Goal: Information Seeking & Learning: Learn about a topic

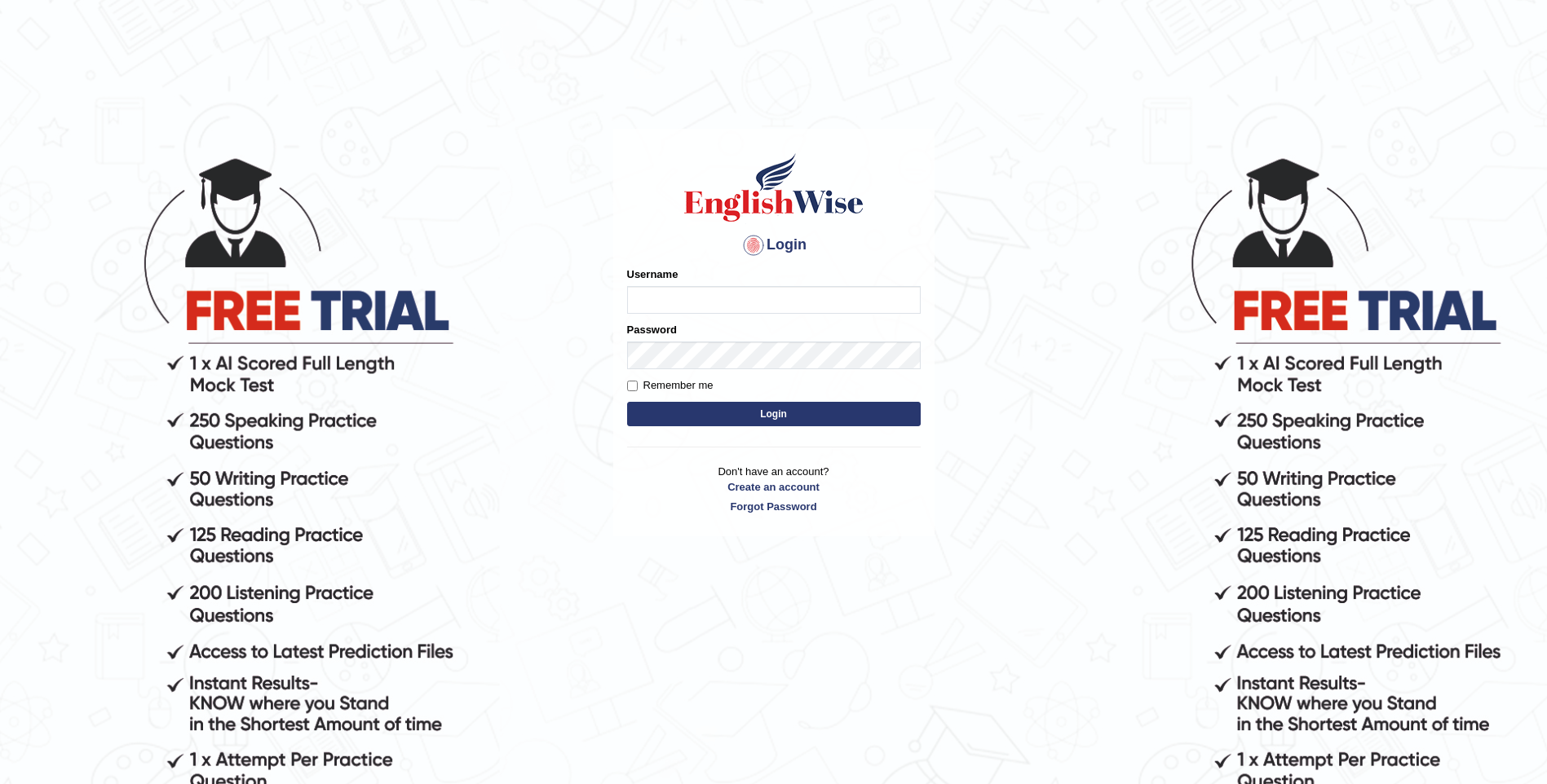
click at [665, 297] on input "Username" at bounding box center [774, 299] width 293 height 28
type input "samarth610"
click at [704, 372] on form "Please fix the following errors: Username samarth610 Password Remember me Login" at bounding box center [774, 348] width 293 height 164
type input "samarth610"
click at [632, 387] on input "Remember me" at bounding box center [633, 386] width 11 height 11
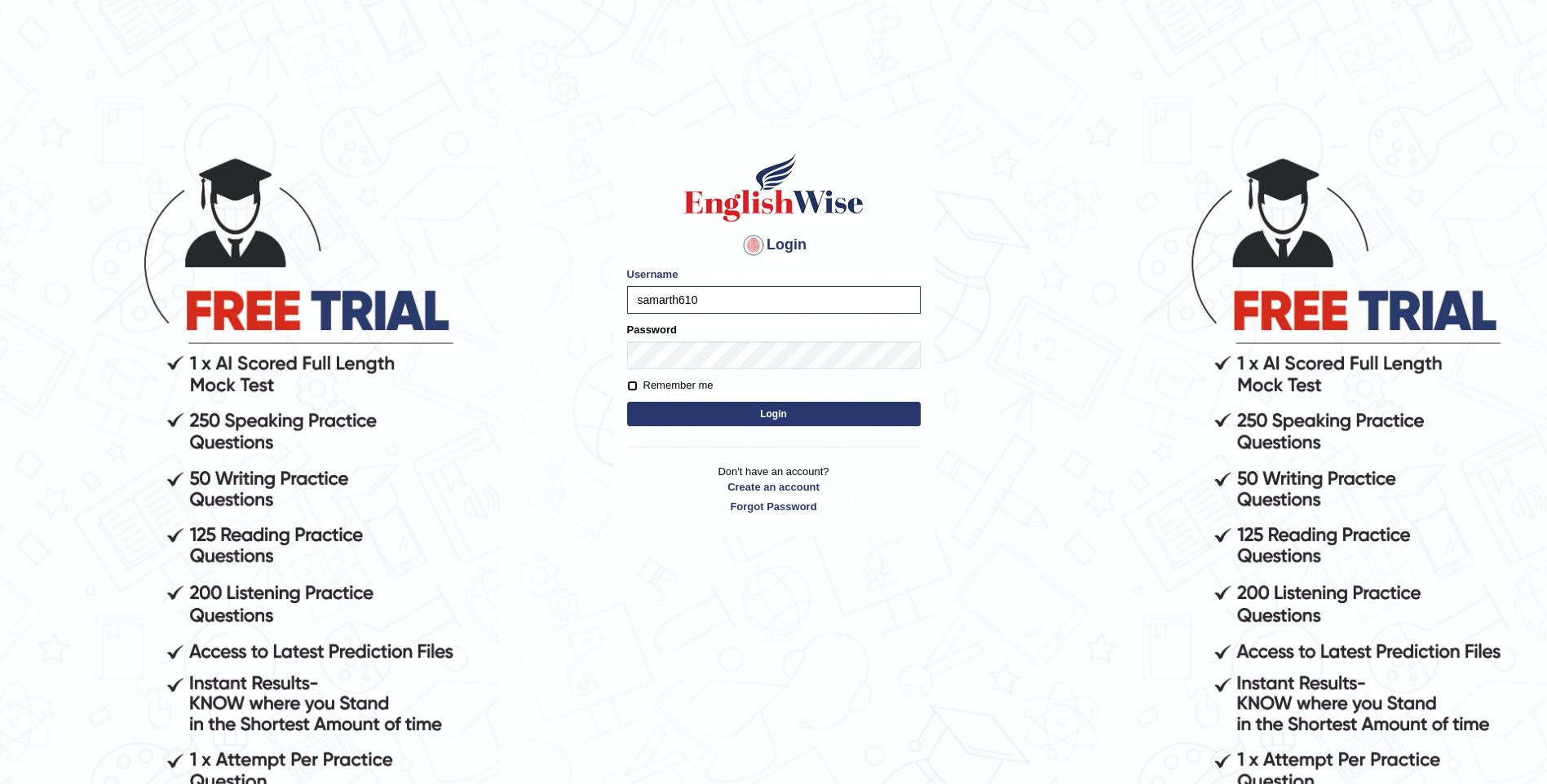
checkbox input "true"
click at [650, 412] on button "Login" at bounding box center [774, 414] width 293 height 24
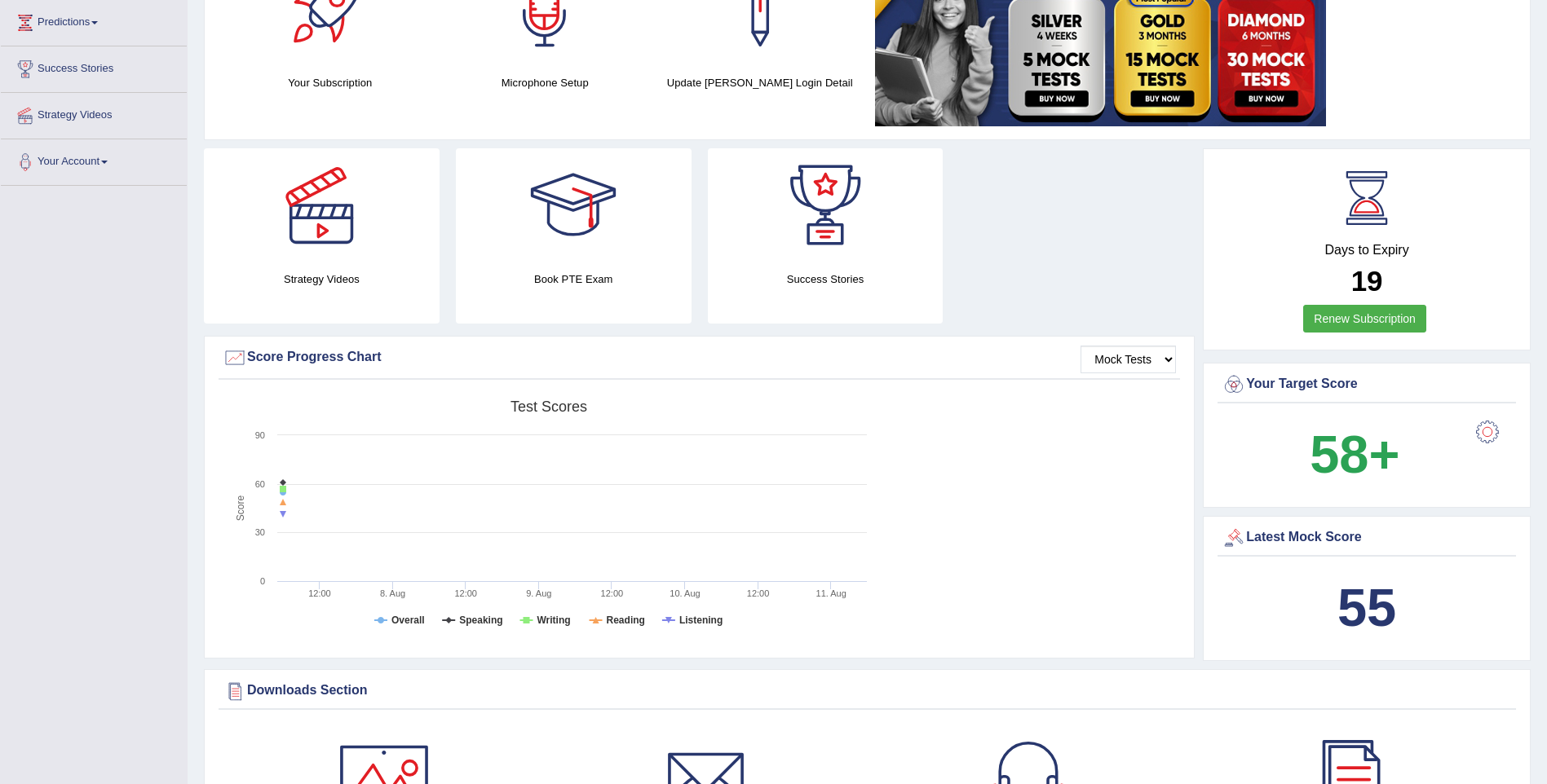
scroll to position [326, 0]
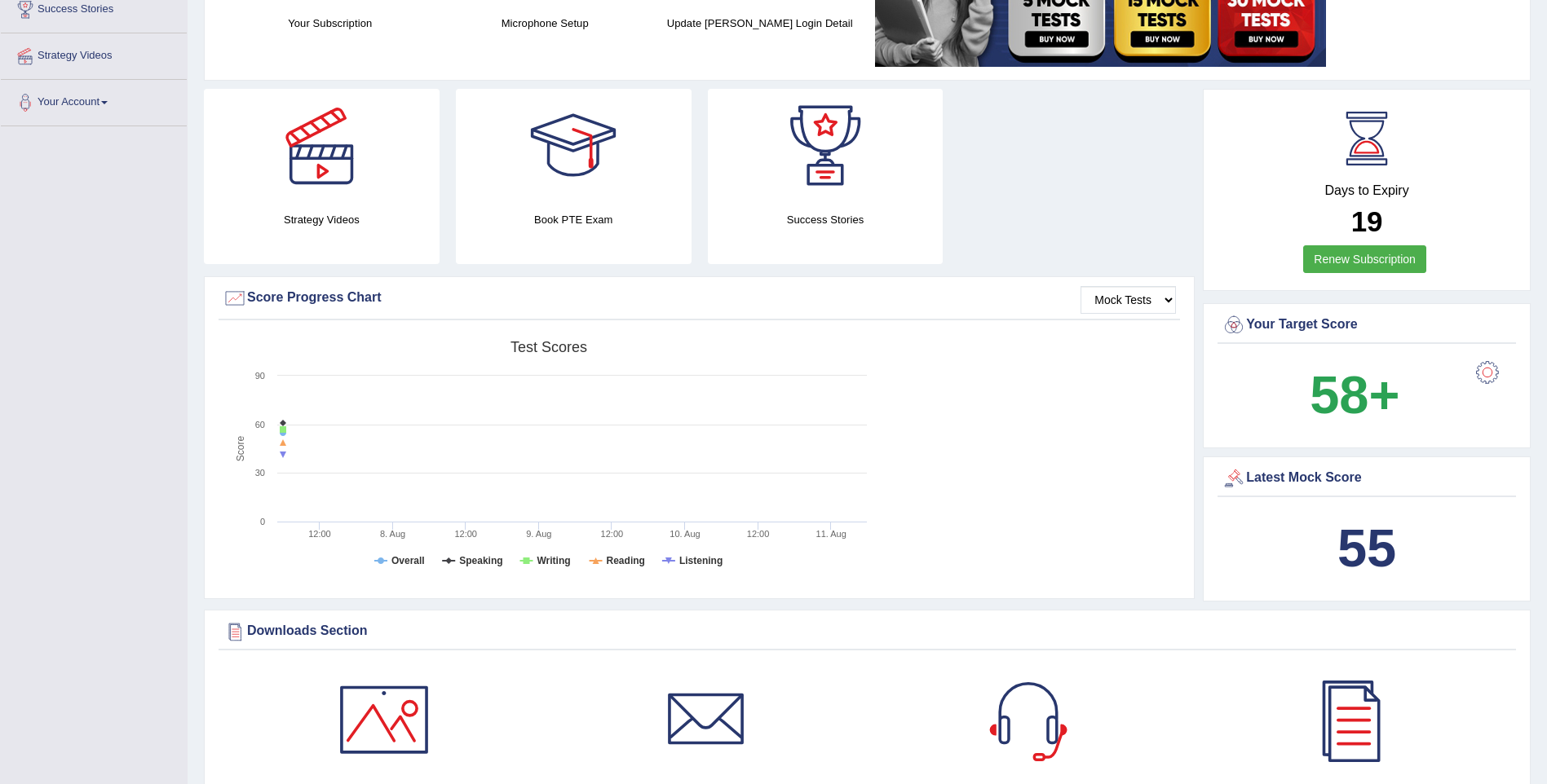
click at [1482, 376] on div at bounding box center [1487, 373] width 33 height 33
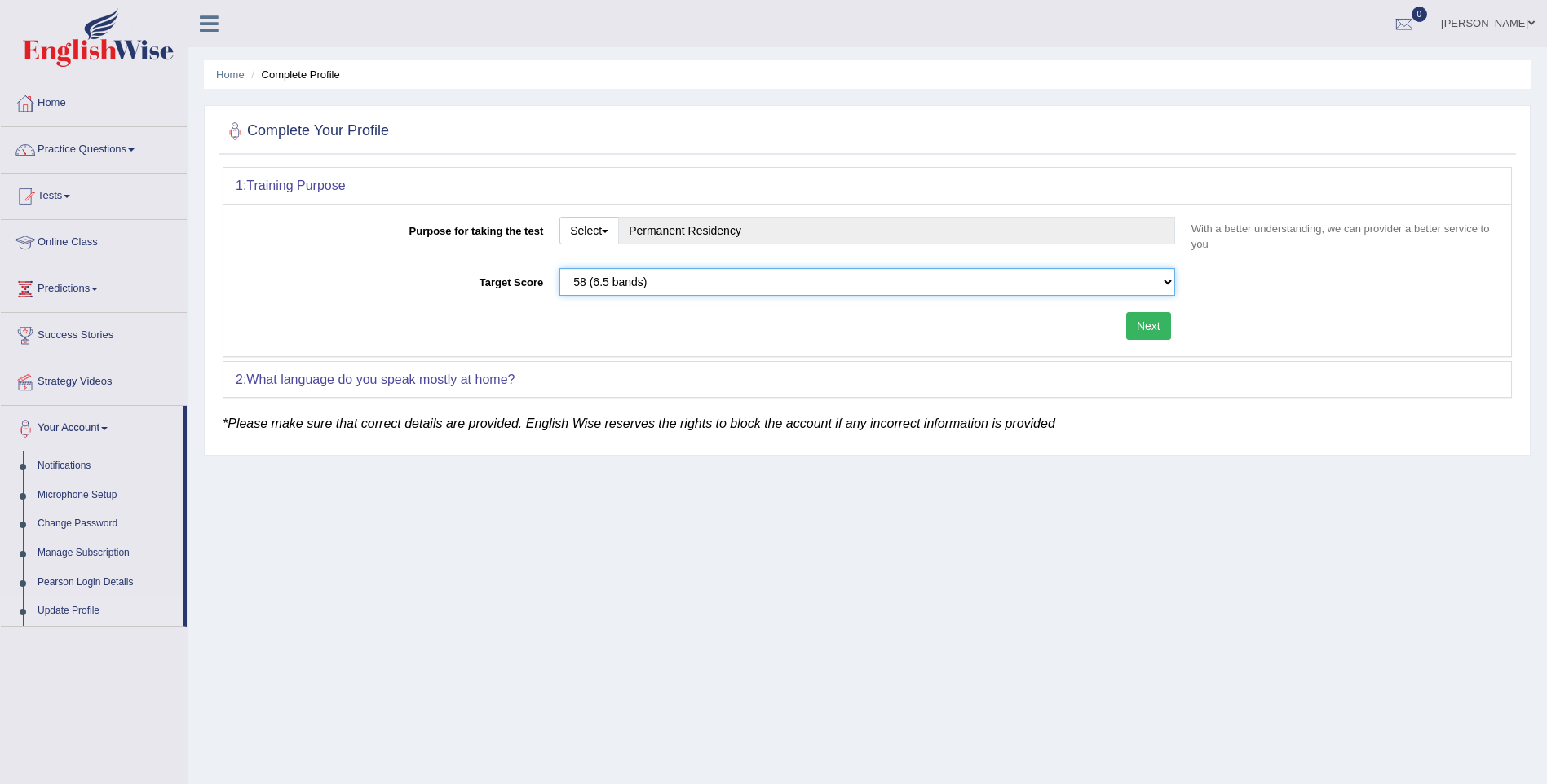
click at [653, 290] on select "Please select the correct value 50 (6 bands) 58 (6.5 bands) 65 (7 bands) 79 (8 …" at bounding box center [867, 282] width 616 height 28
click at [559, 269] on select "Please select the correct value 50 (6 bands) 58 (6.5 bands) 65 (7 bands) 79 (8 …" at bounding box center [867, 282] width 616 height 28
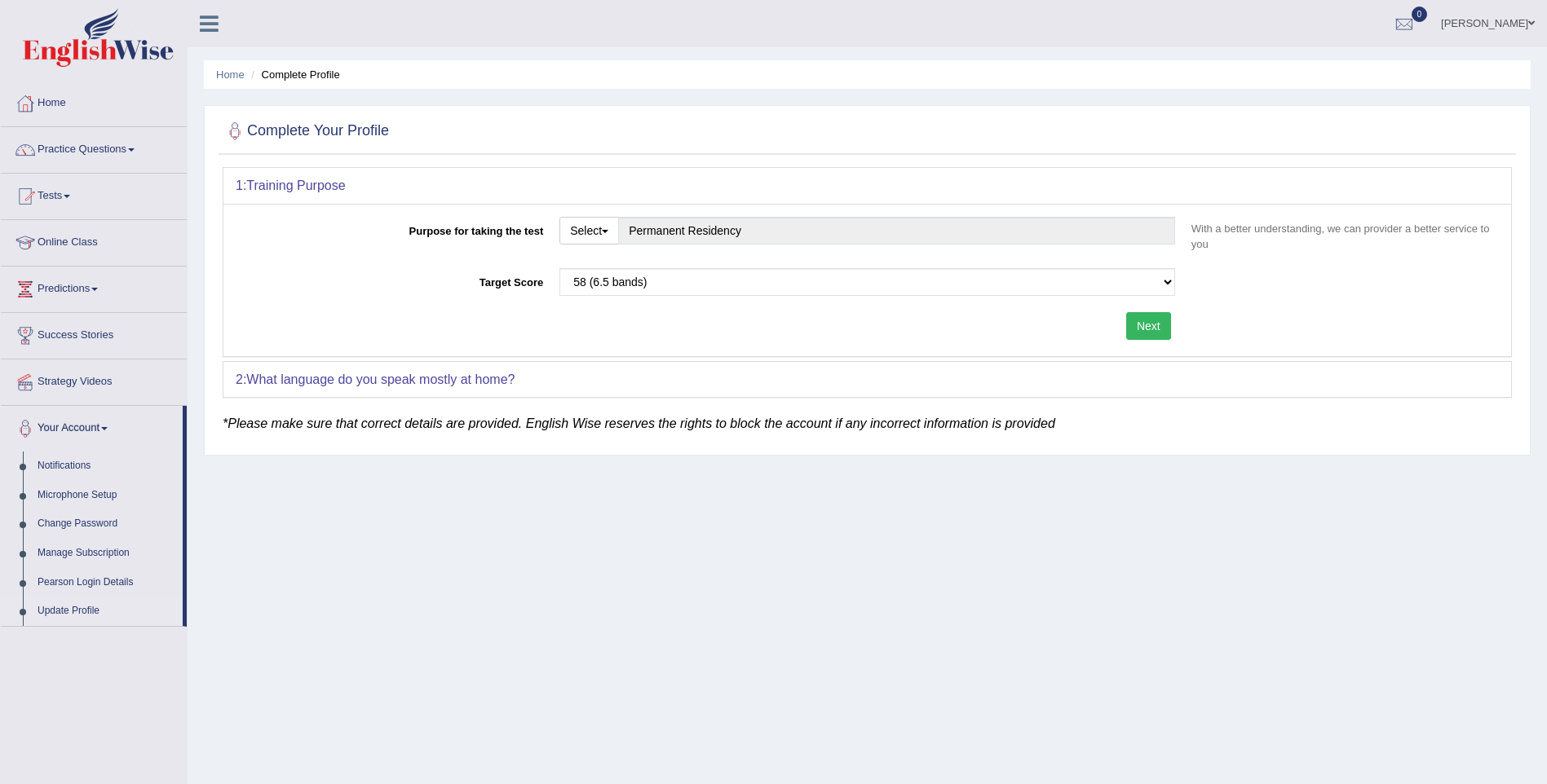
click at [55, 111] on link "Home" at bounding box center [94, 101] width 186 height 41
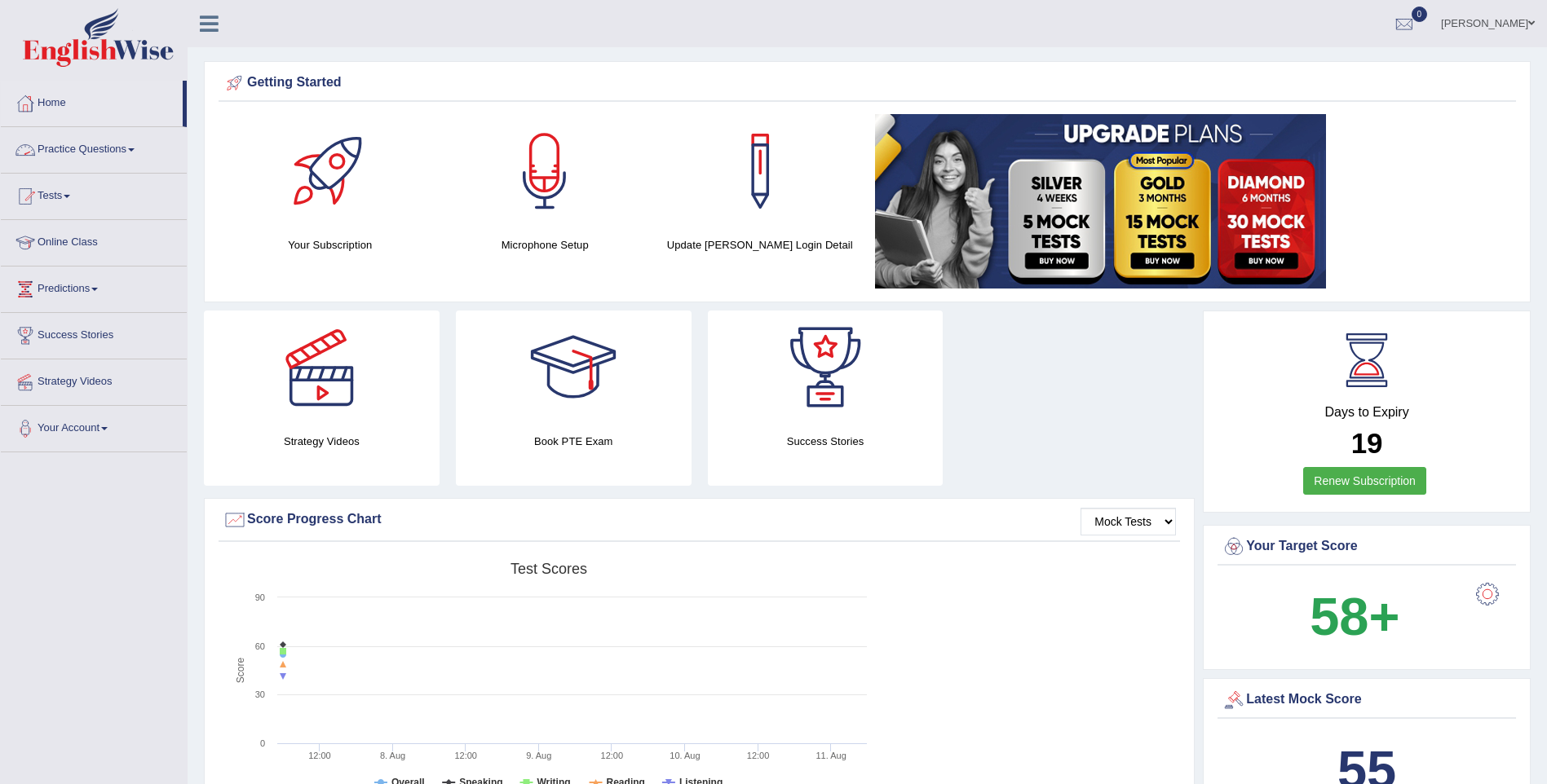
click at [91, 142] on link "Practice Questions" at bounding box center [94, 147] width 186 height 41
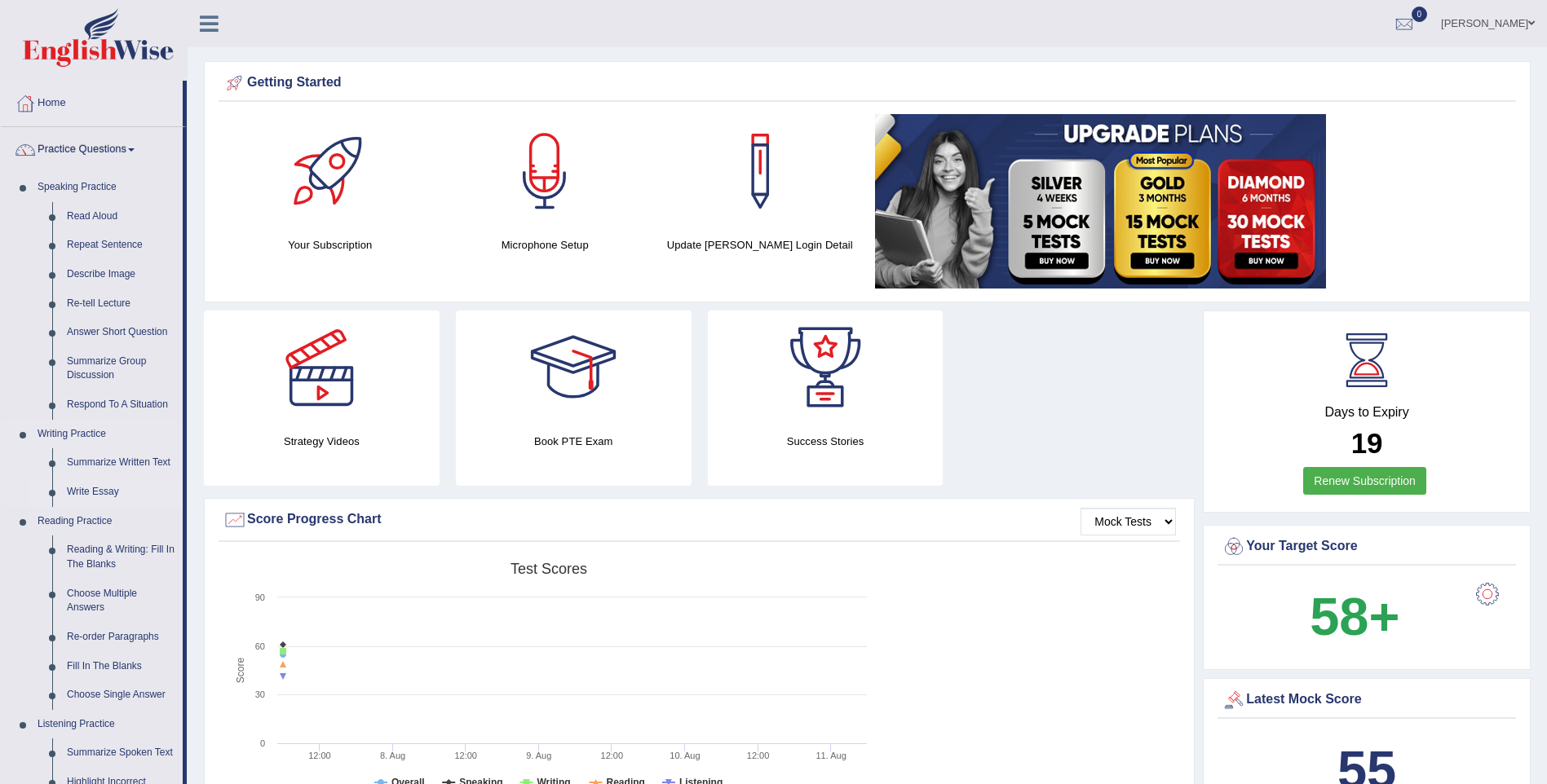
click at [105, 485] on link "Write Essay" at bounding box center [122, 492] width 123 height 29
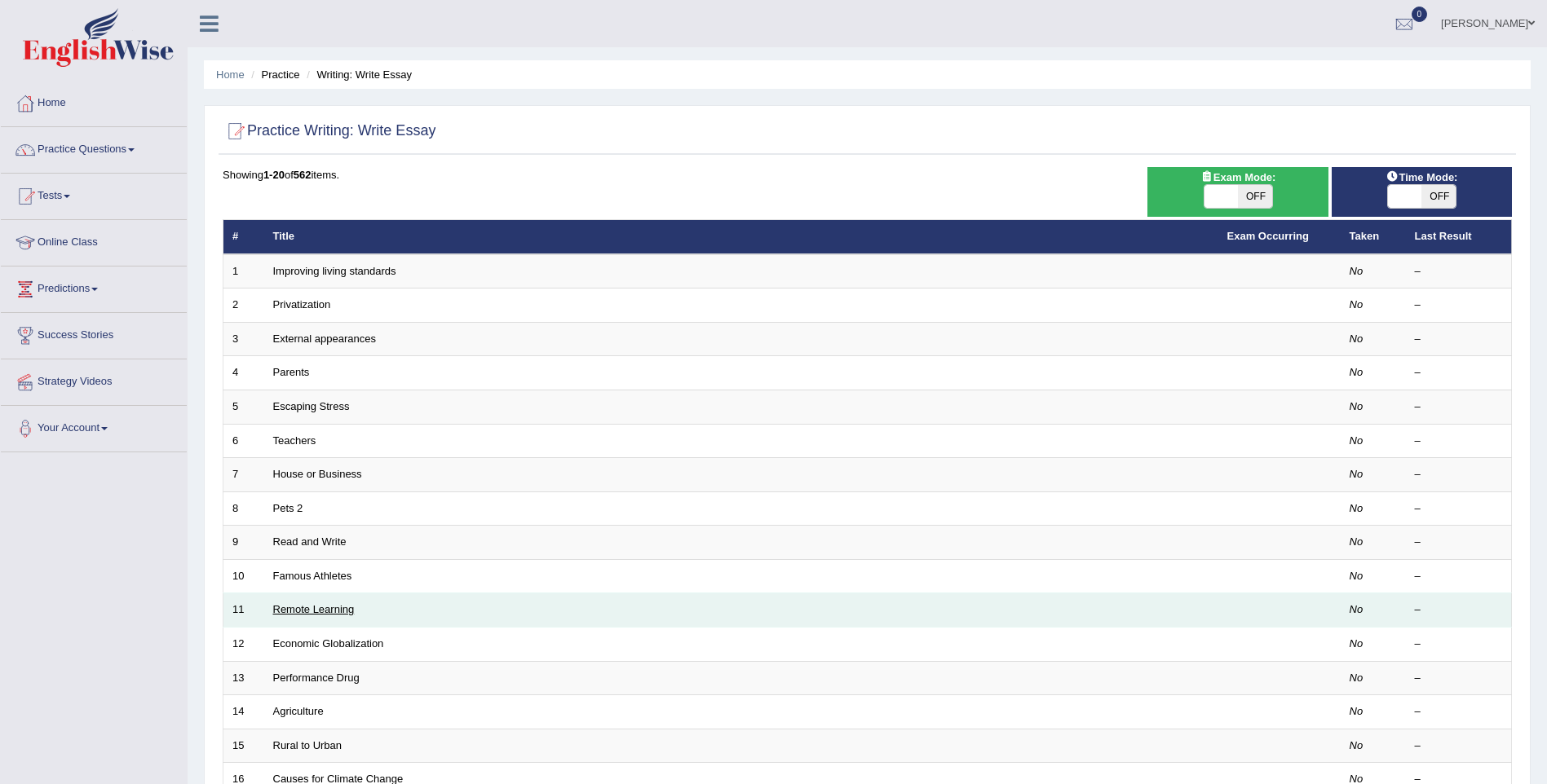
click at [331, 612] on link "Remote Learning" at bounding box center [314, 609] width 82 height 12
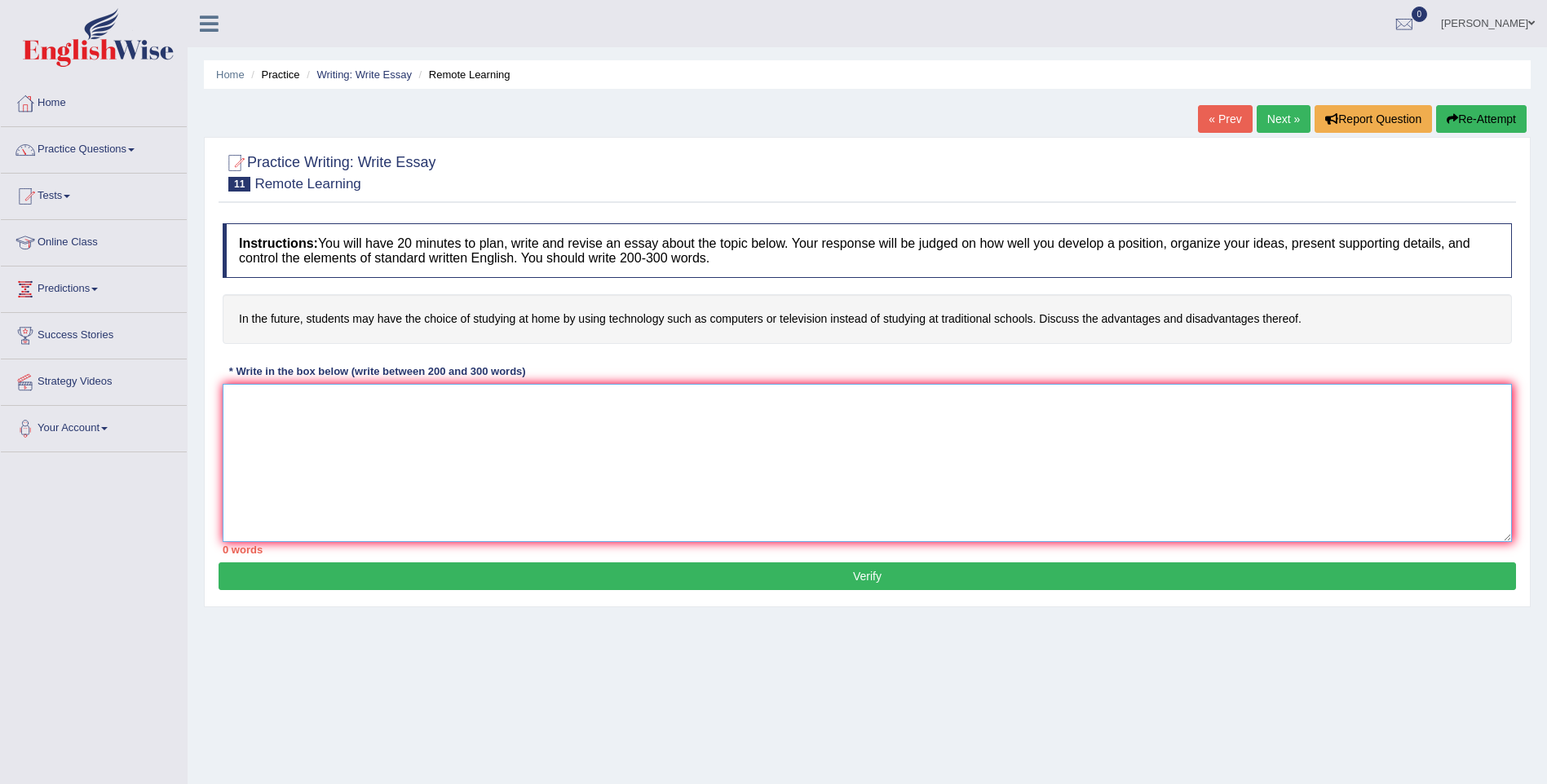
click at [419, 451] on textarea at bounding box center [867, 463] width 1289 height 158
drag, startPoint x: 0, startPoint y: 680, endPoint x: 12, endPoint y: 692, distance: 17.0
click at [12, 692] on div "Toggle navigation Home Practice Questions Speaking Practice Read Aloud Repeat S…" at bounding box center [774, 424] width 1547 height 848
click at [0, 695] on html "Toggle navigation Home Practice Questions Speaking Practice Read Aloud Repeat S…" at bounding box center [774, 392] width 1547 height 784
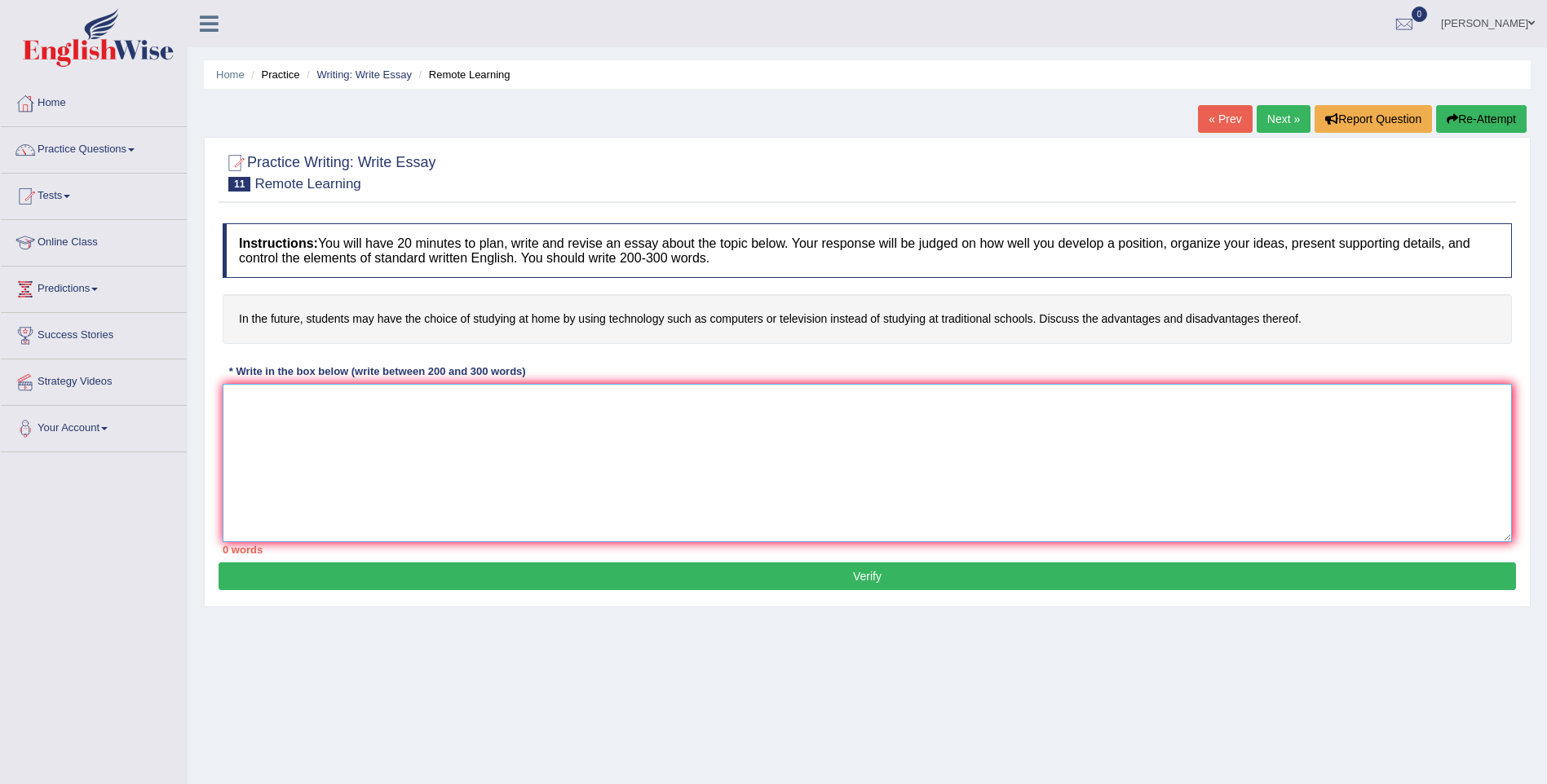
click at [1236, 470] on textarea at bounding box center [867, 463] width 1289 height 158
type textarea "The growing influence of"
click at [81, 144] on link "Practice Questions" at bounding box center [94, 147] width 186 height 41
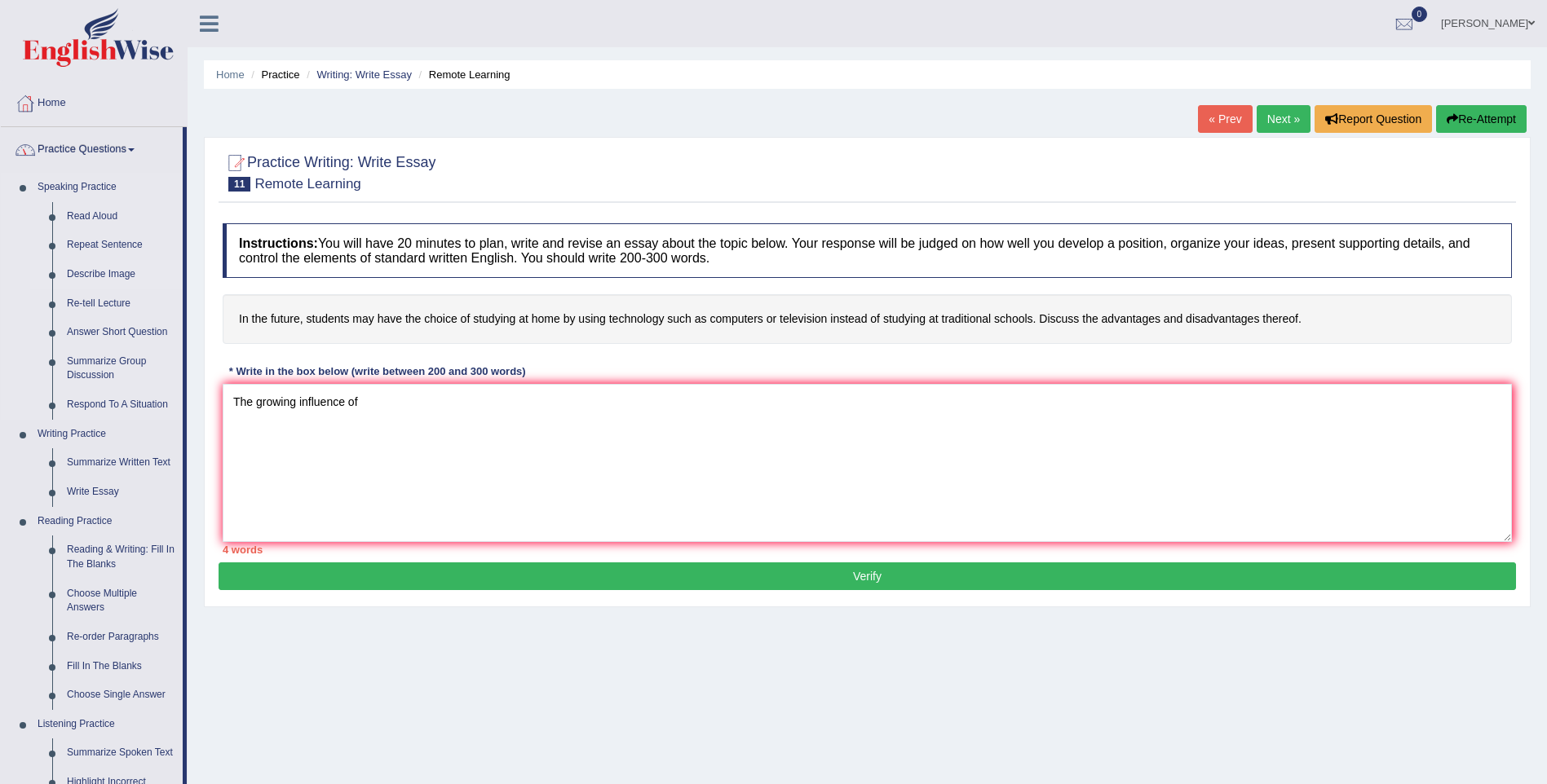
click at [106, 278] on link "Describe Image" at bounding box center [122, 275] width 123 height 29
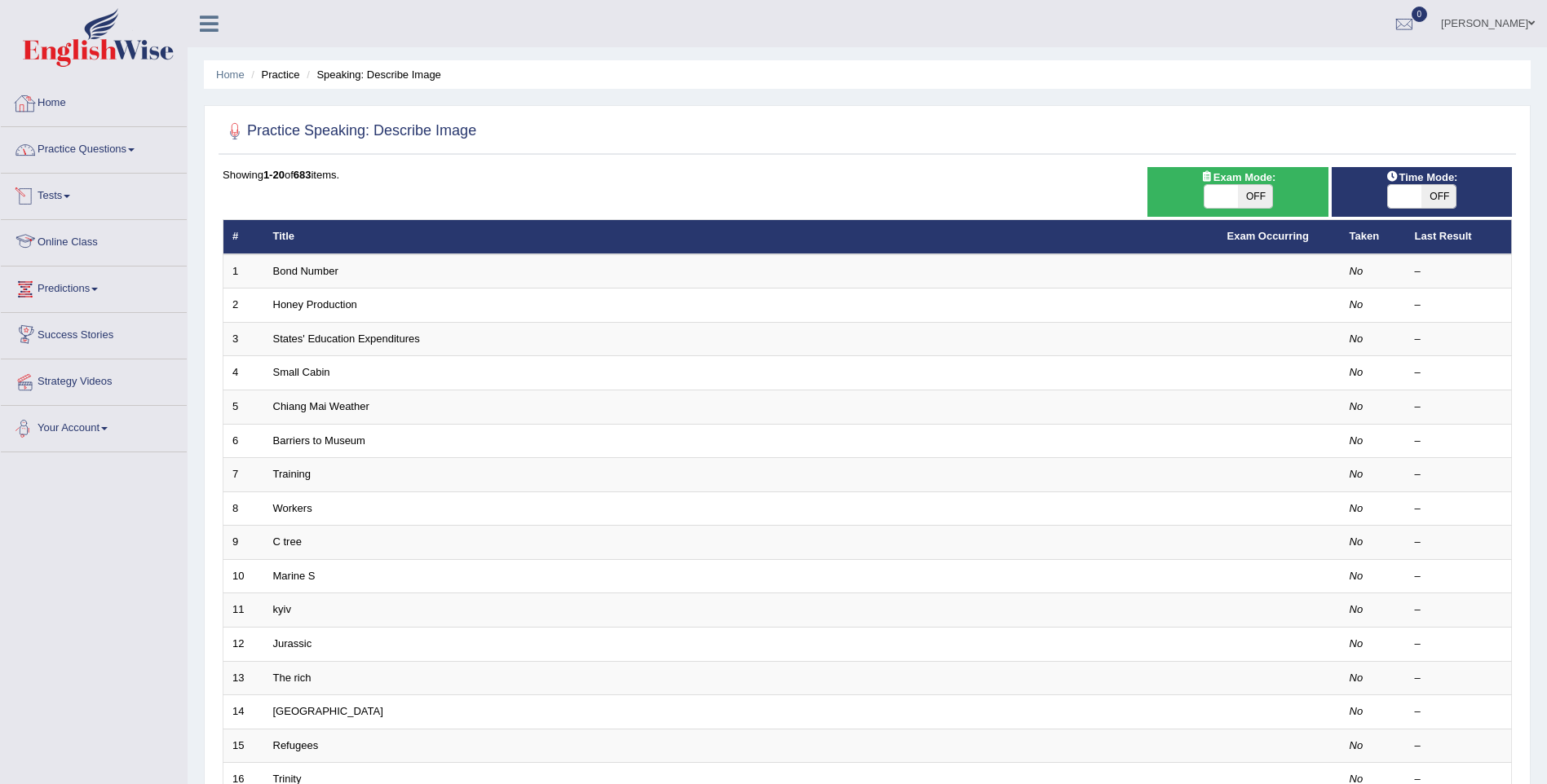
click at [109, 160] on link "Practice Questions" at bounding box center [94, 147] width 186 height 41
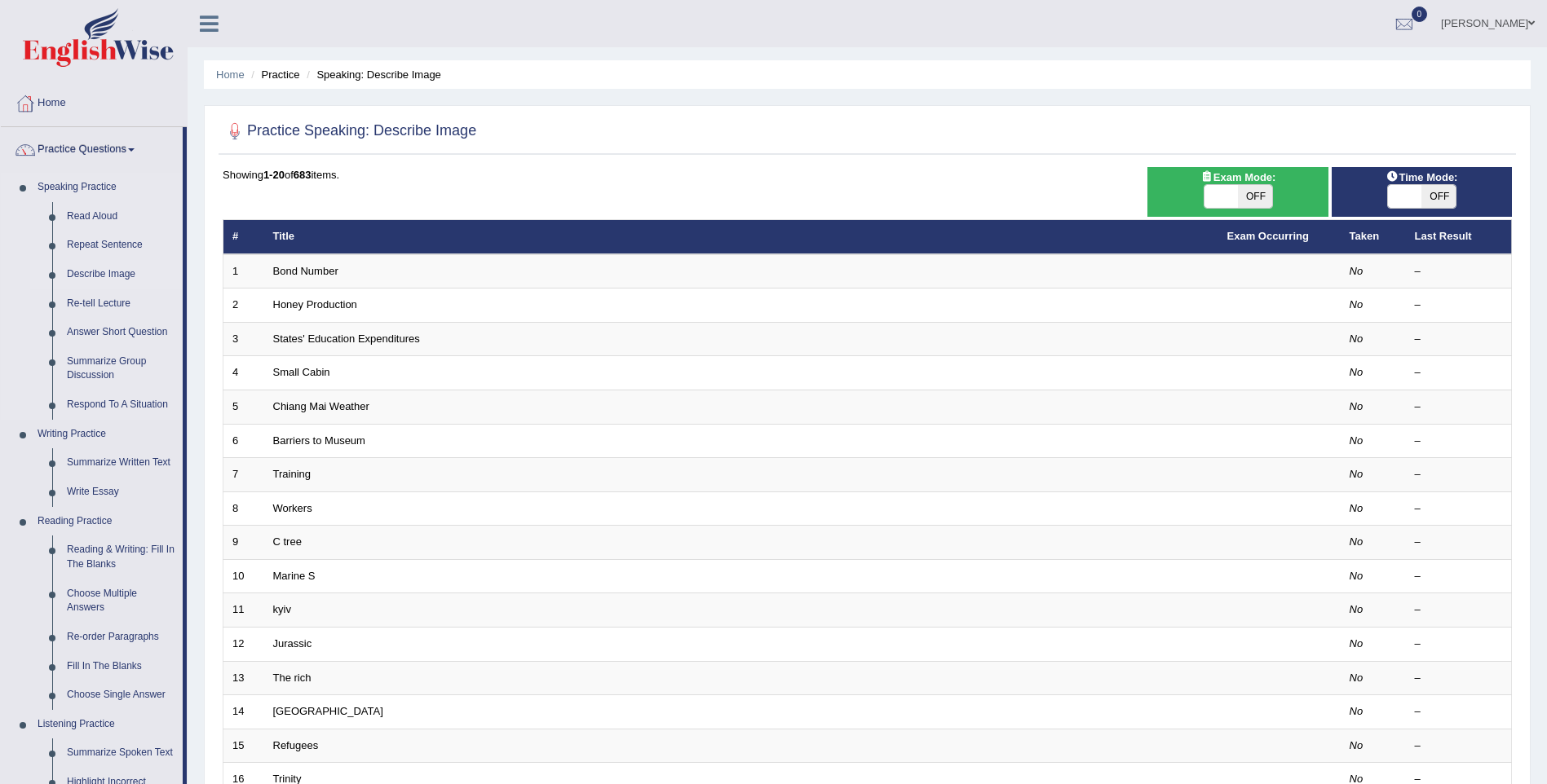
click at [92, 276] on link "Describe Image" at bounding box center [122, 275] width 123 height 29
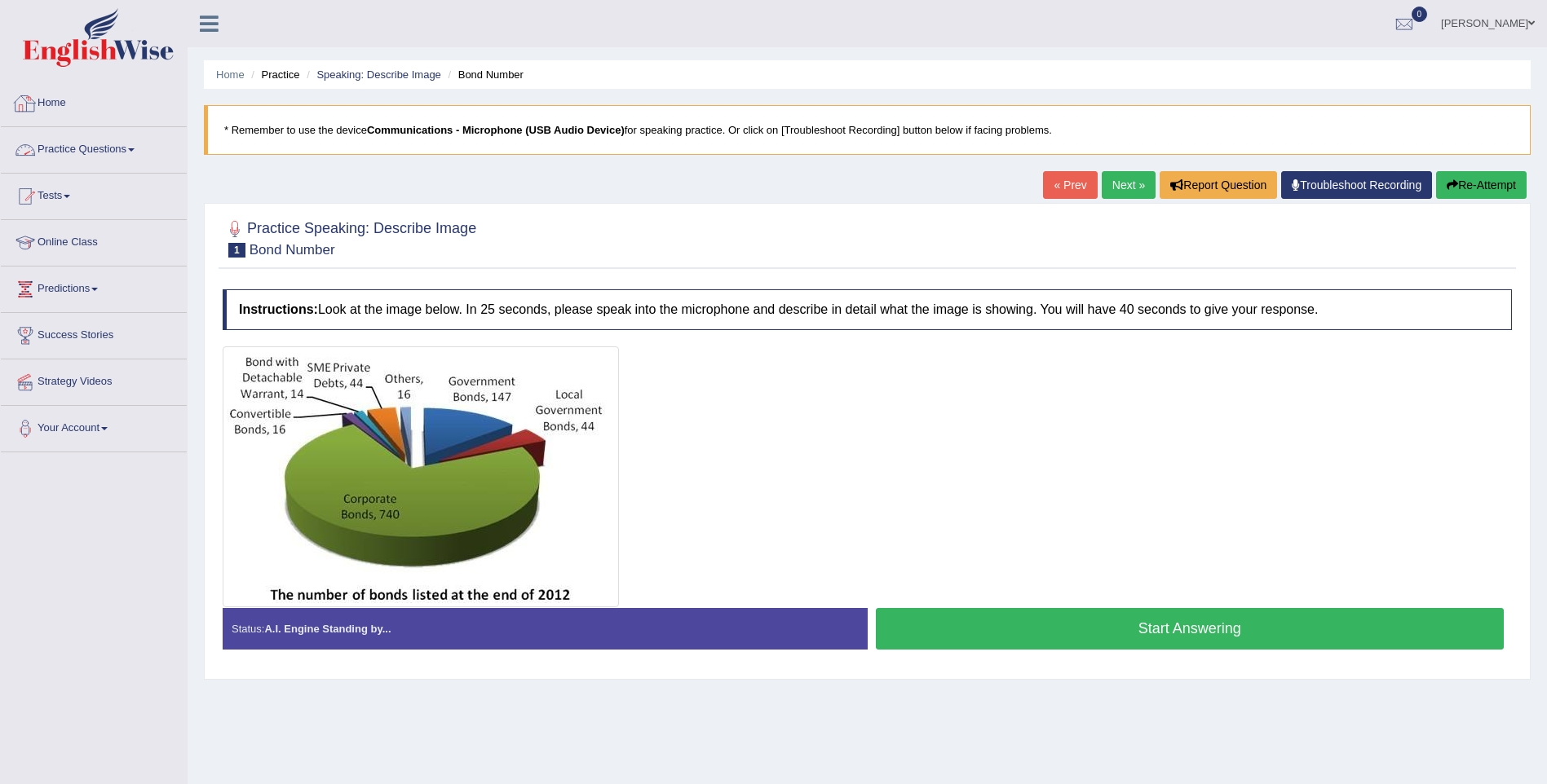
click at [86, 146] on link "Practice Questions" at bounding box center [94, 147] width 186 height 41
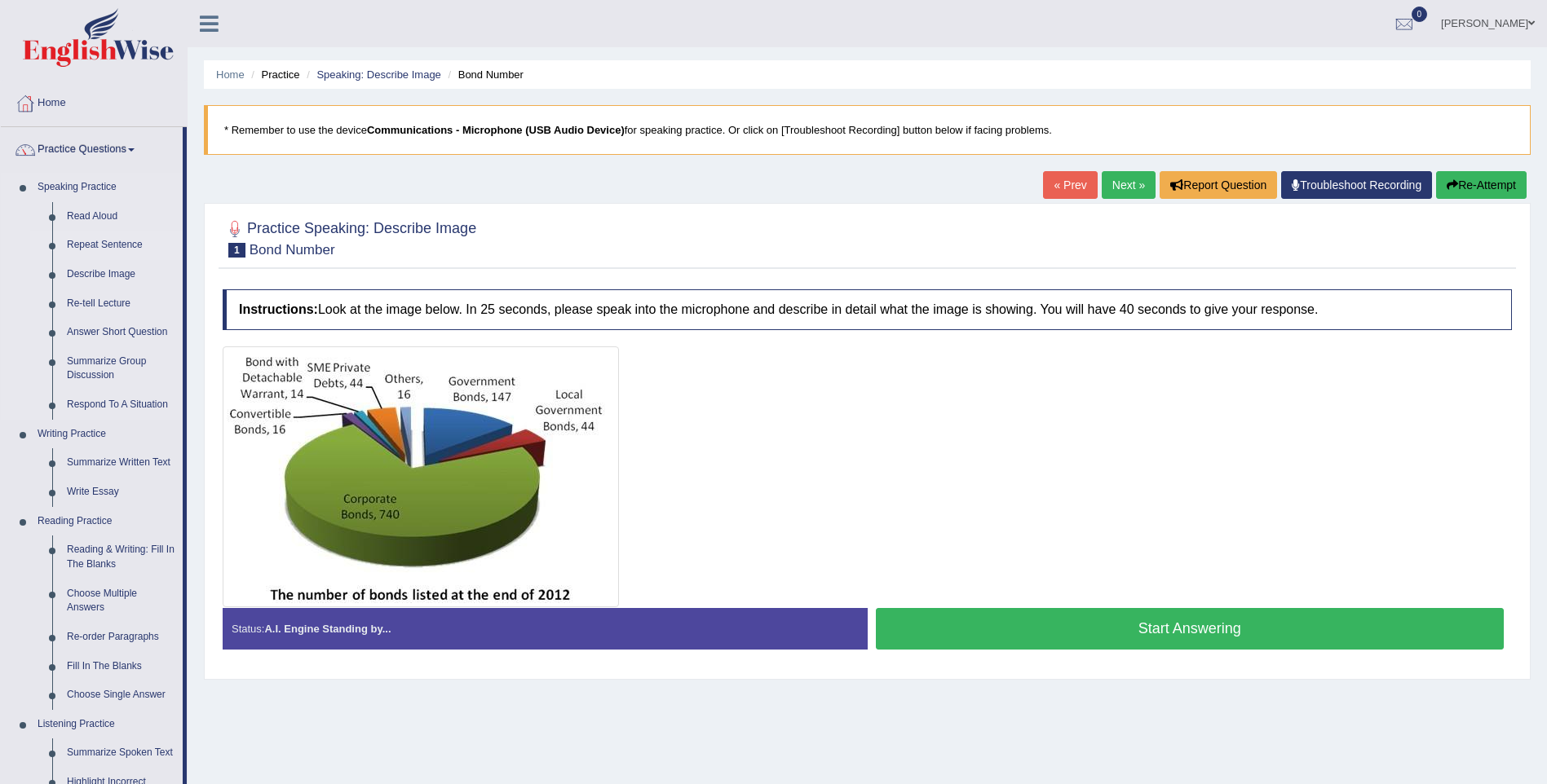
click at [108, 240] on link "Repeat Sentence" at bounding box center [122, 245] width 123 height 29
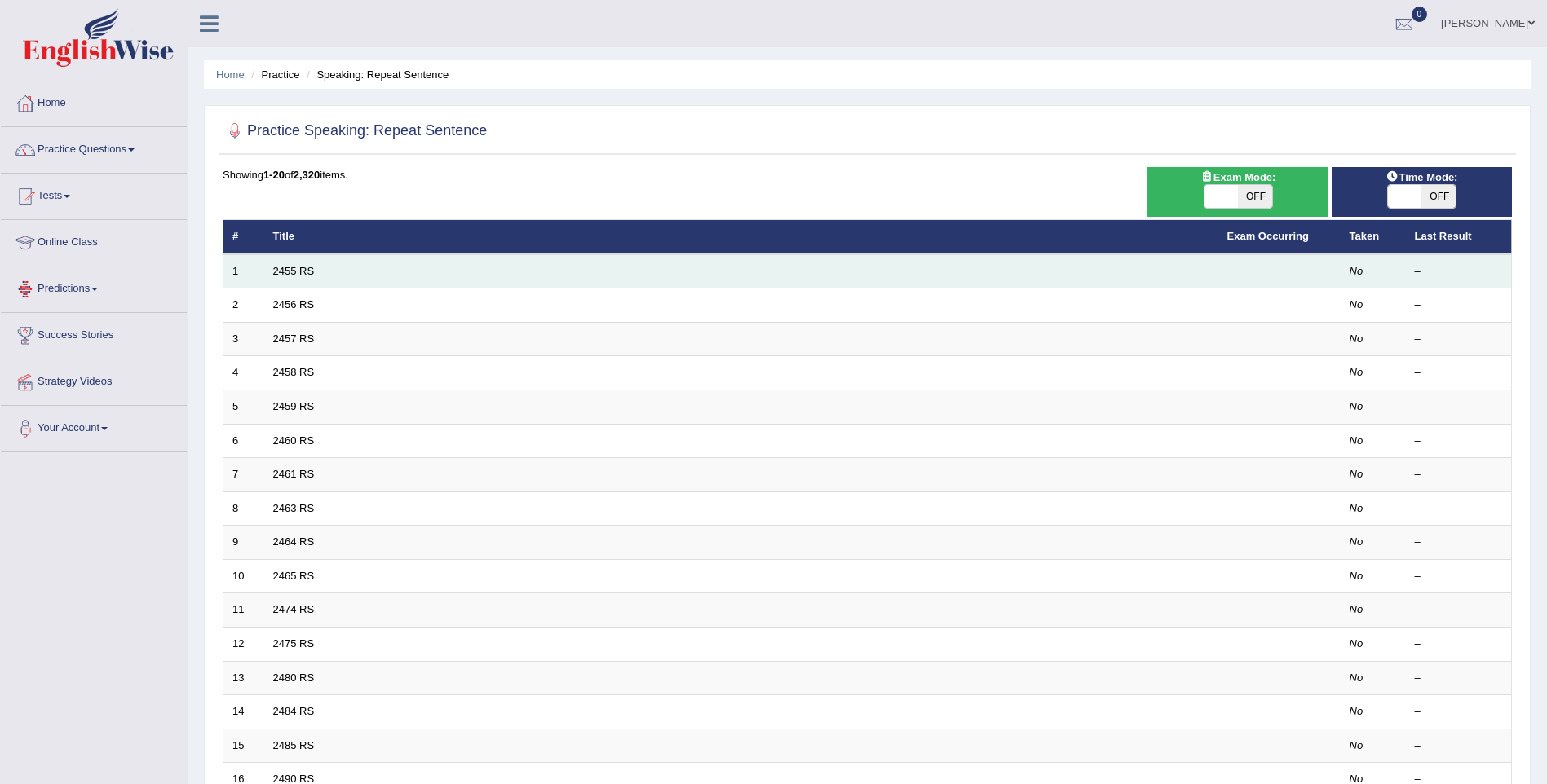
click at [300, 277] on td "2455 RS" at bounding box center [741, 271] width 954 height 34
click at [303, 269] on link "2455 RS" at bounding box center [294, 270] width 42 height 12
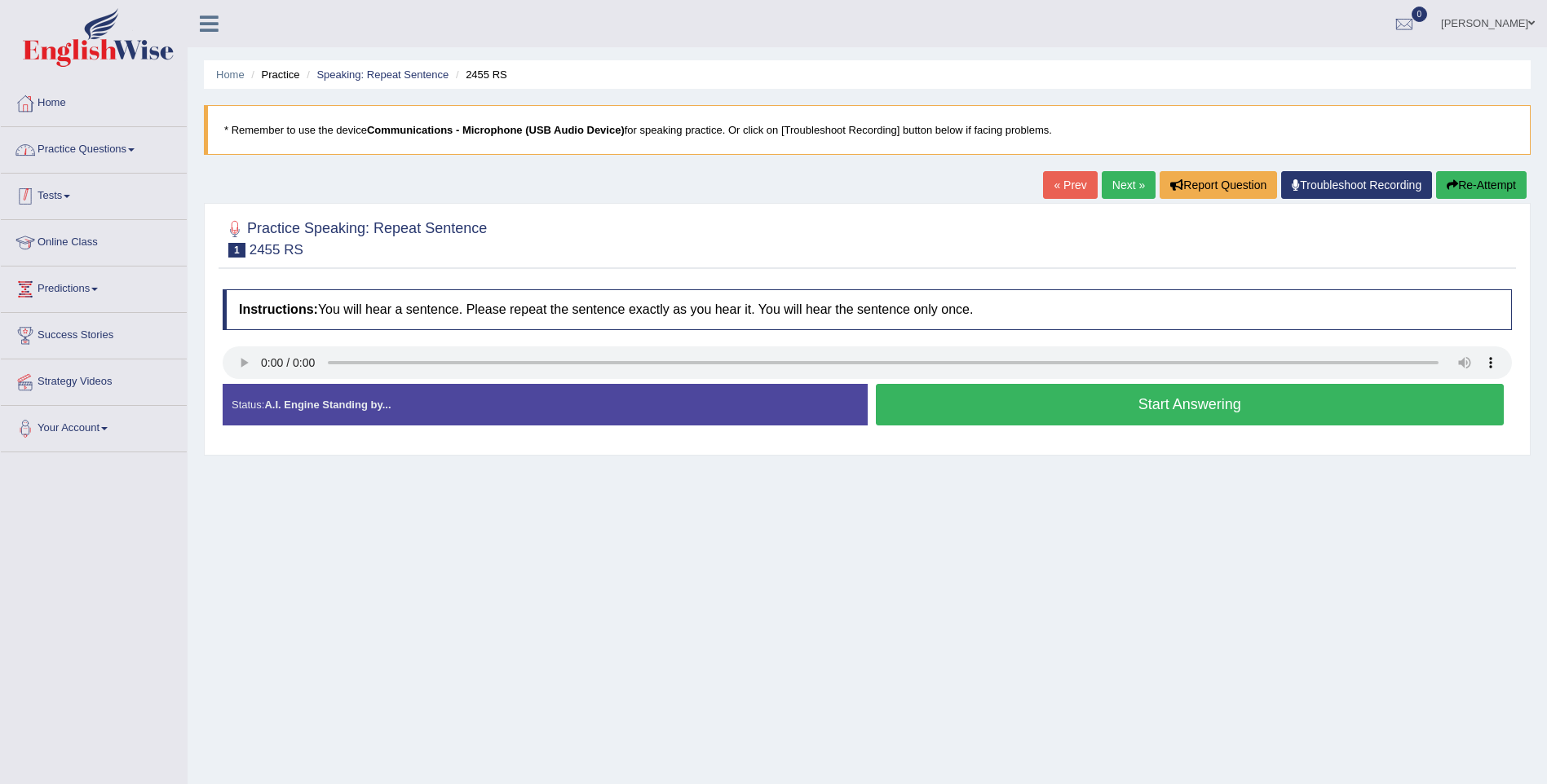
click at [103, 155] on link "Practice Questions" at bounding box center [94, 147] width 186 height 41
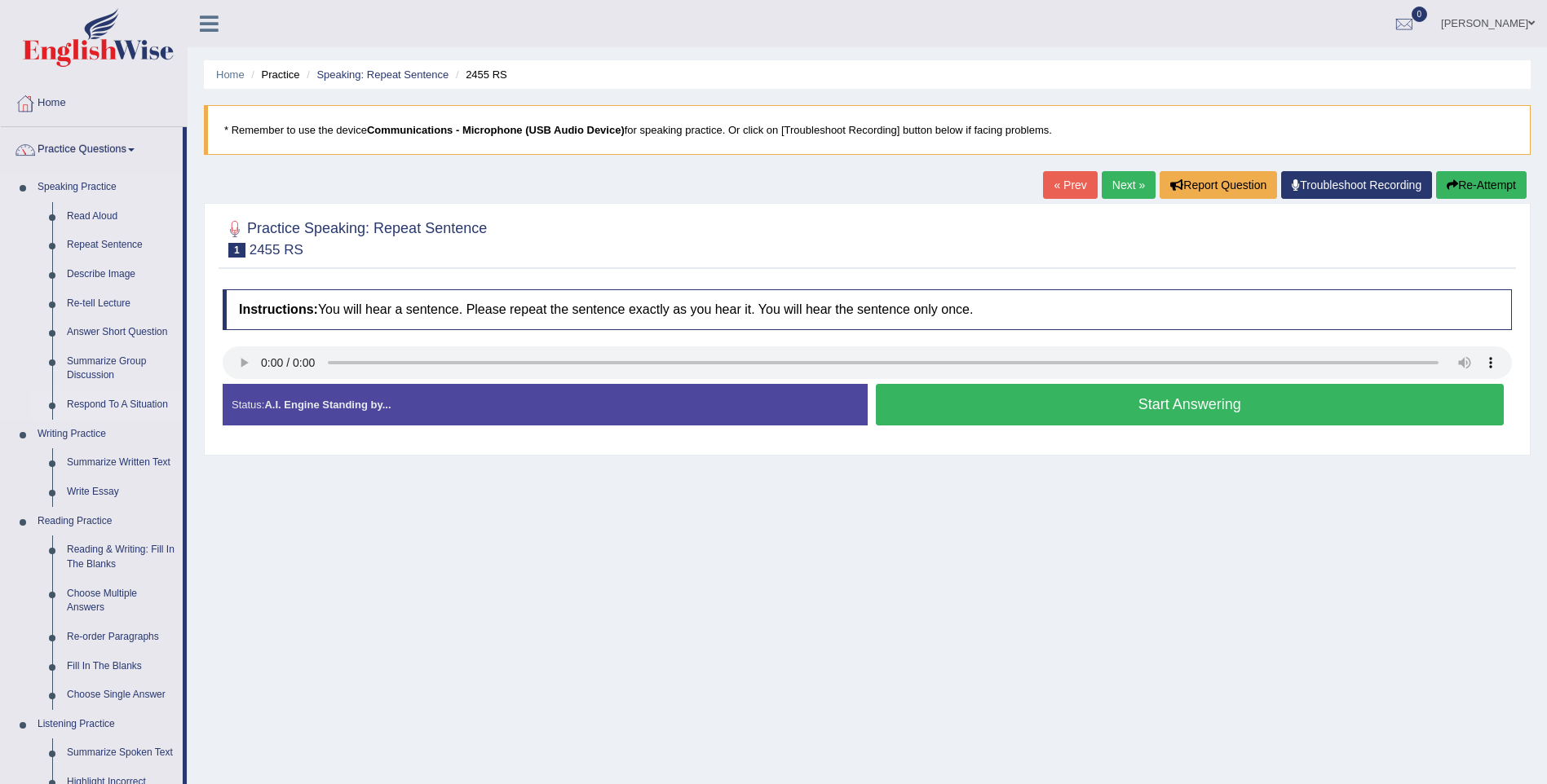
click at [141, 401] on link "Respond To A Situation" at bounding box center [122, 405] width 123 height 29
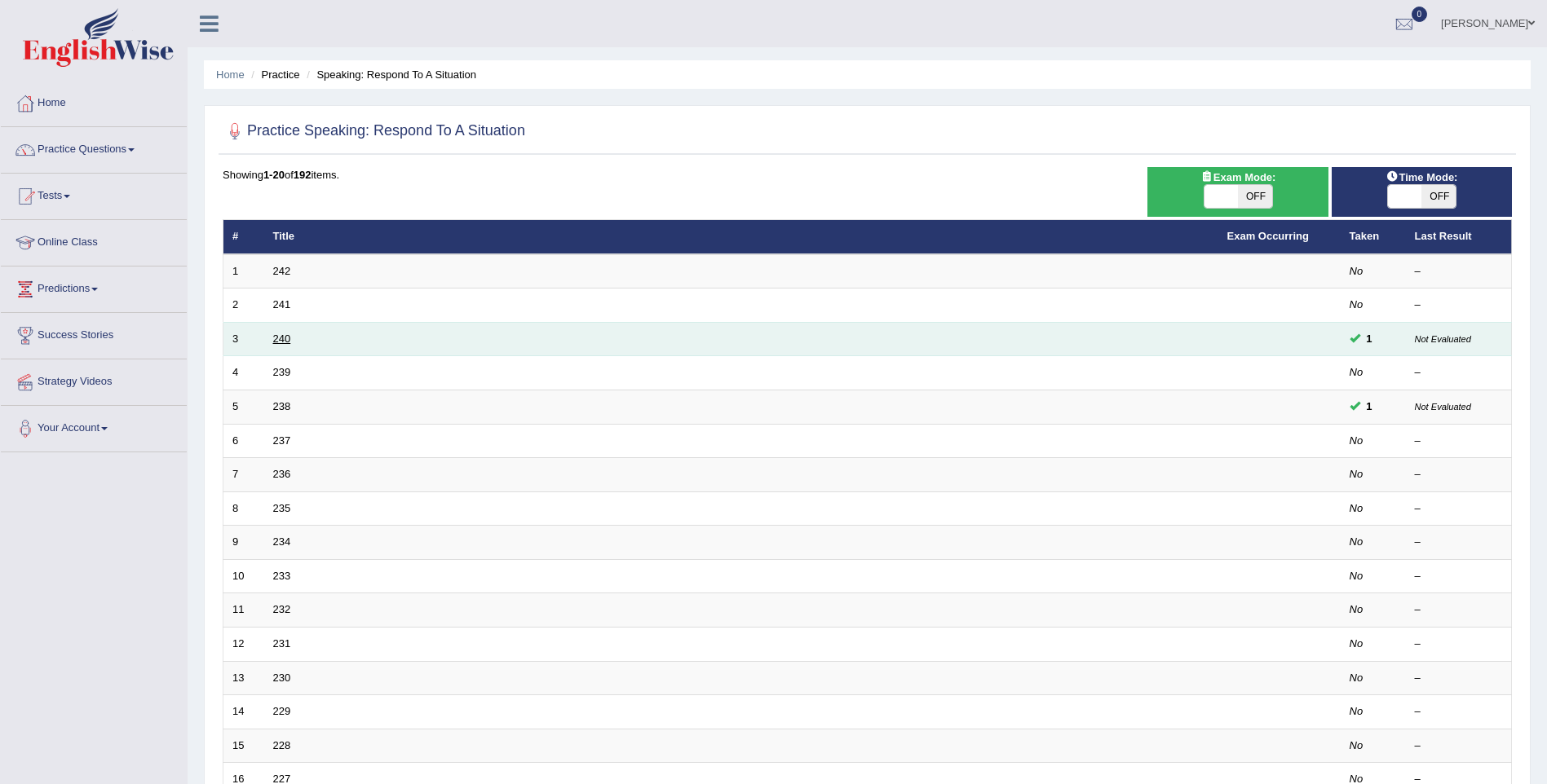
click at [273, 338] on link "240" at bounding box center [282, 338] width 18 height 12
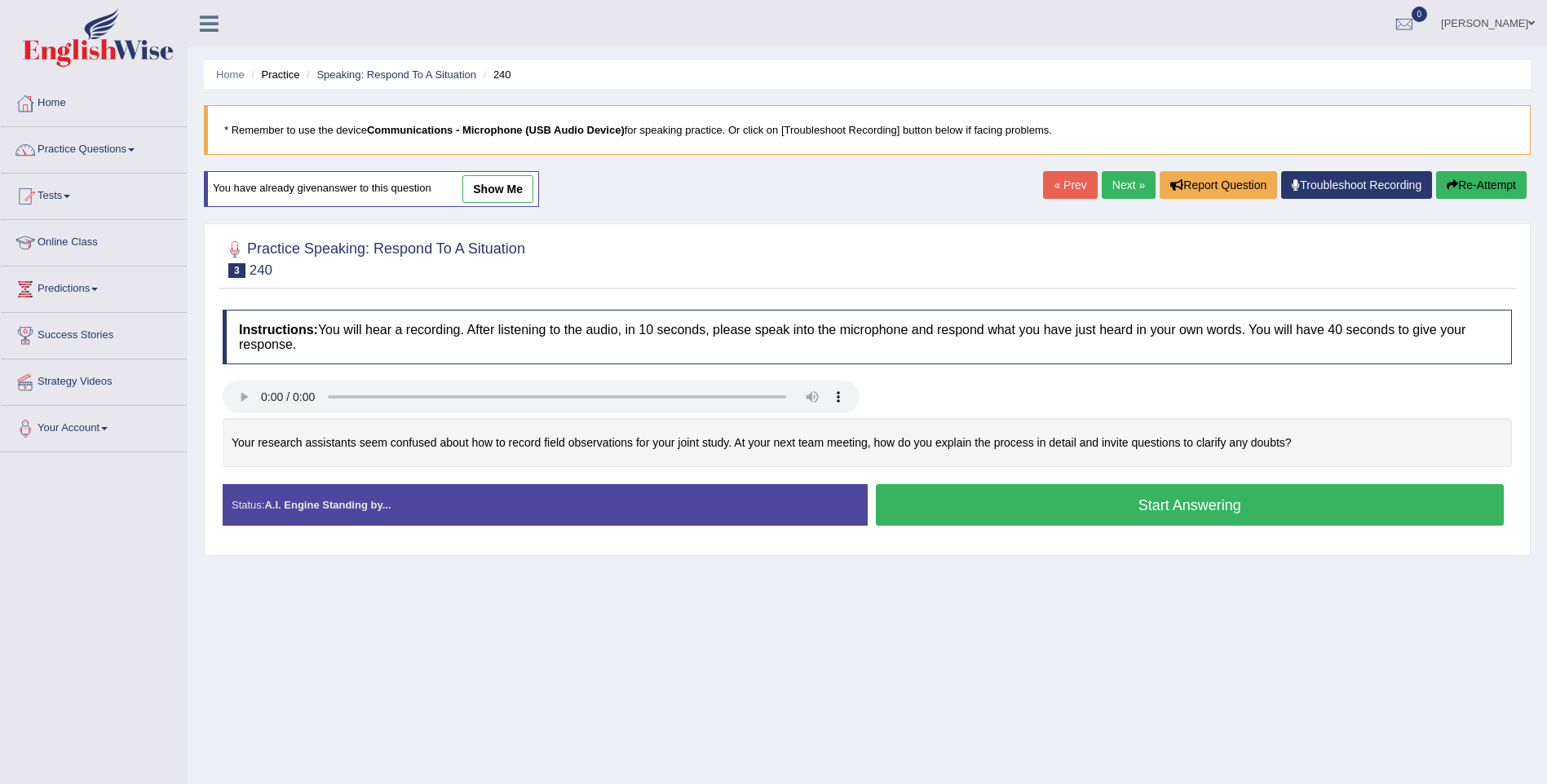
click at [507, 189] on link "show me" at bounding box center [498, 189] width 71 height 28
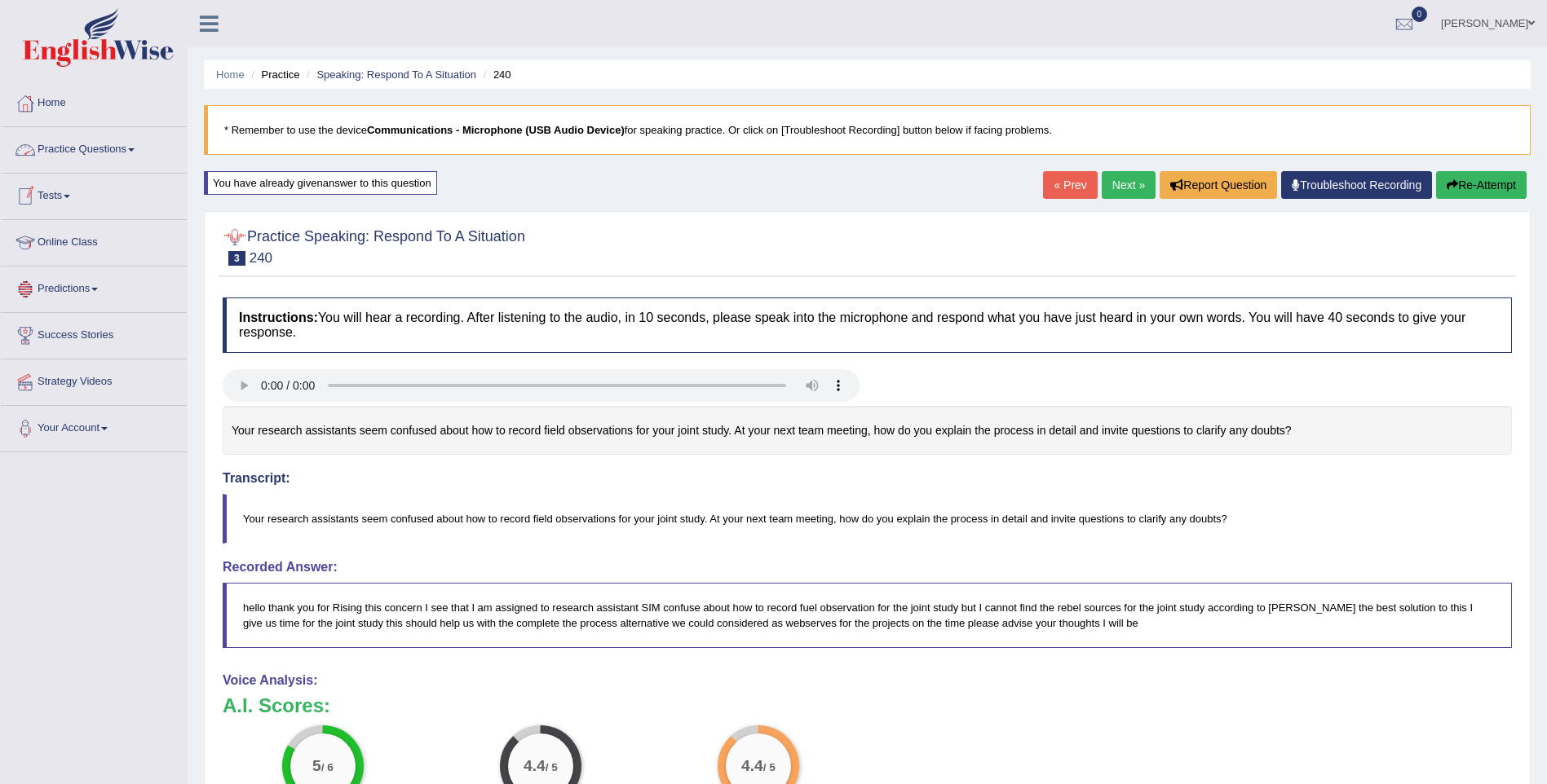
click at [94, 146] on link "Practice Questions" at bounding box center [94, 147] width 186 height 41
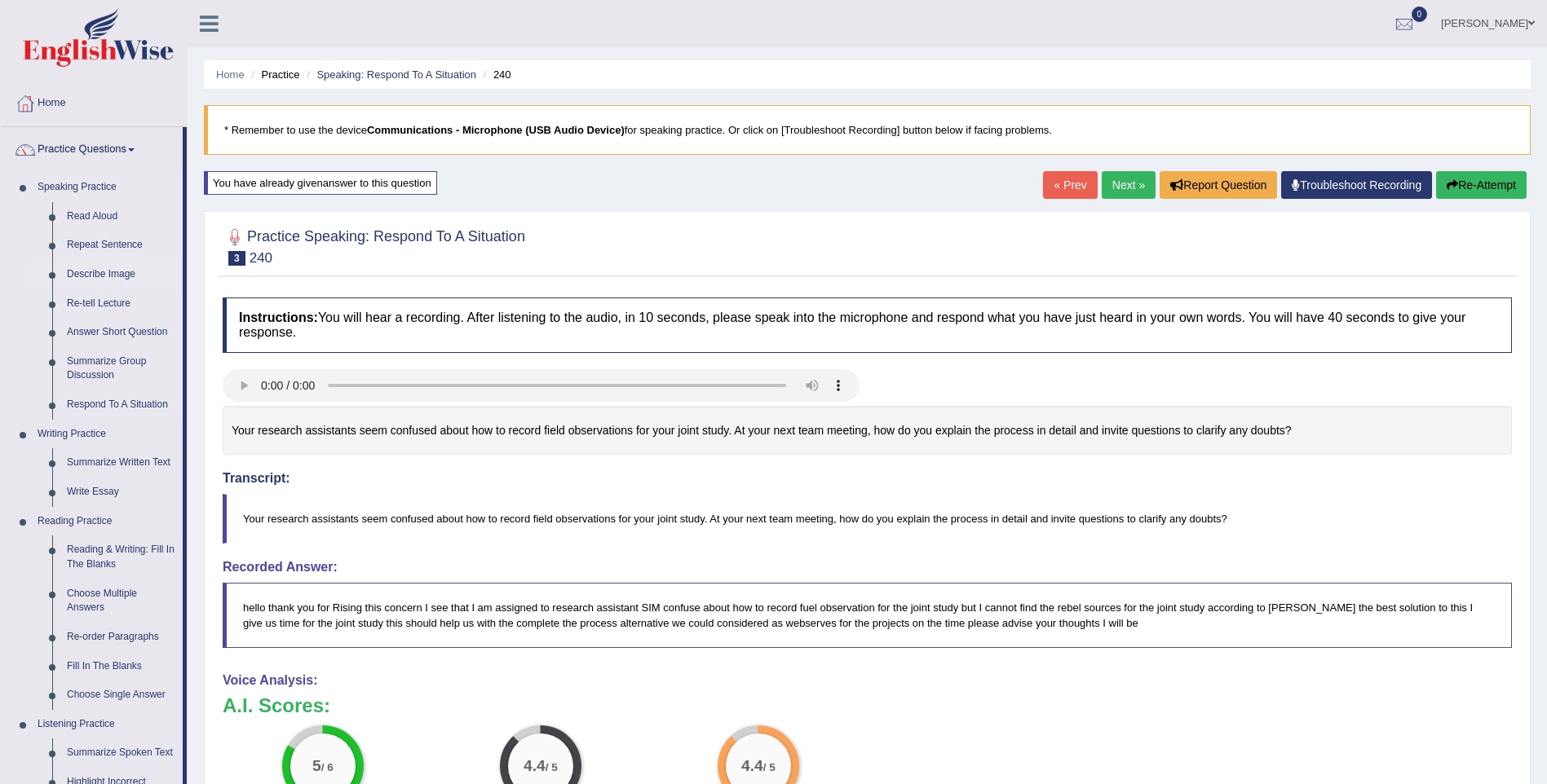
click at [116, 269] on link "Describe Image" at bounding box center [122, 275] width 123 height 29
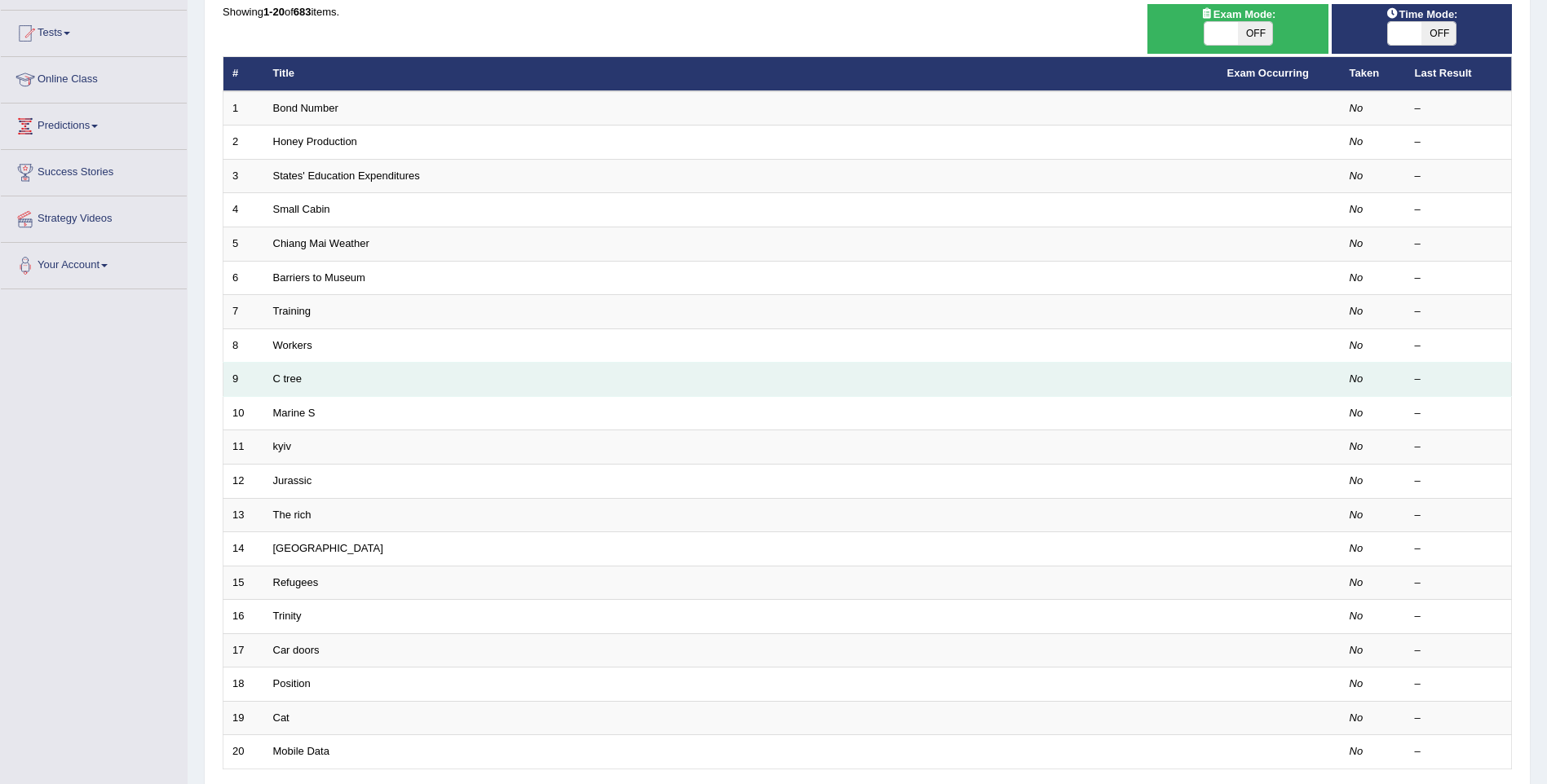
scroll to position [163, 0]
click at [311, 372] on td "C tree" at bounding box center [741, 380] width 954 height 34
click at [304, 379] on td "C tree" at bounding box center [741, 380] width 954 height 34
click at [290, 380] on link "C tree" at bounding box center [287, 377] width 28 height 12
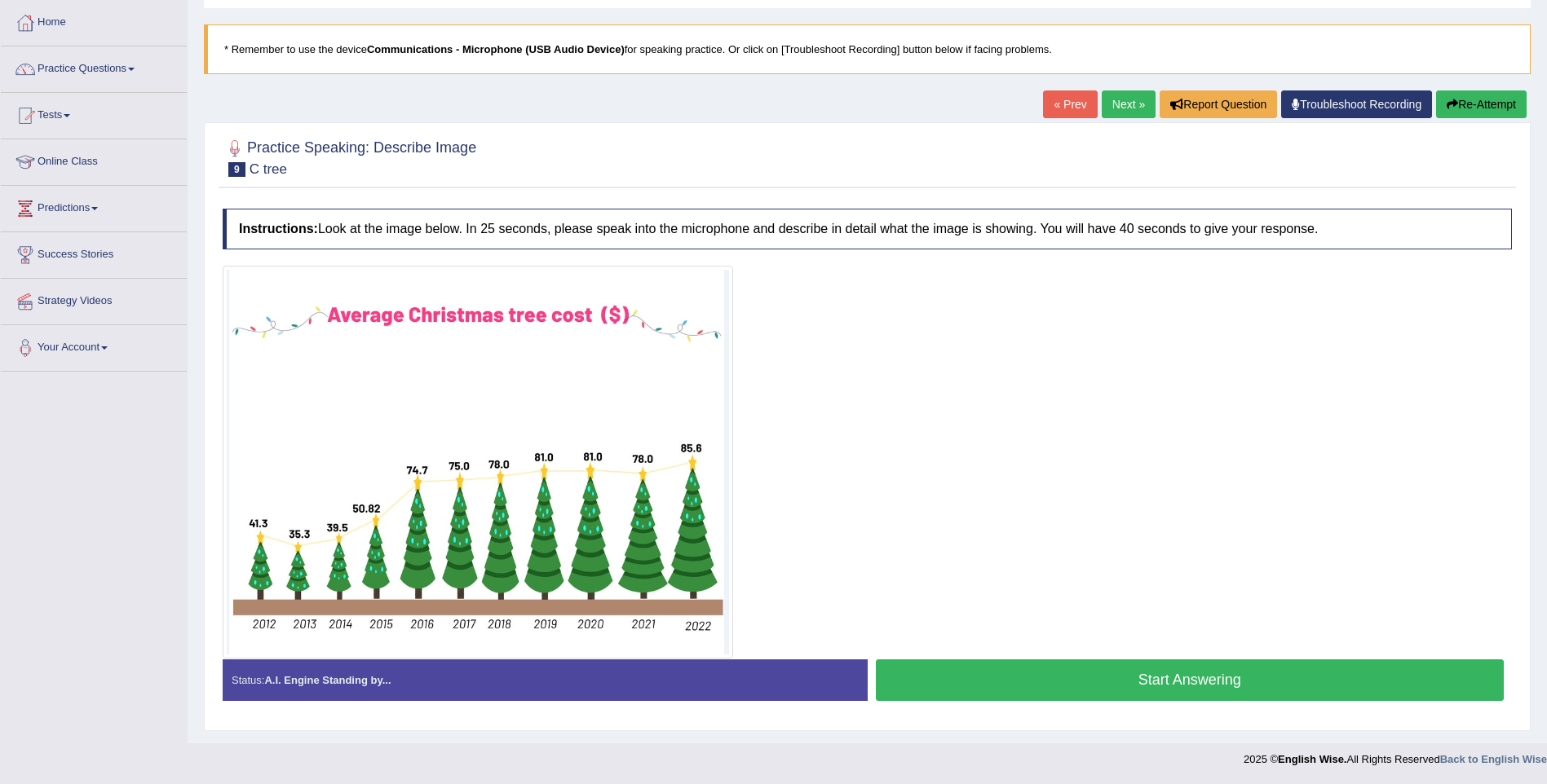
click at [973, 690] on button "Start Answering" at bounding box center [1190, 681] width 629 height 42
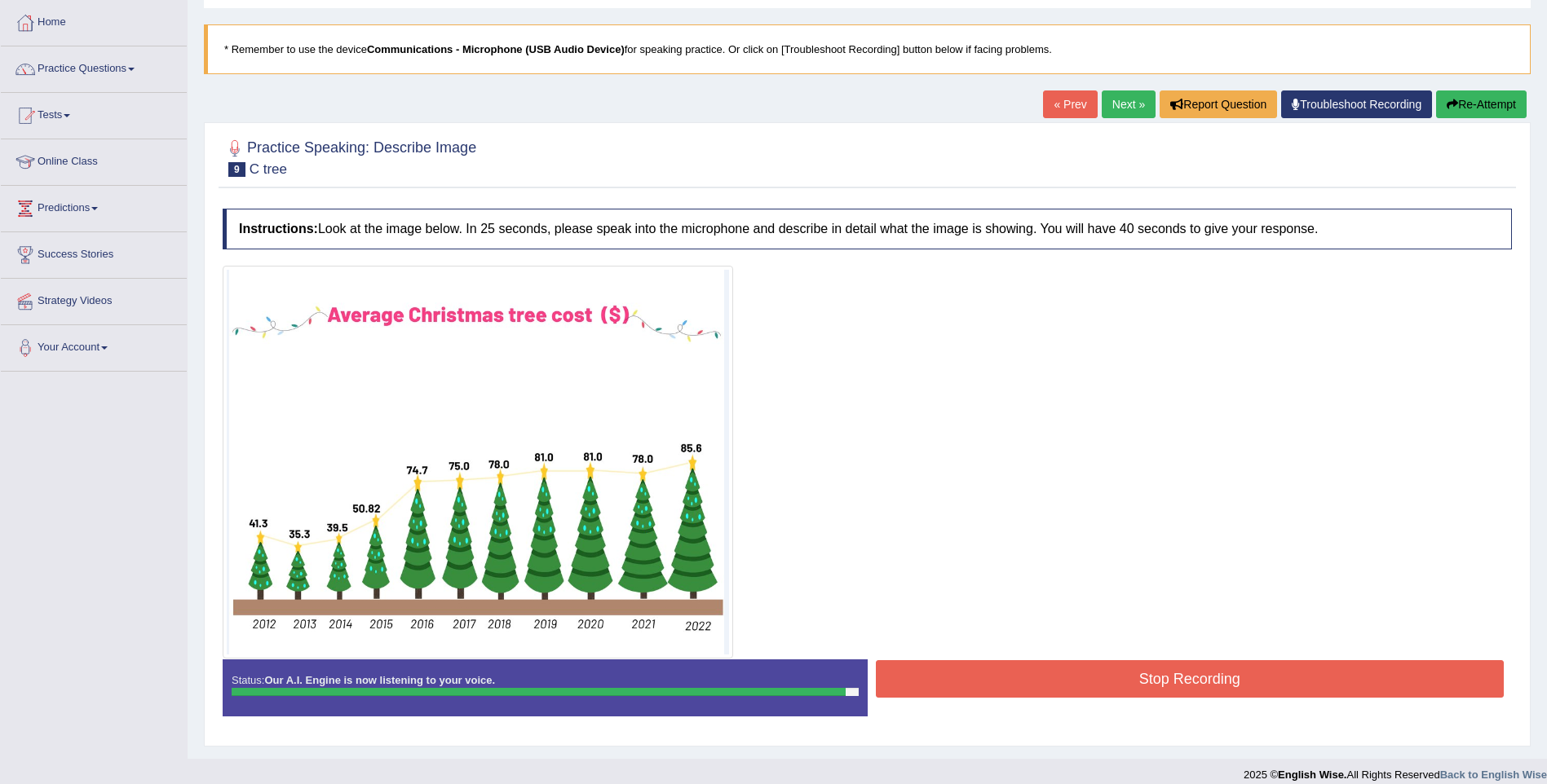
click at [1003, 684] on button "Stop Recording" at bounding box center [1190, 679] width 629 height 37
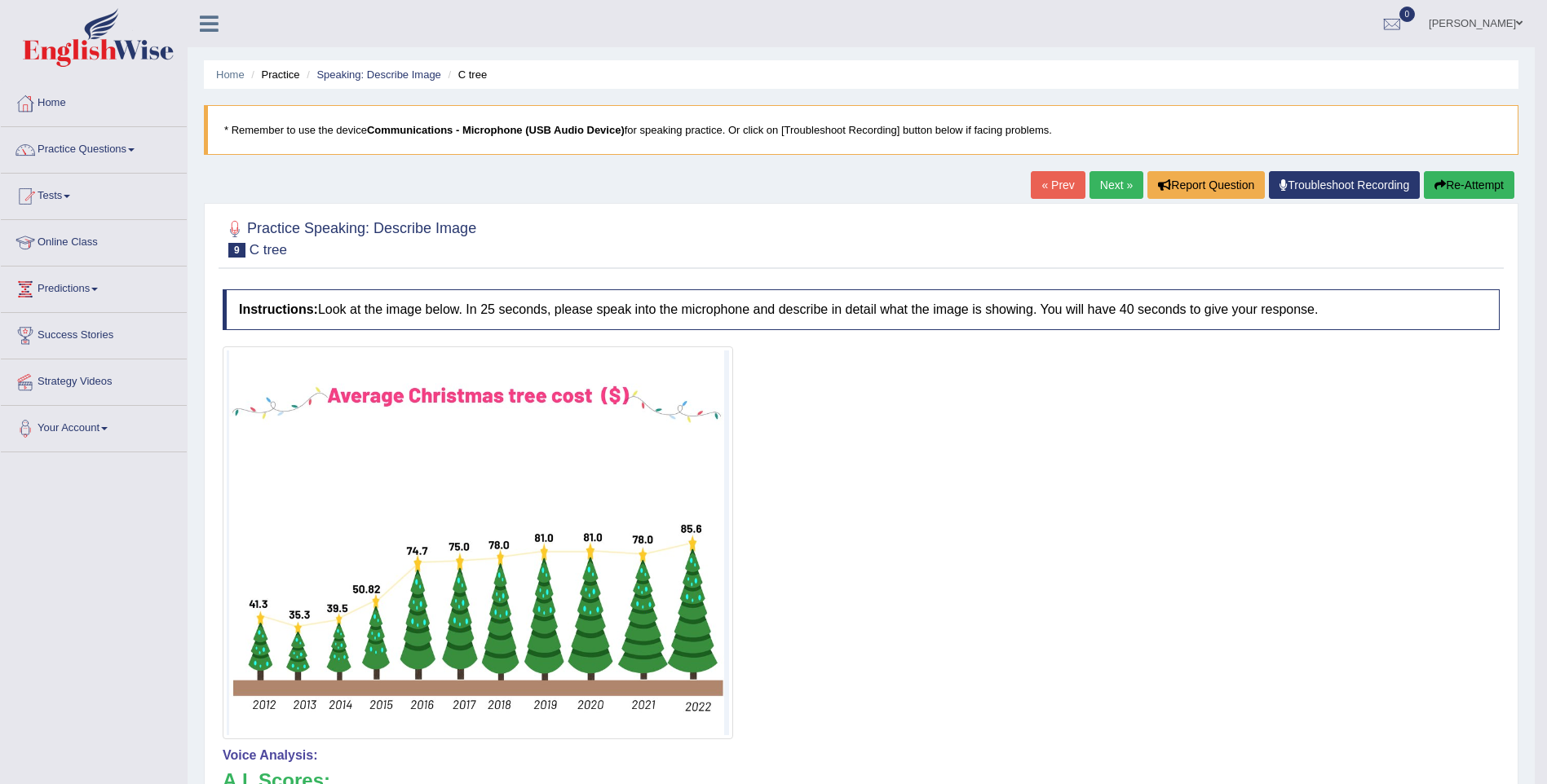
click at [1487, 178] on button "Re-Attempt" at bounding box center [1469, 185] width 91 height 28
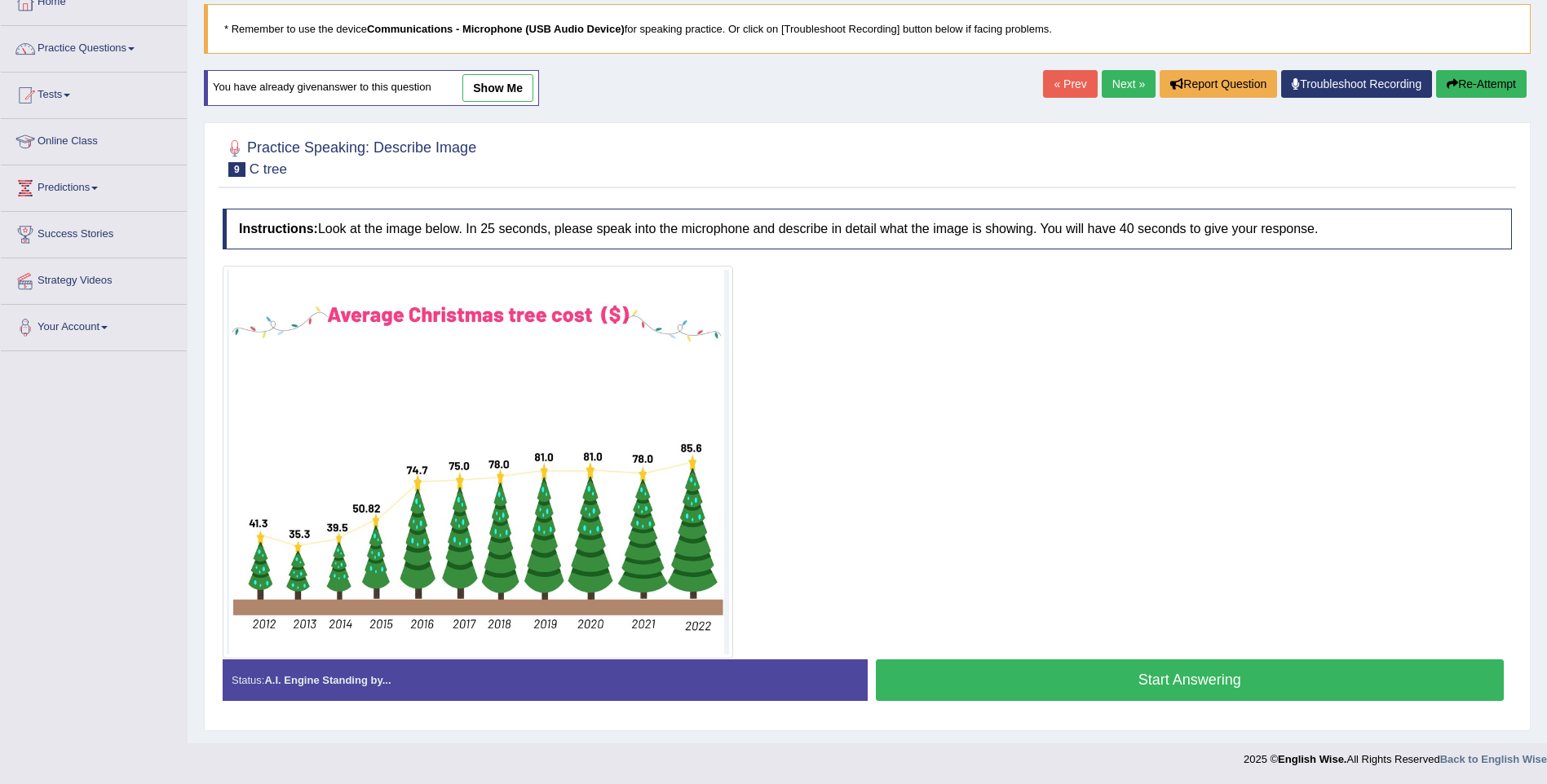
scroll to position [101, 0]
click at [1145, 693] on button "Start Answering" at bounding box center [1190, 681] width 629 height 42
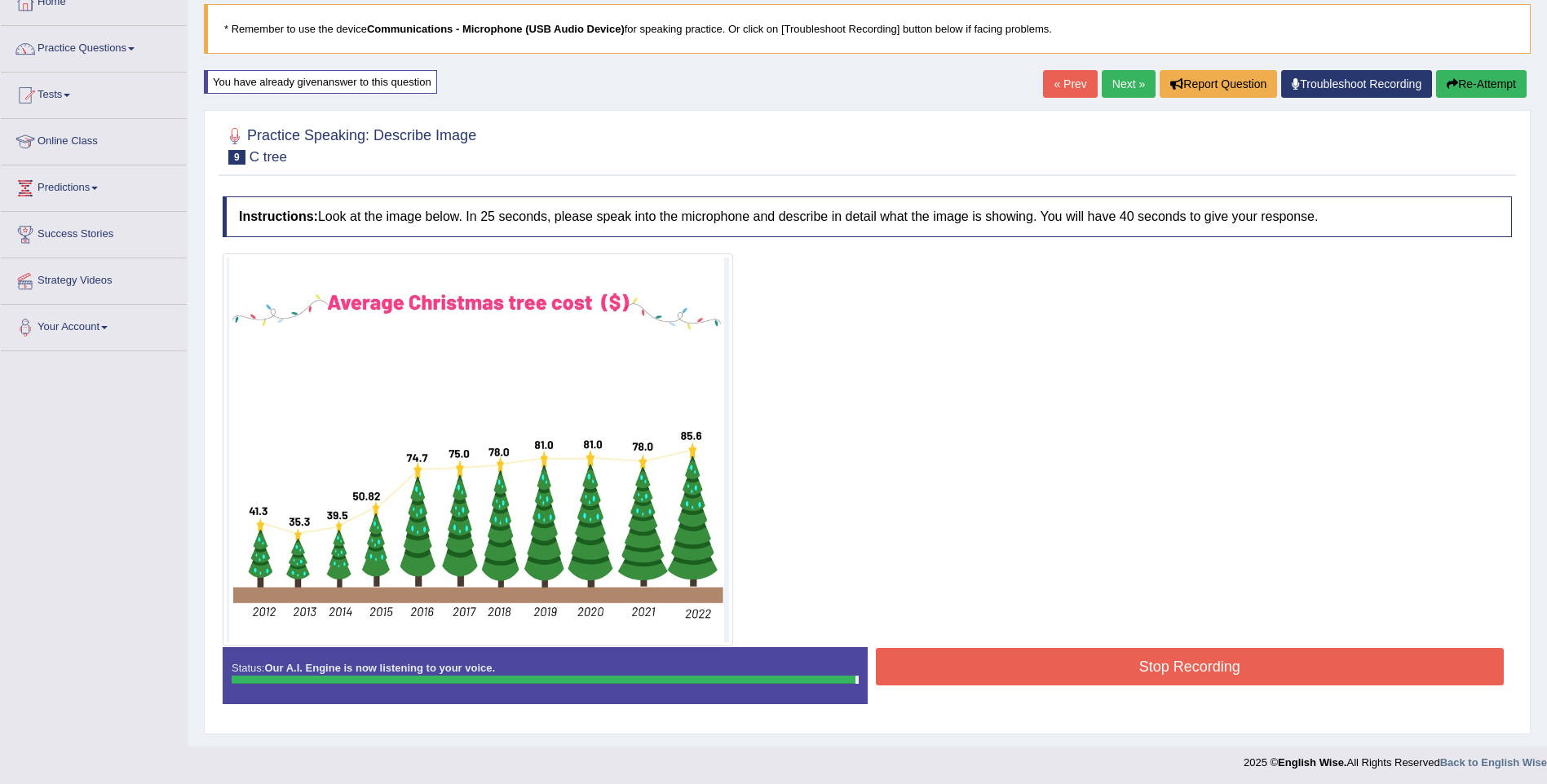
click at [1092, 661] on button "Stop Recording" at bounding box center [1190, 666] width 629 height 37
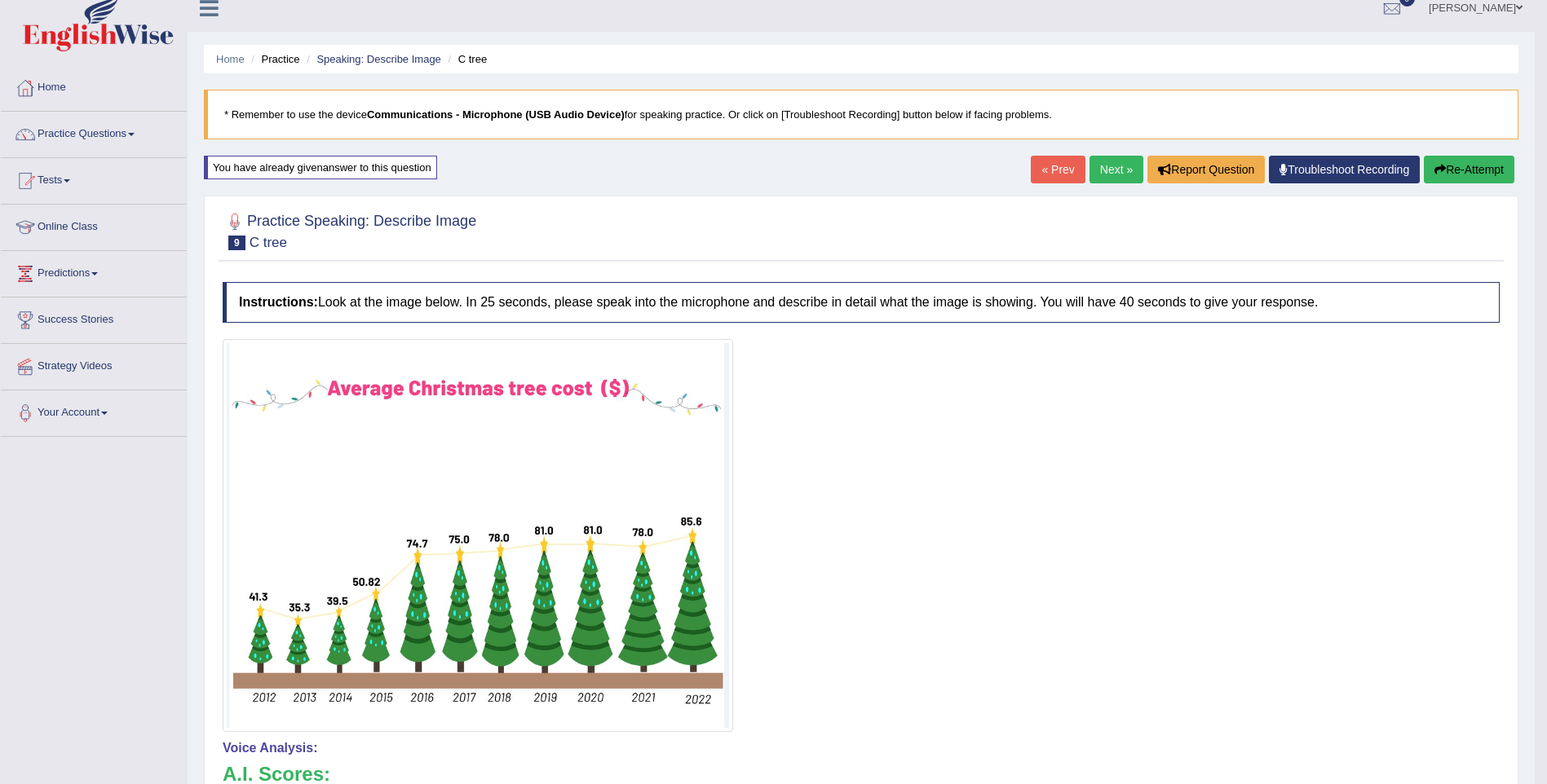
scroll to position [0, 0]
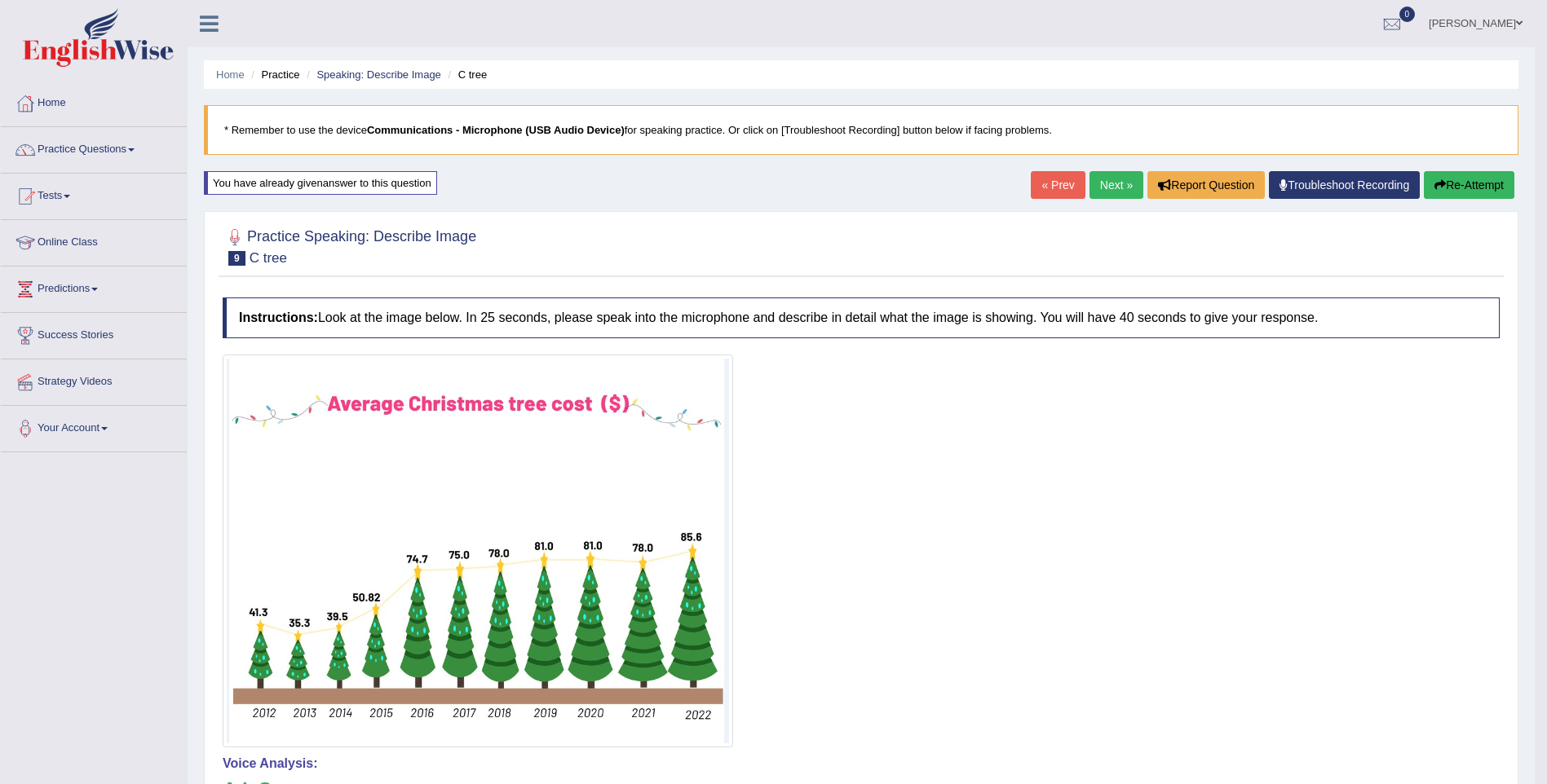
click at [1293, 186] on link "Troubleshoot Recording" at bounding box center [1345, 185] width 151 height 28
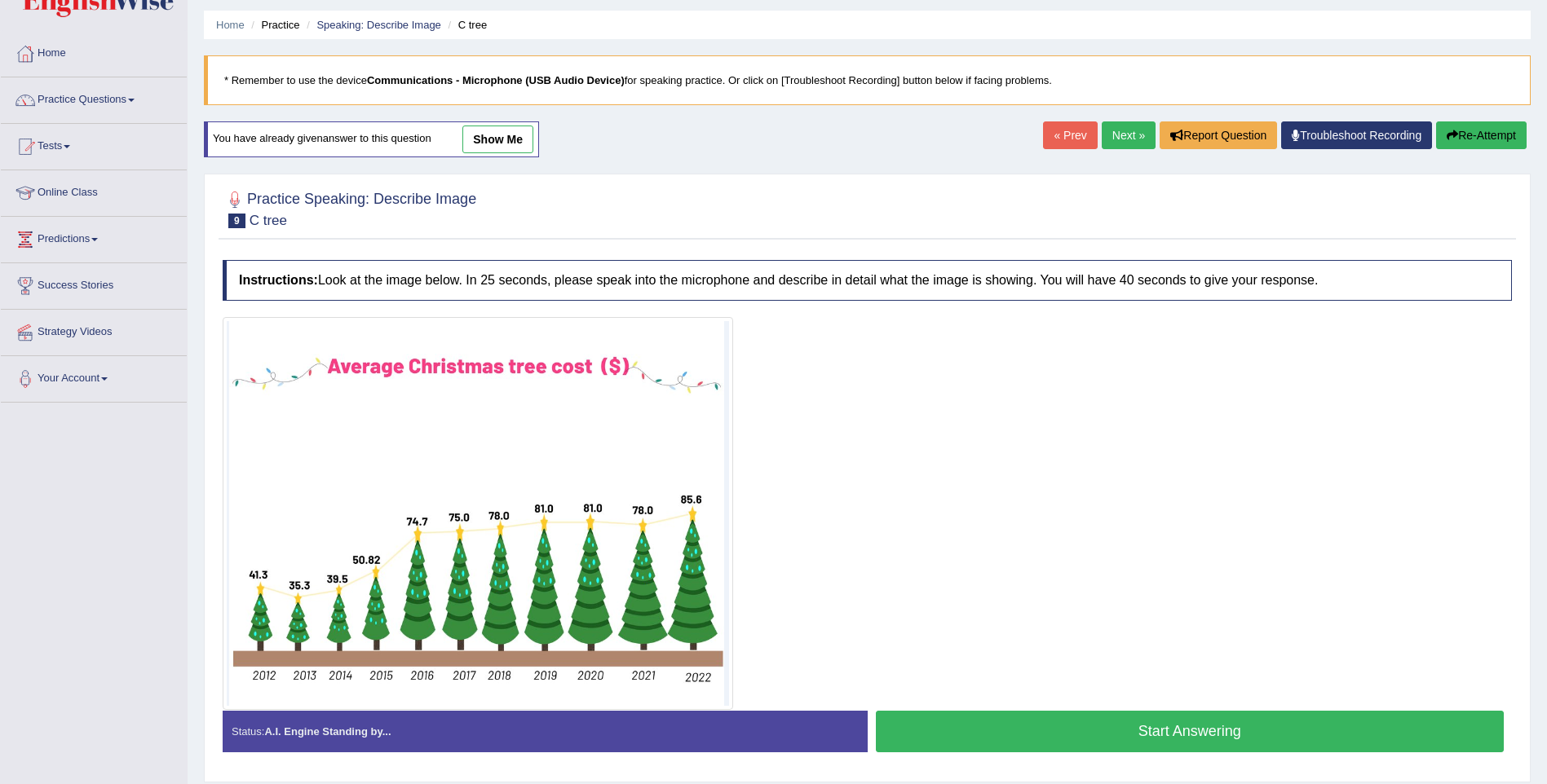
scroll to position [101, 0]
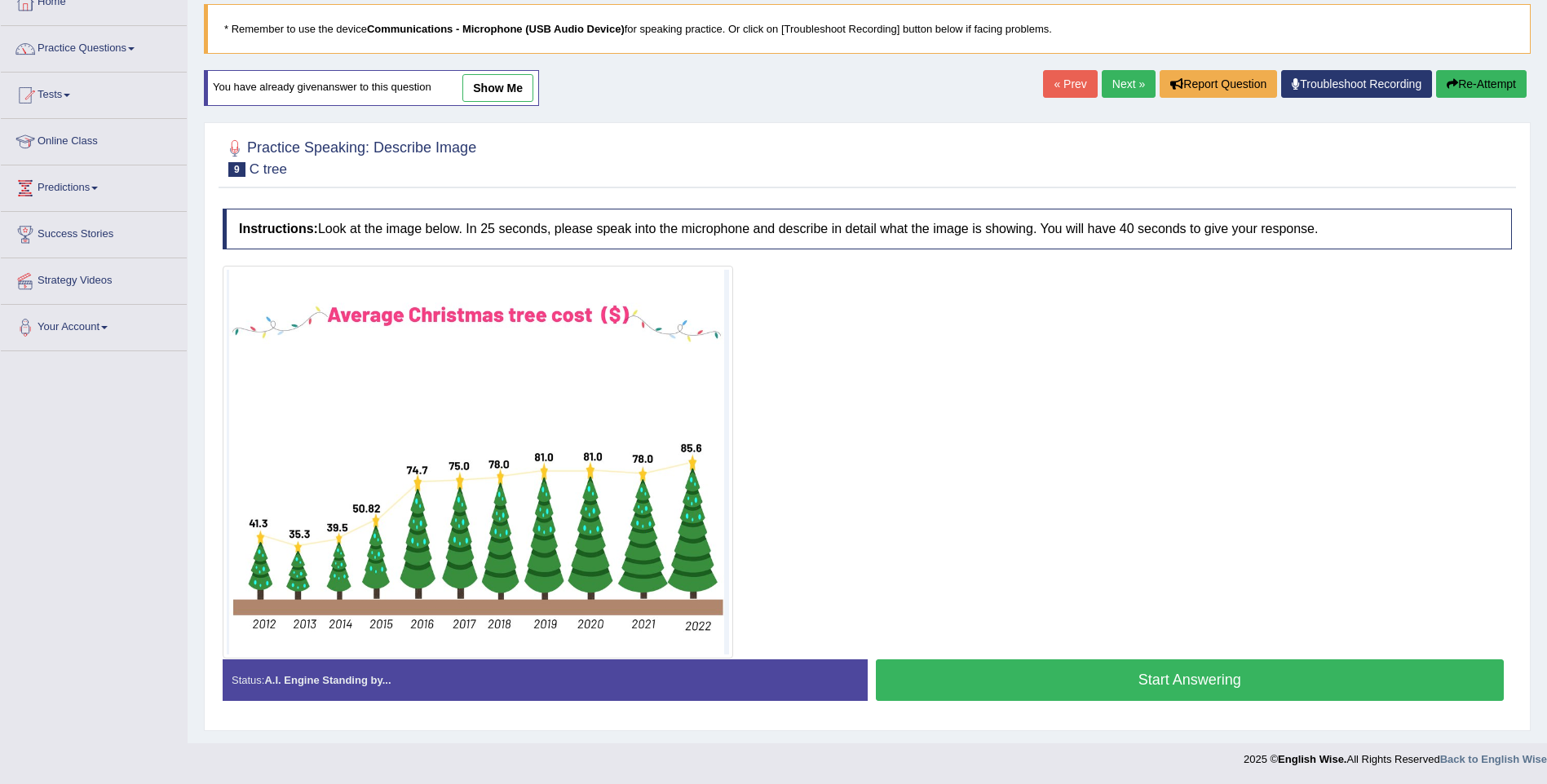
click at [1138, 86] on link "Next »" at bounding box center [1128, 83] width 54 height 28
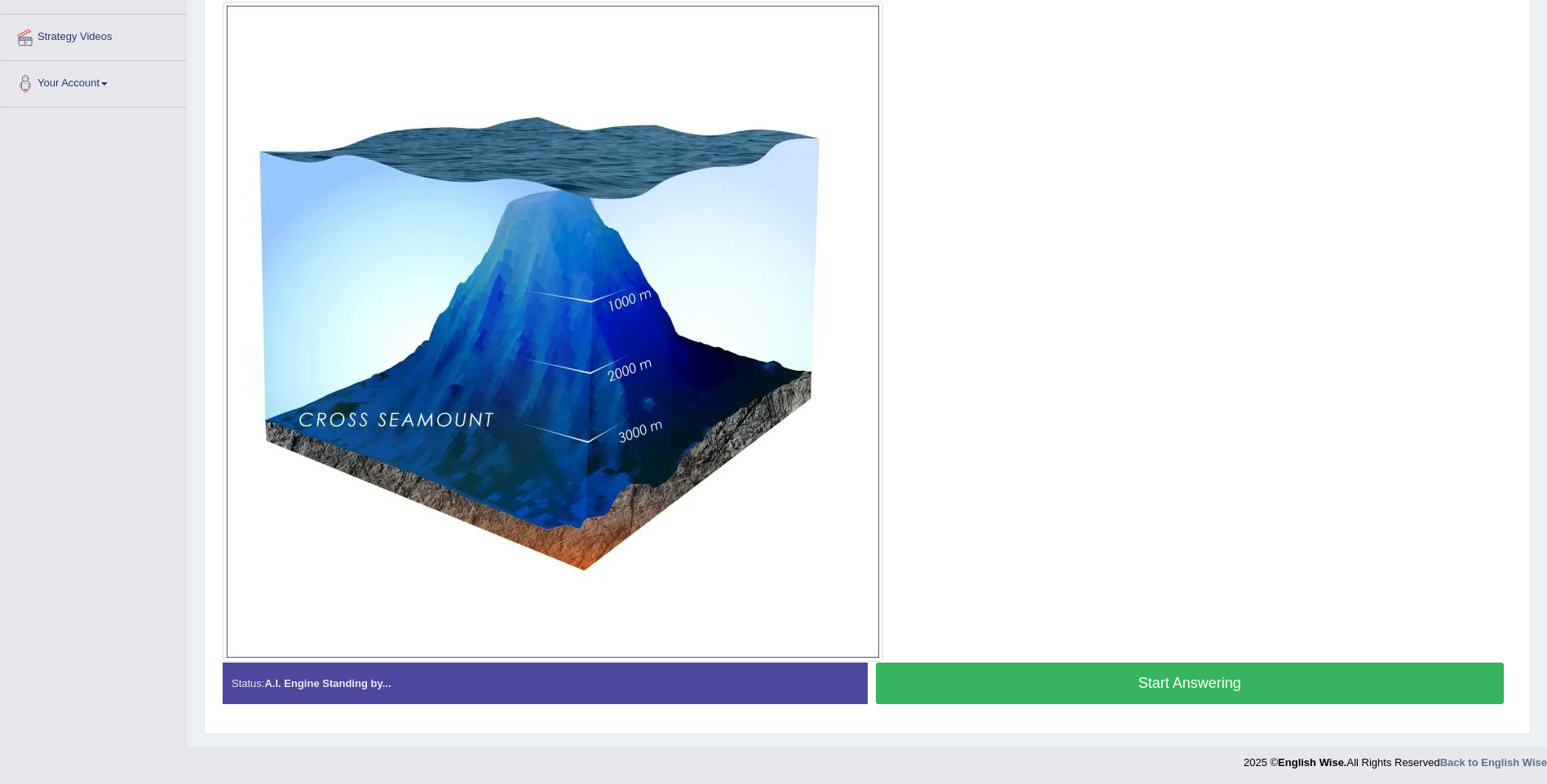
scroll to position [348, 0]
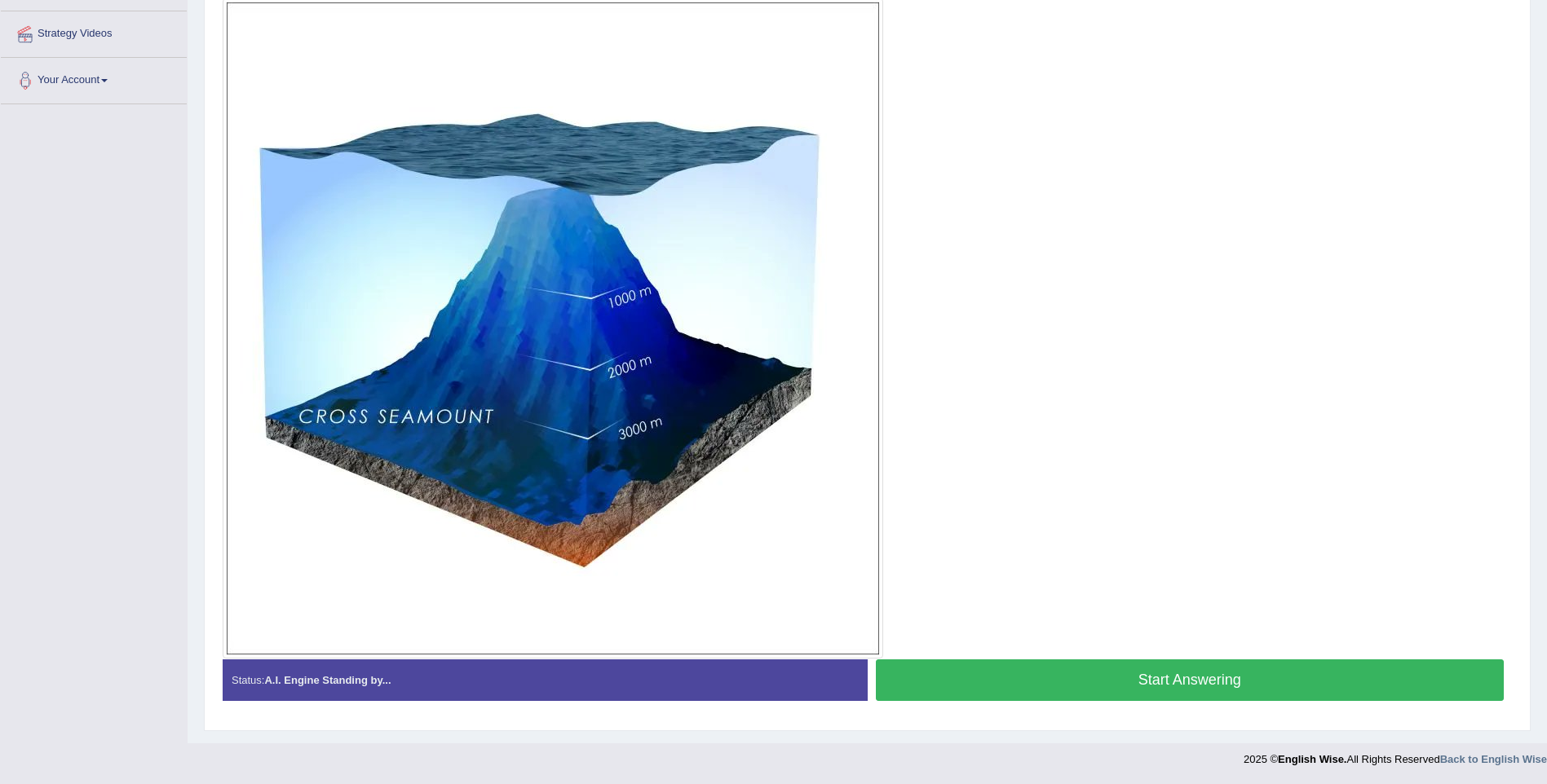
click at [1089, 679] on button "Start Answering" at bounding box center [1190, 681] width 629 height 42
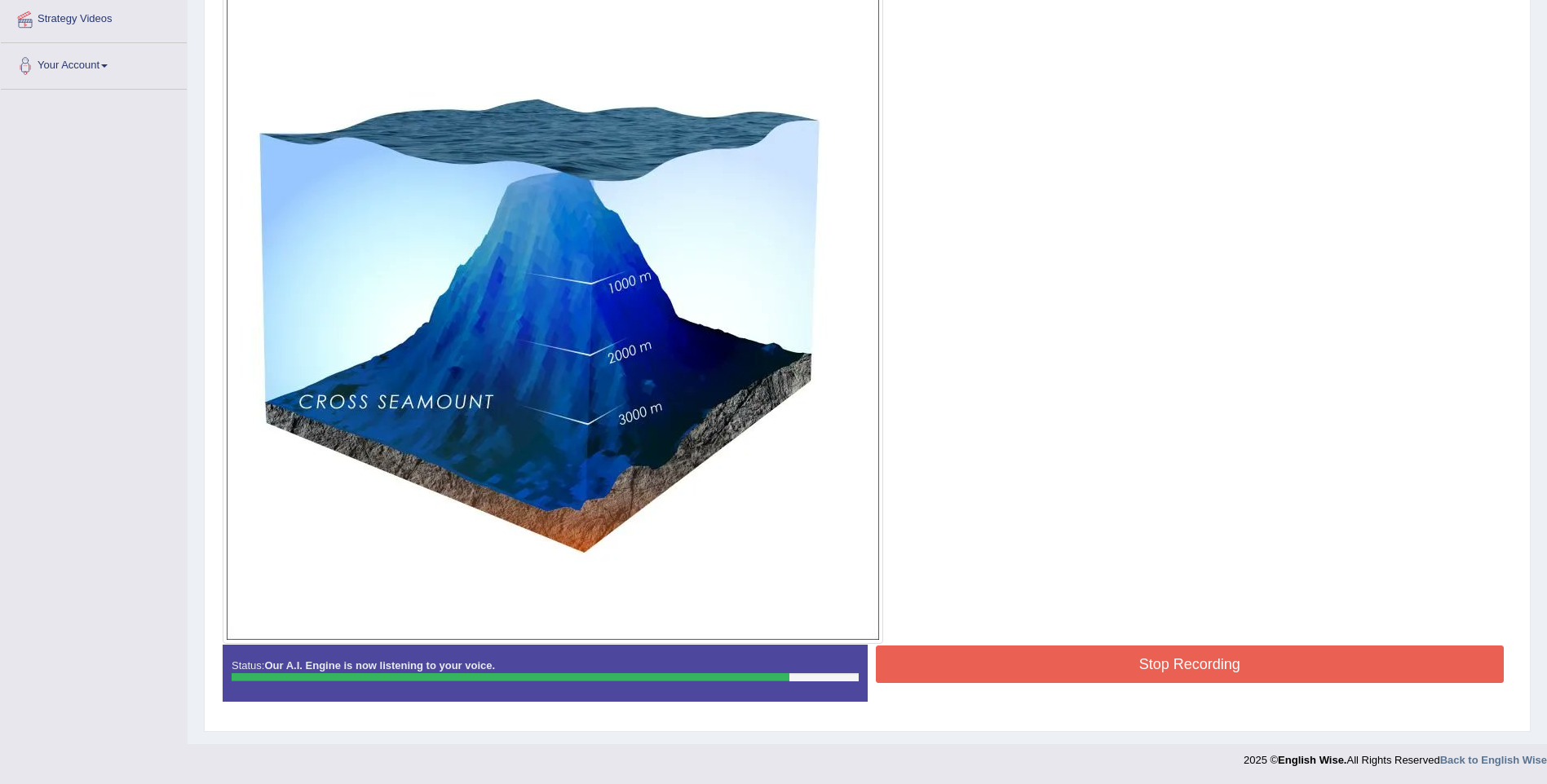
scroll to position [364, 0]
click at [1156, 662] on button "Stop Recording" at bounding box center [1190, 662] width 629 height 37
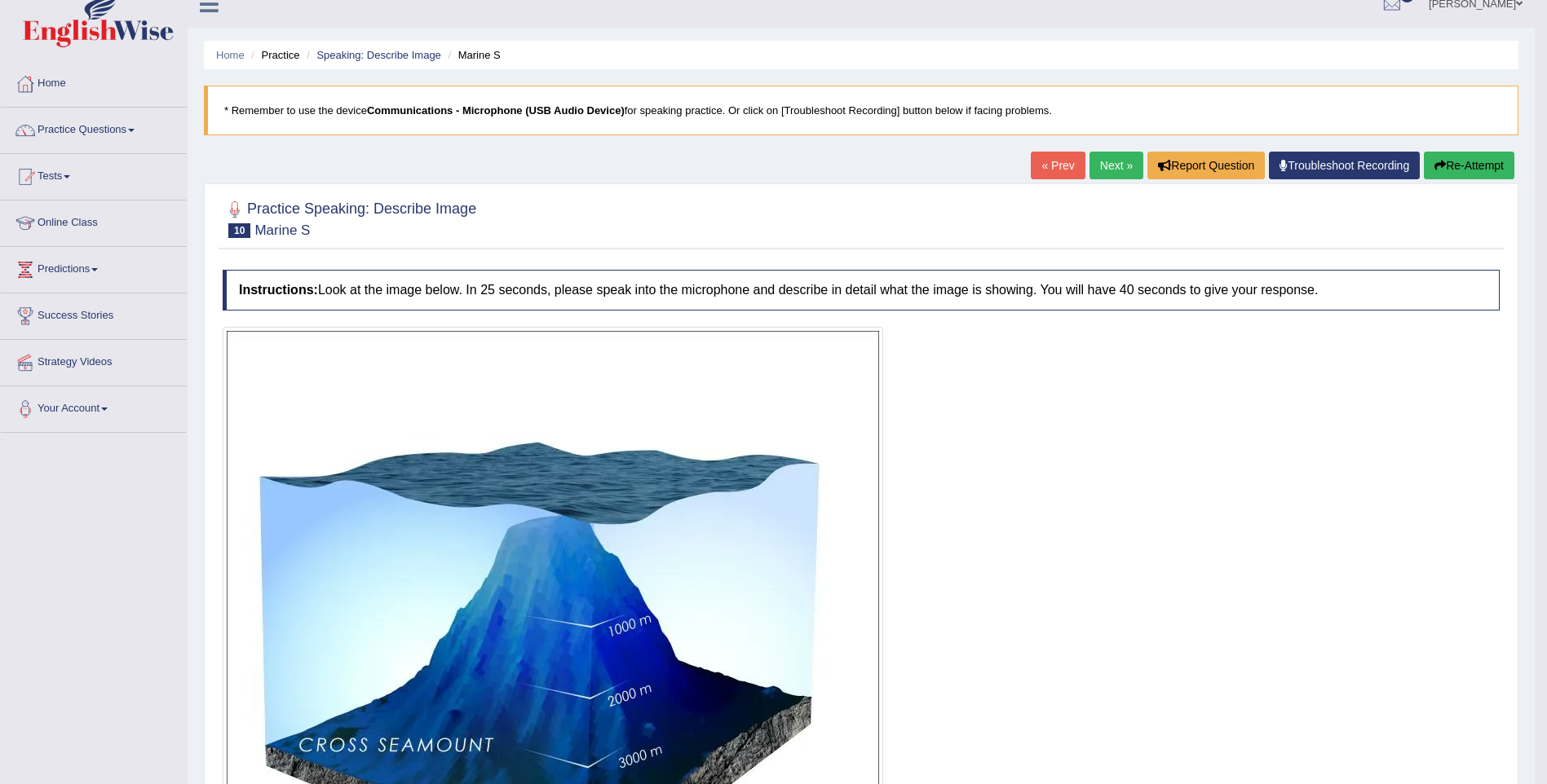
scroll to position [0, 0]
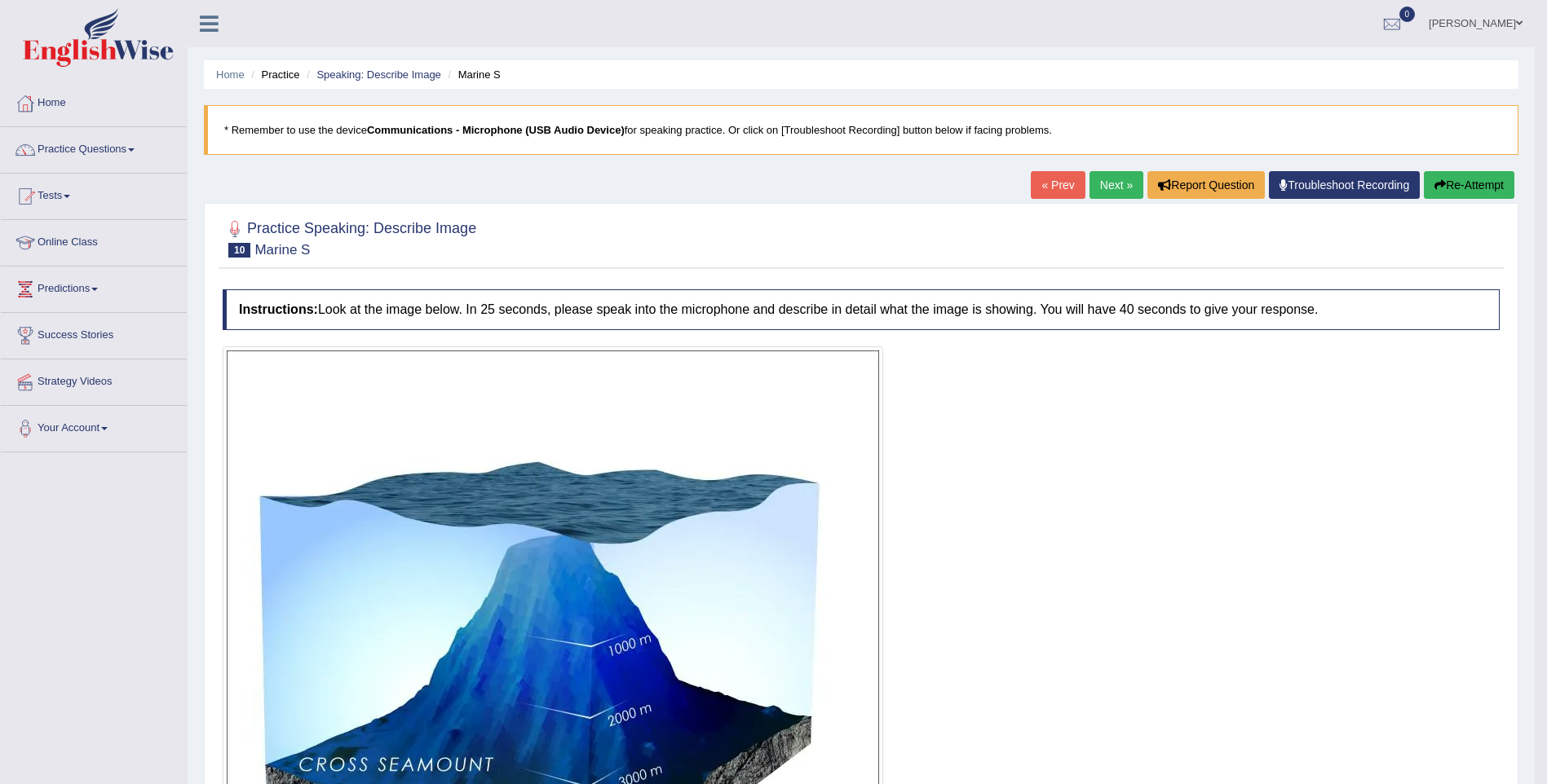
click at [1118, 183] on link "Next »" at bounding box center [1116, 185] width 54 height 28
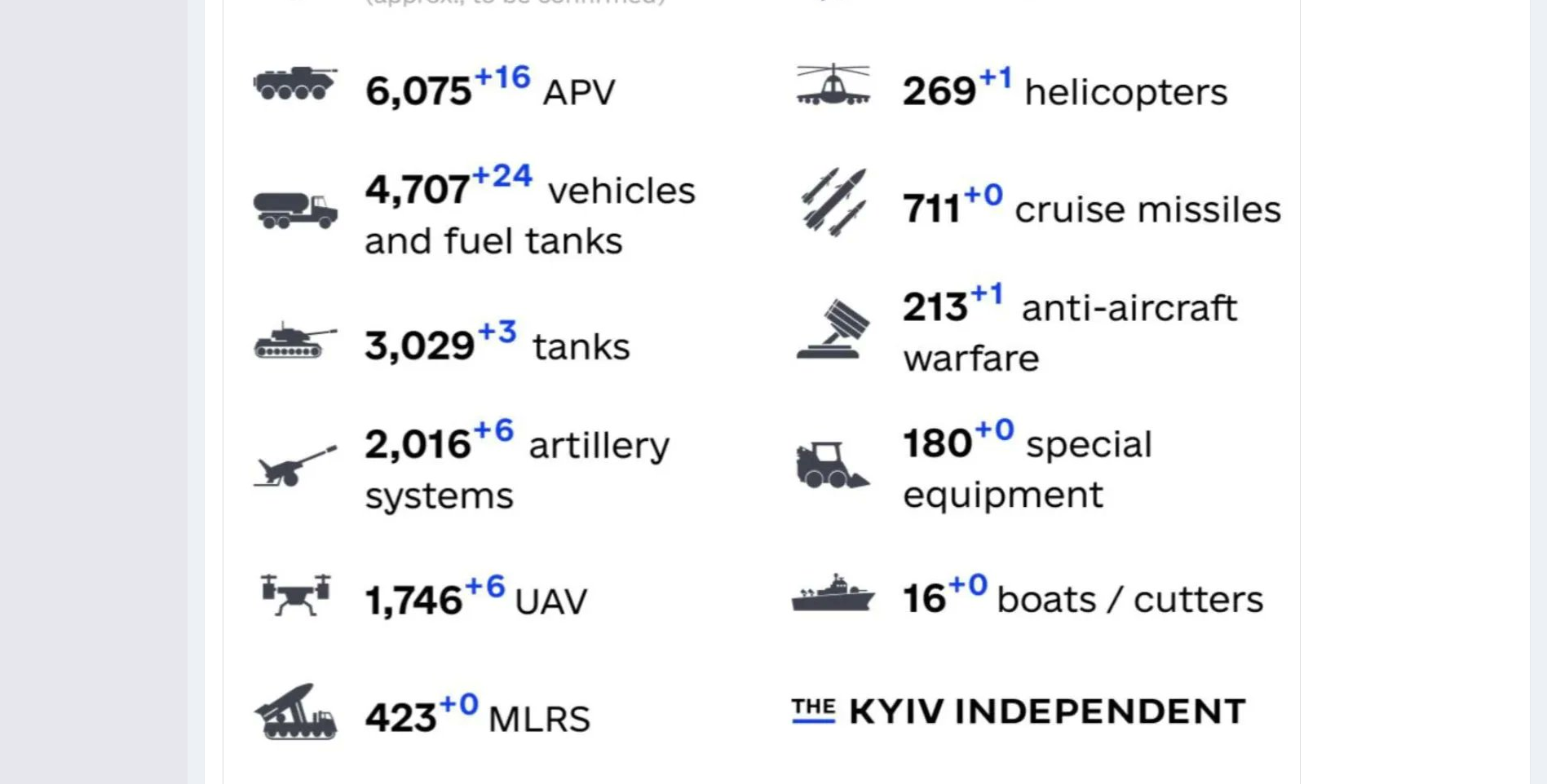
scroll to position [769, 0]
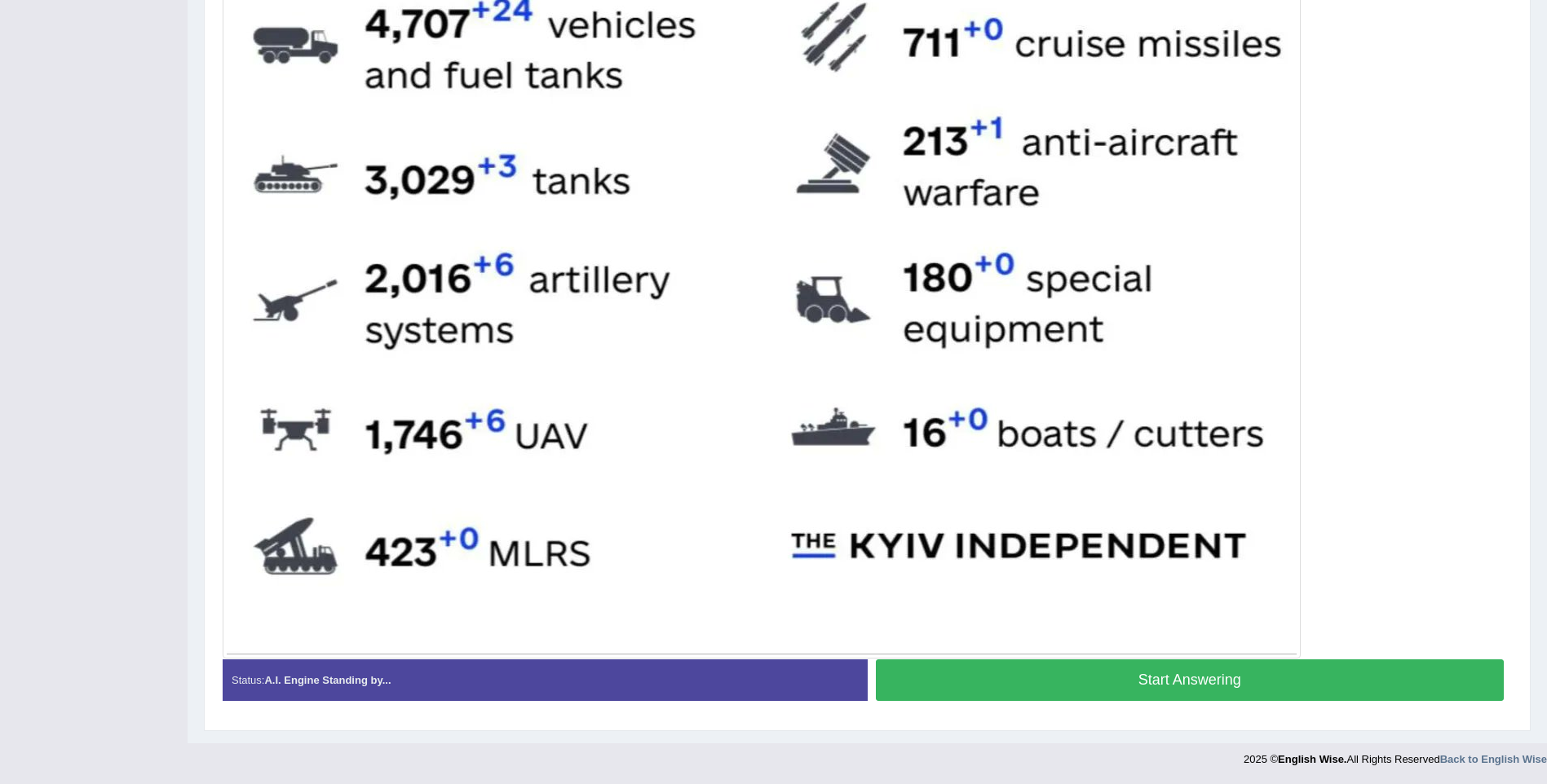
click at [1198, 684] on button "Start Answering" at bounding box center [1190, 681] width 629 height 42
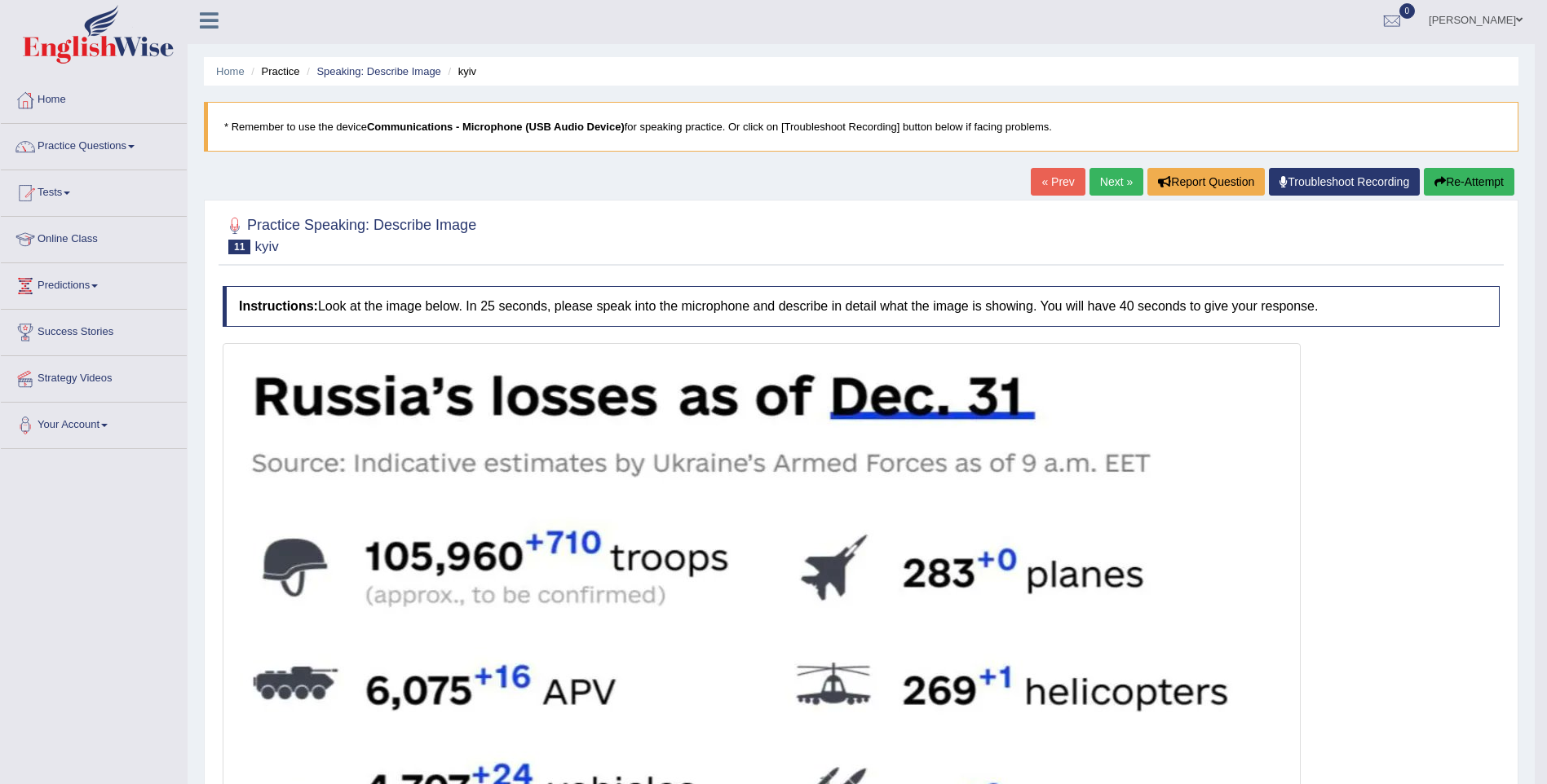
scroll to position [0, 0]
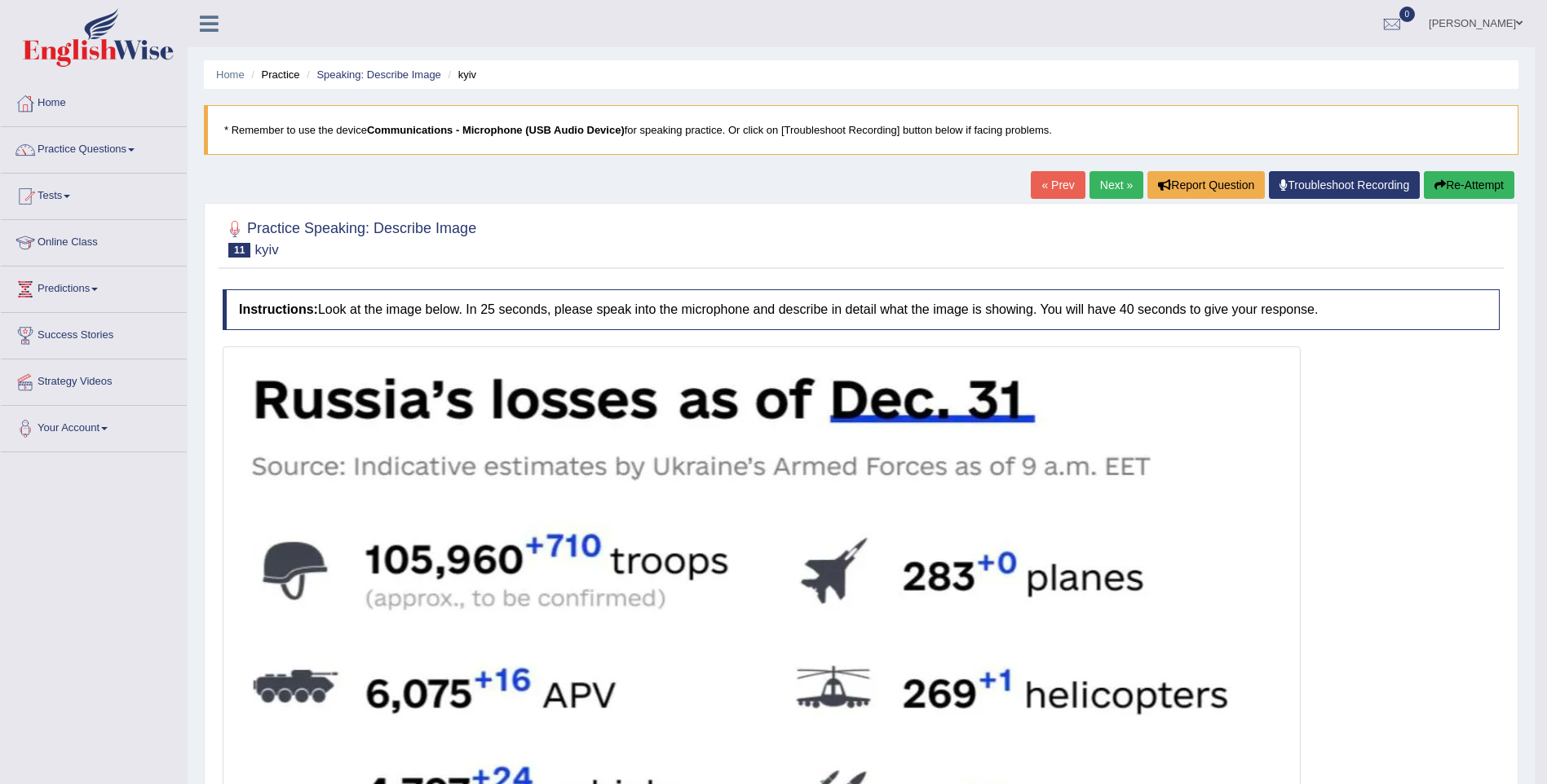
click at [1455, 185] on button "Re-Attempt" at bounding box center [1469, 185] width 91 height 28
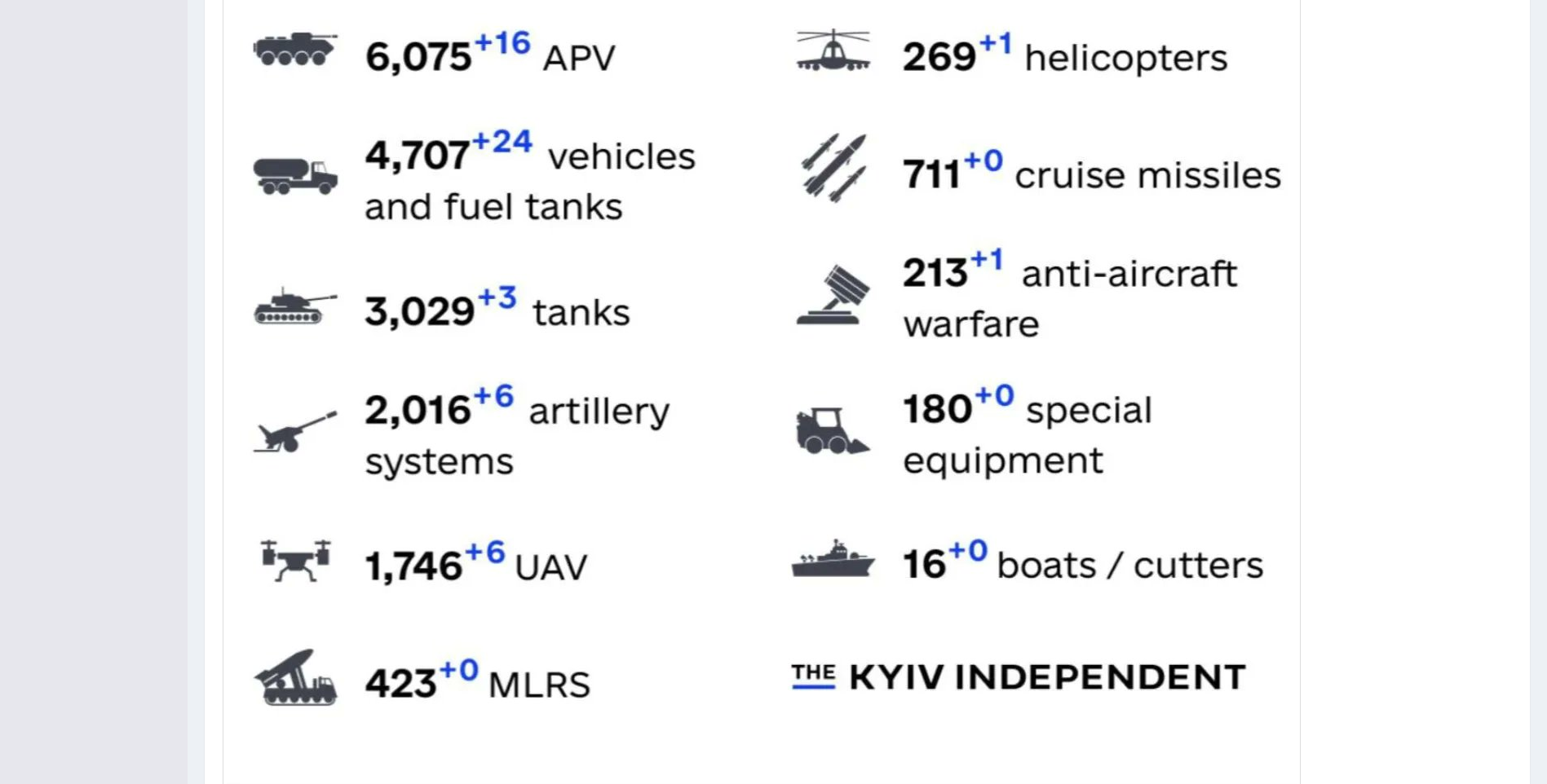
scroll to position [733, 0]
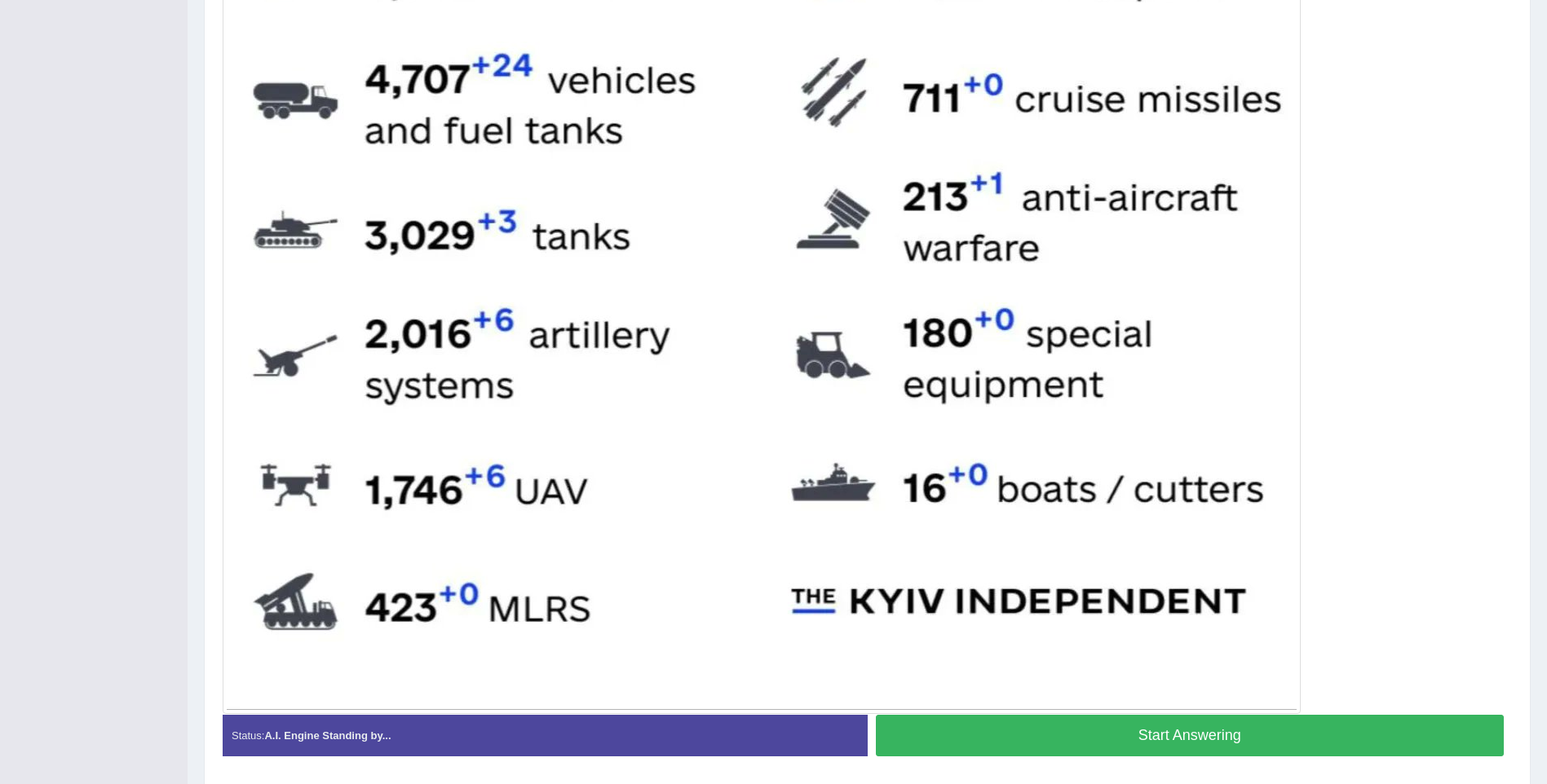
click at [1217, 733] on button "Start Answering" at bounding box center [1190, 736] width 629 height 42
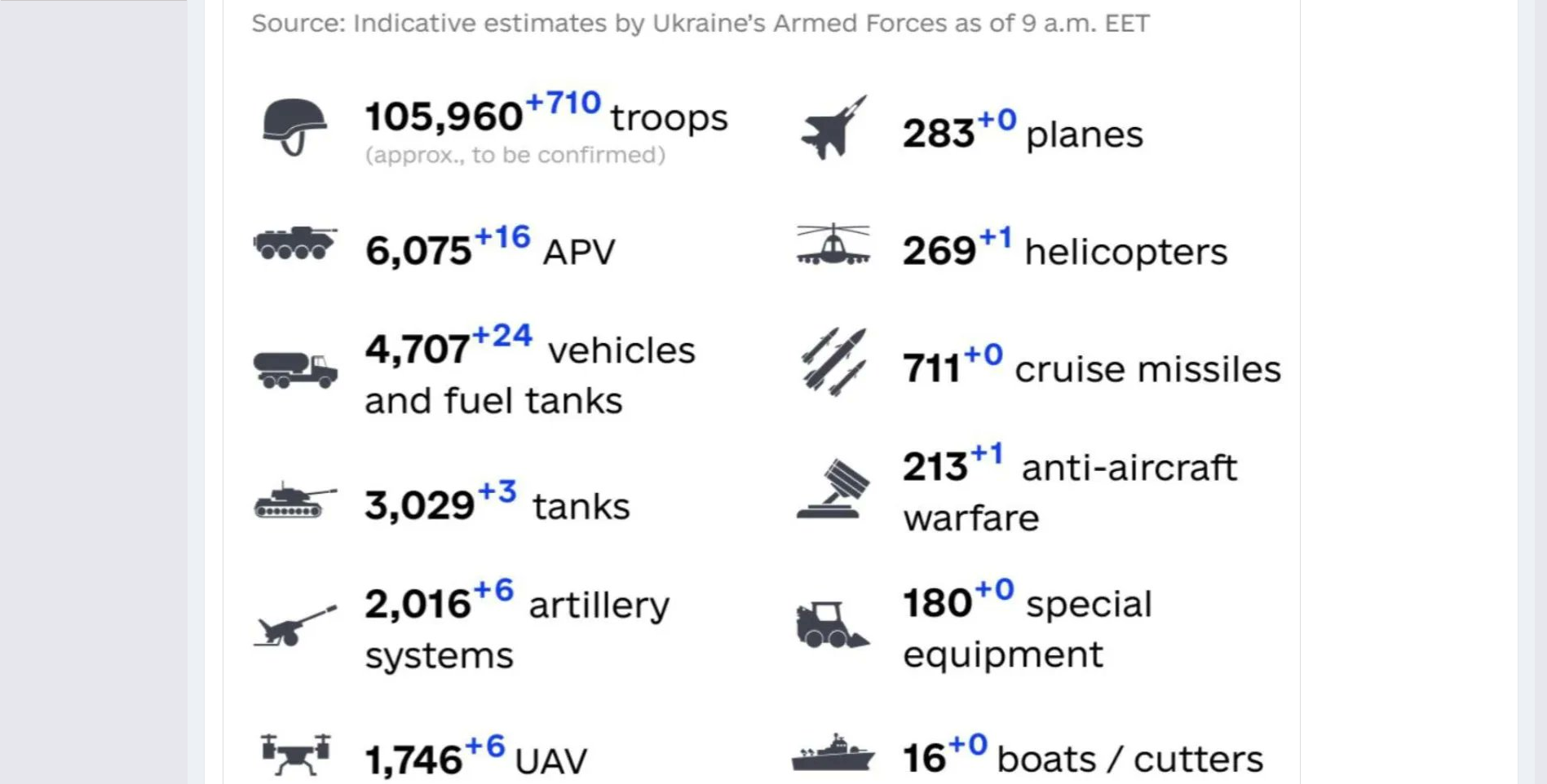
scroll to position [144, 0]
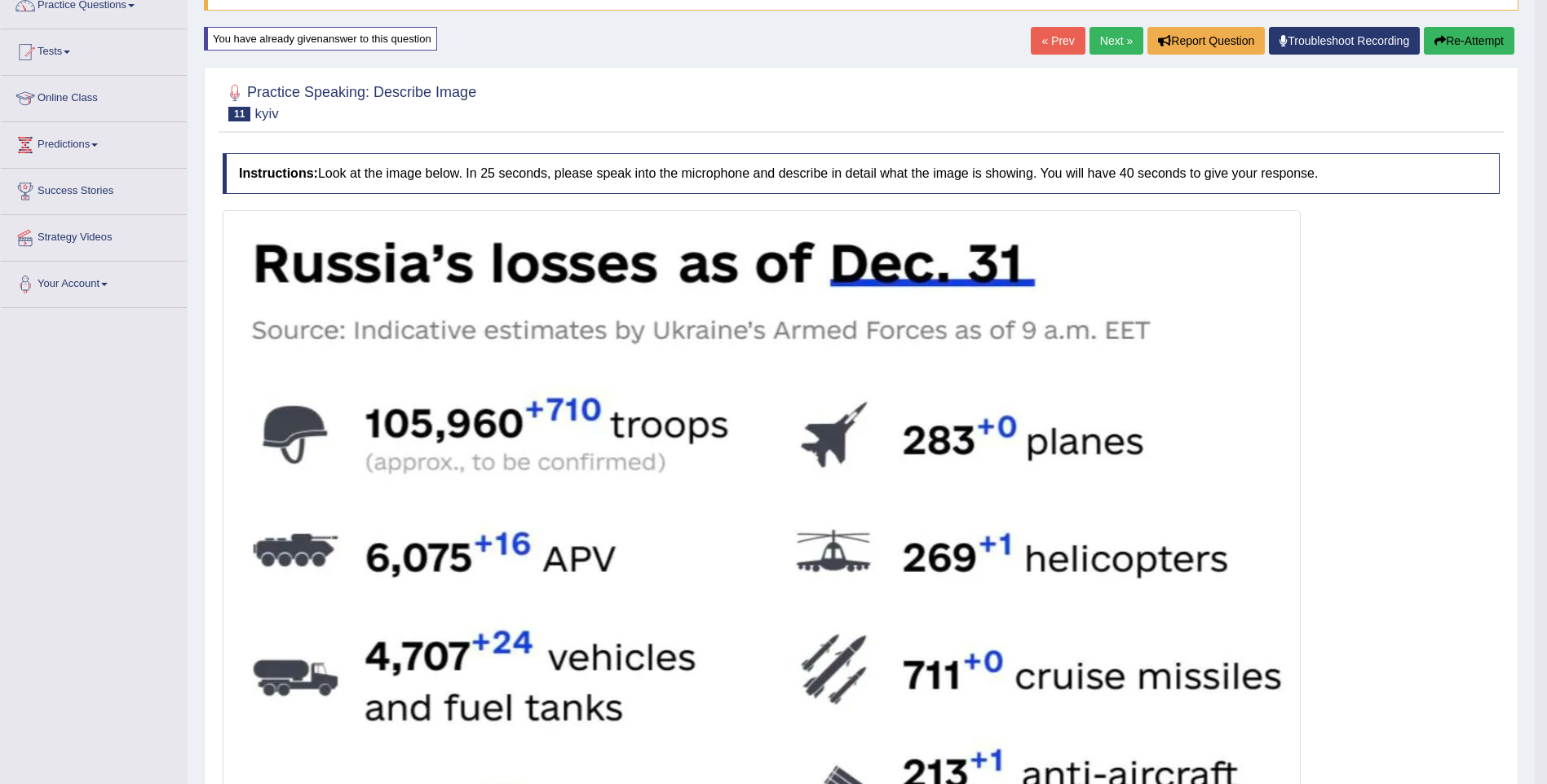
click at [1480, 40] on button "Re-Attempt" at bounding box center [1469, 41] width 91 height 28
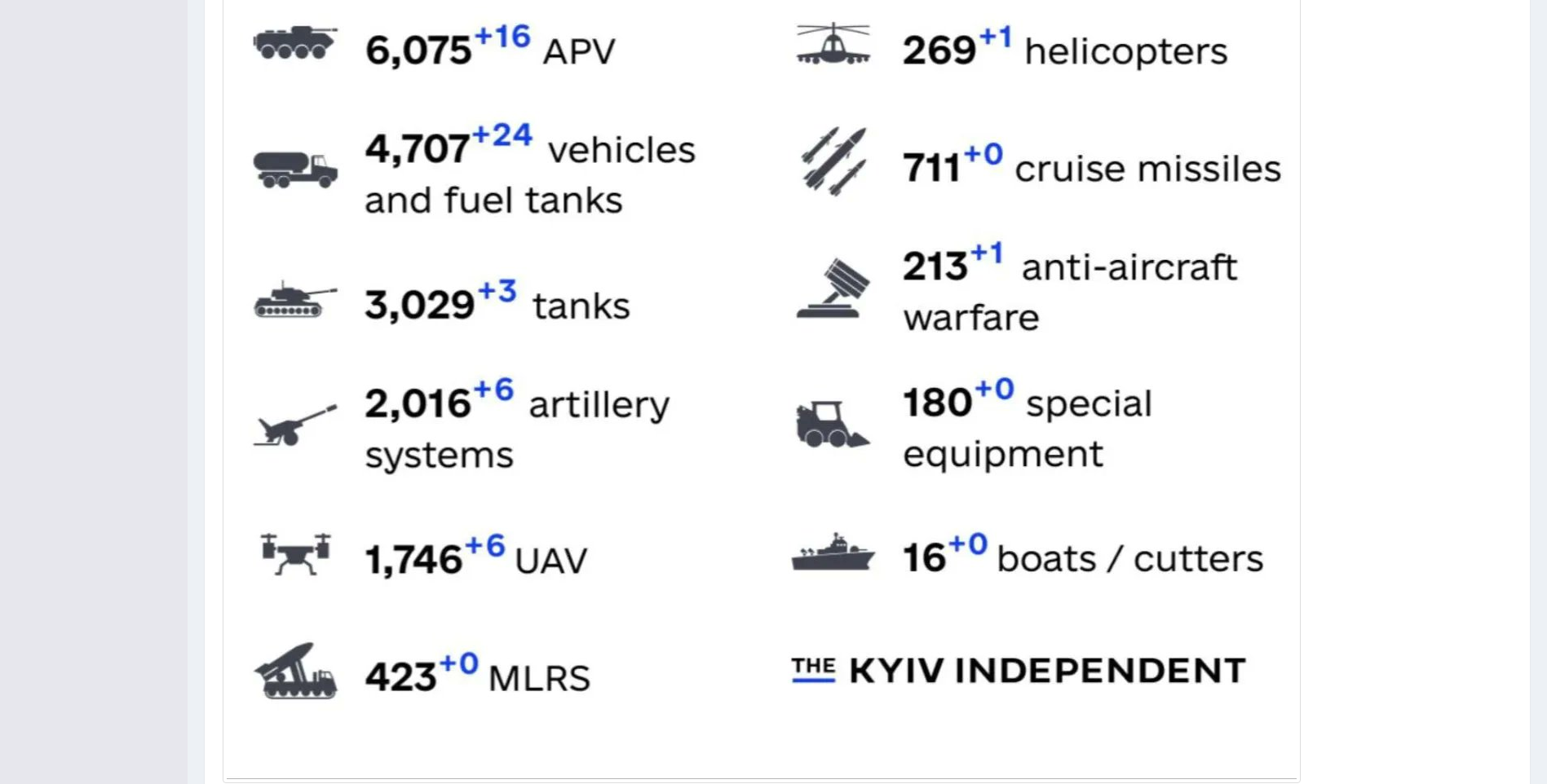
scroll to position [789, 0]
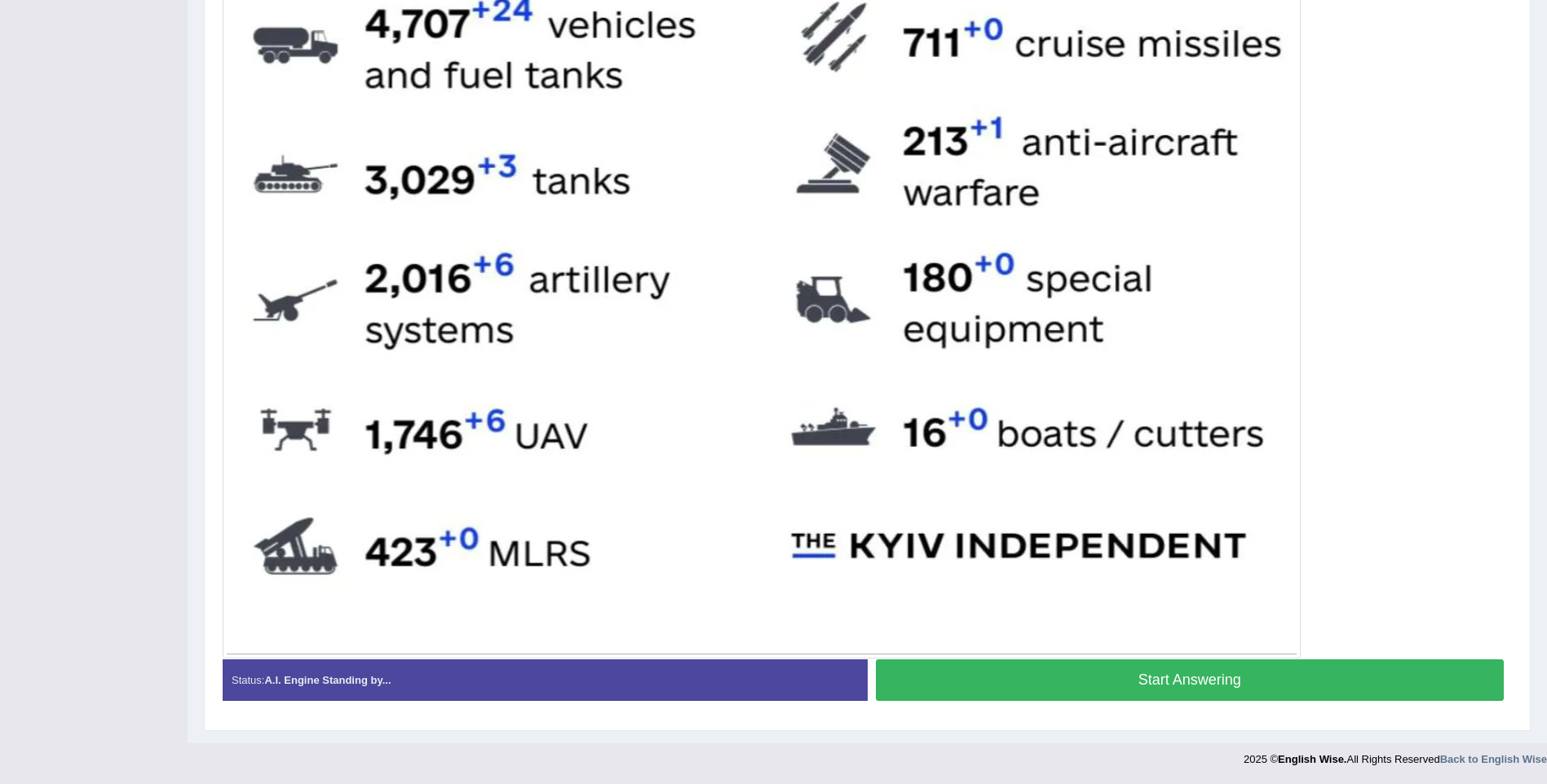
click at [961, 676] on button "Start Answering" at bounding box center [1190, 681] width 629 height 42
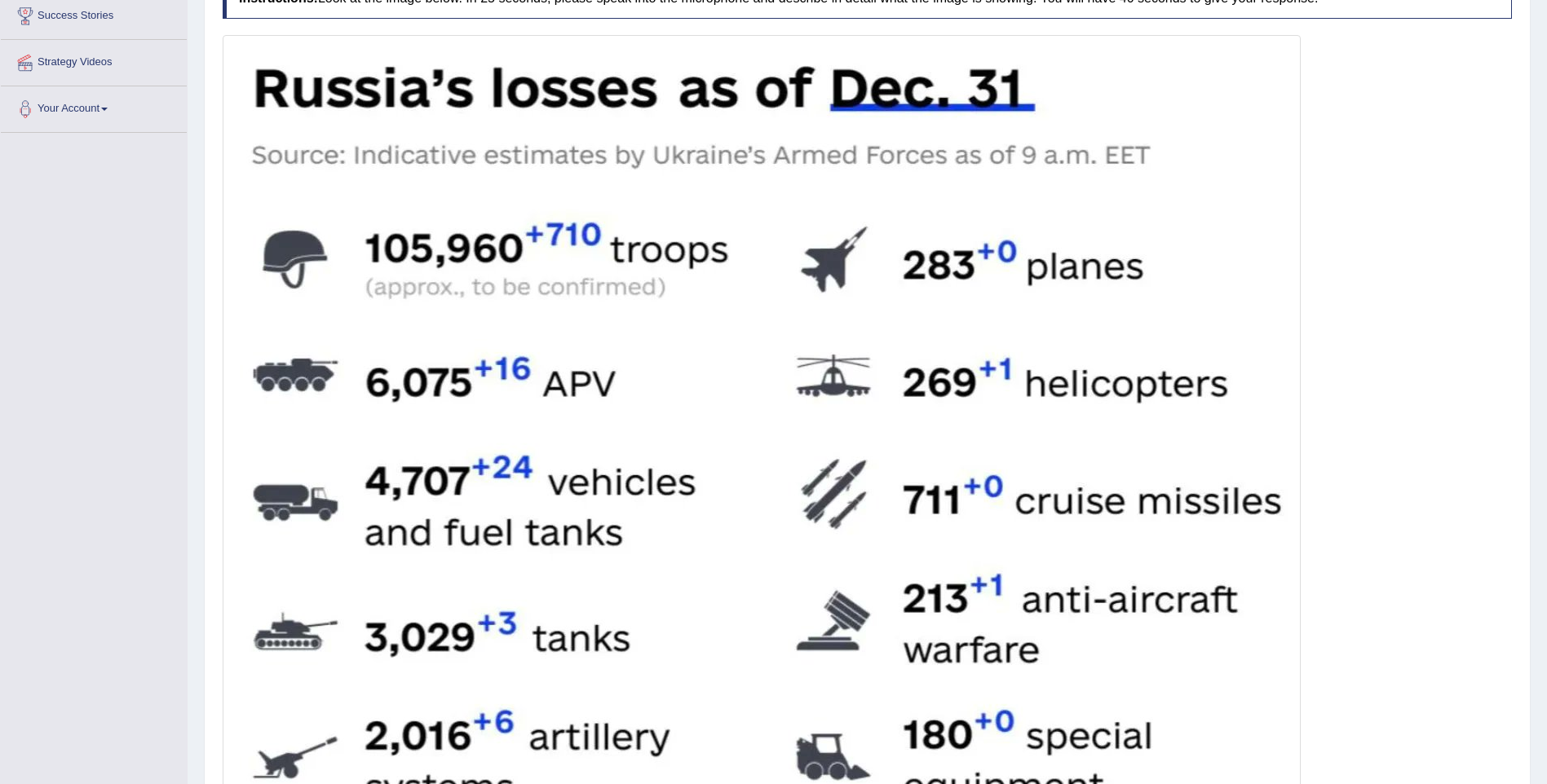
scroll to position [695, 0]
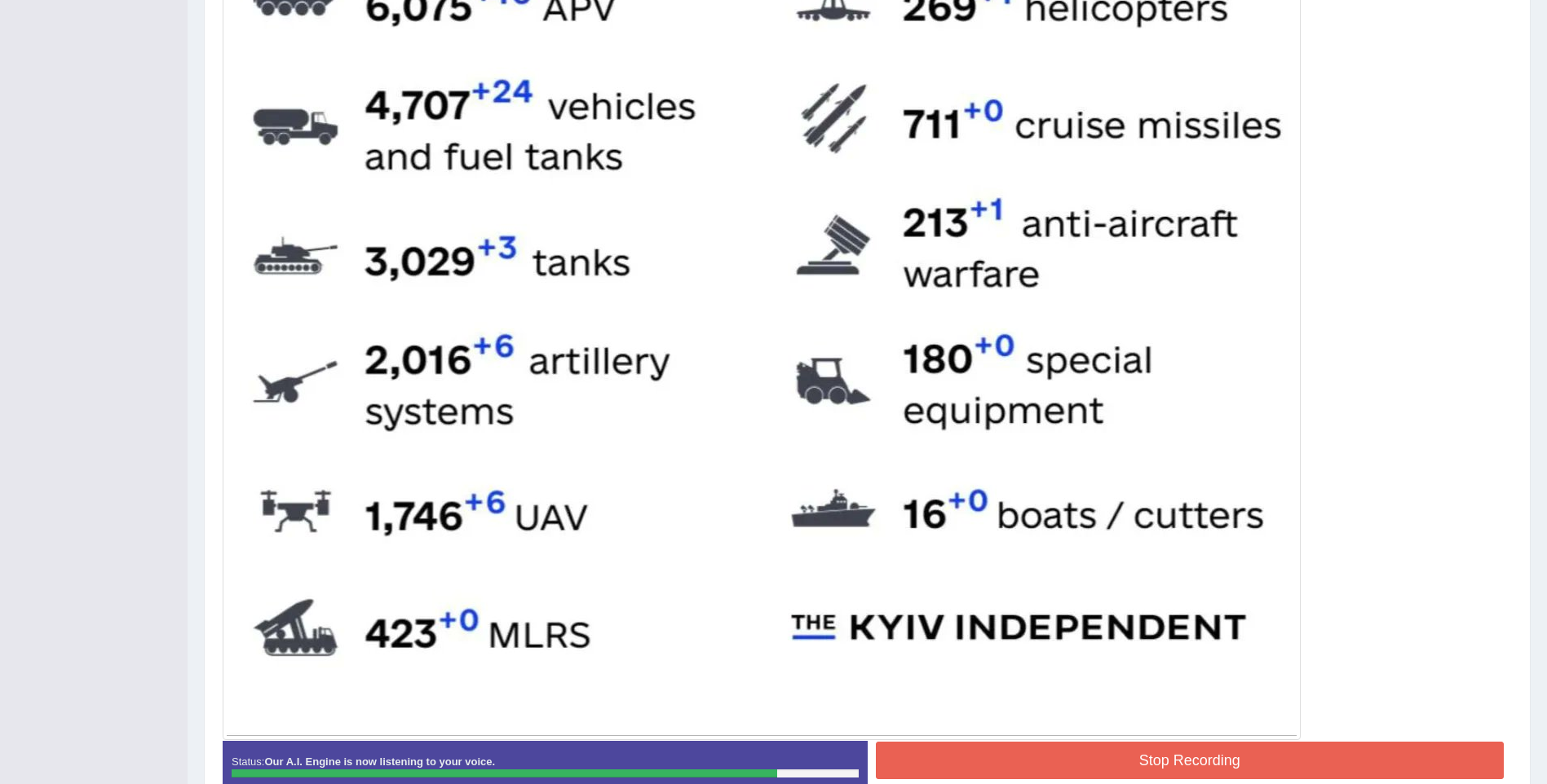
click at [1089, 754] on button "Stop Recording" at bounding box center [1190, 760] width 629 height 37
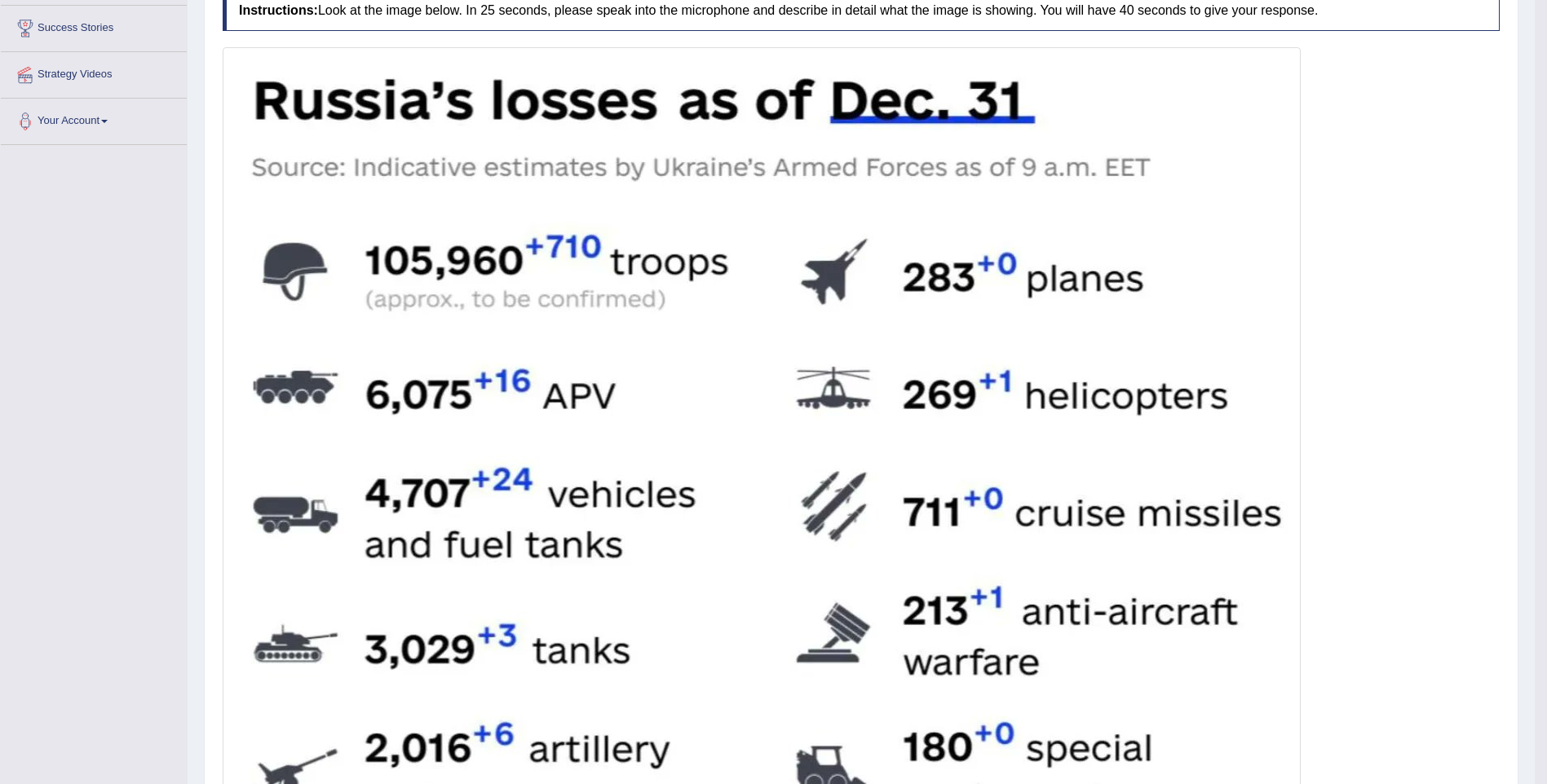
scroll to position [0, 0]
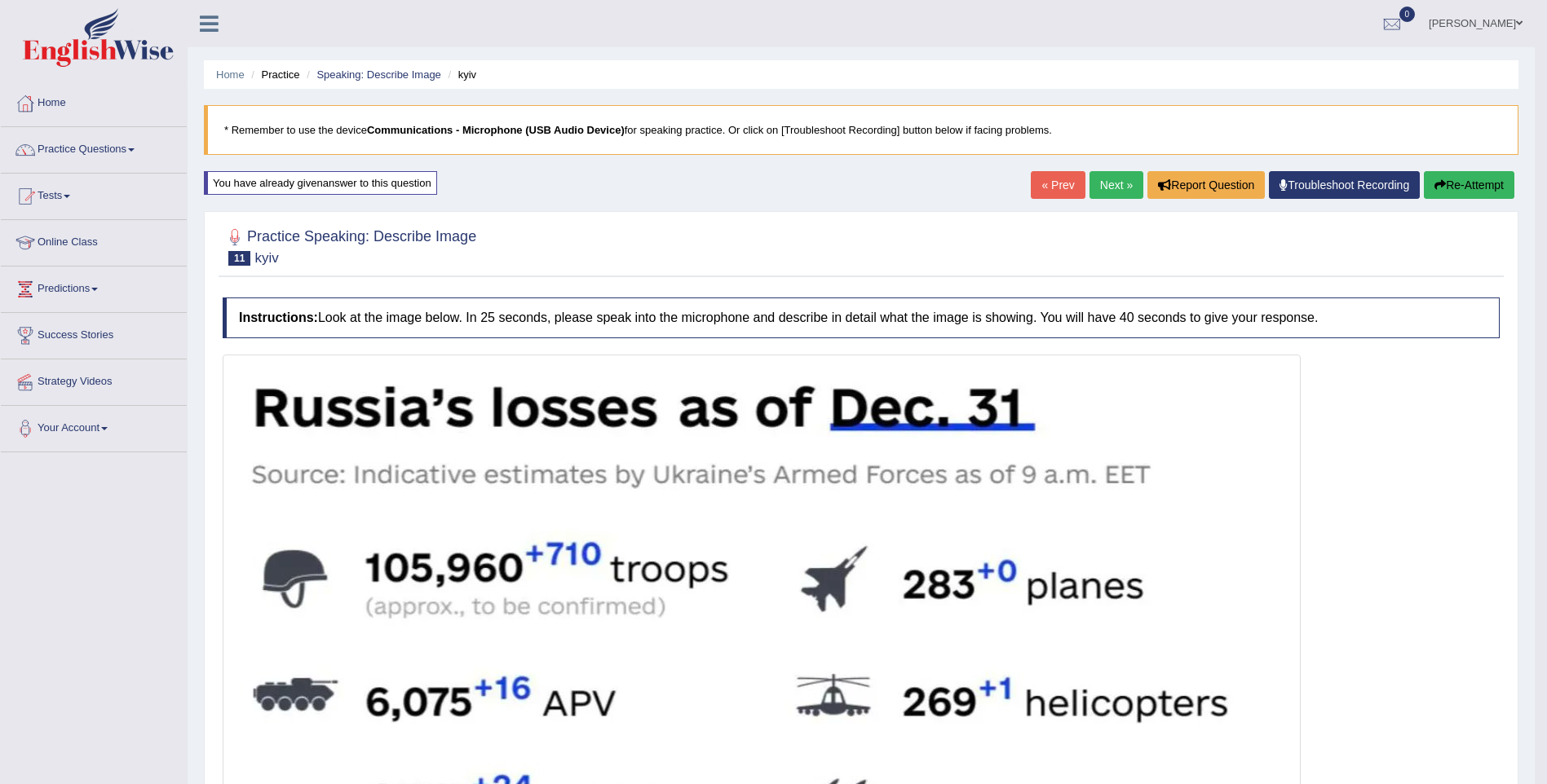
click at [1105, 183] on link "Next »" at bounding box center [1116, 185] width 54 height 28
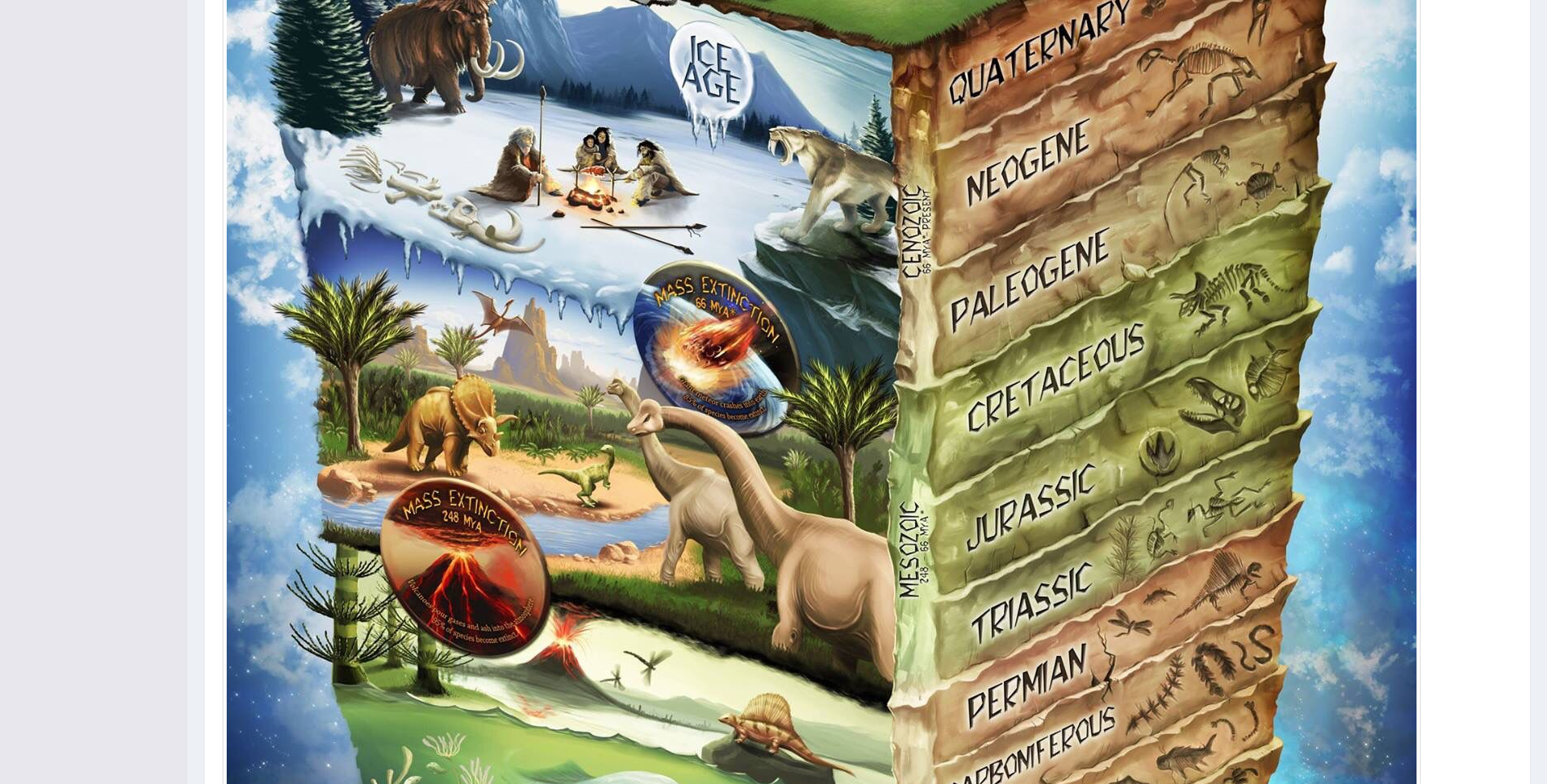
scroll to position [733, 0]
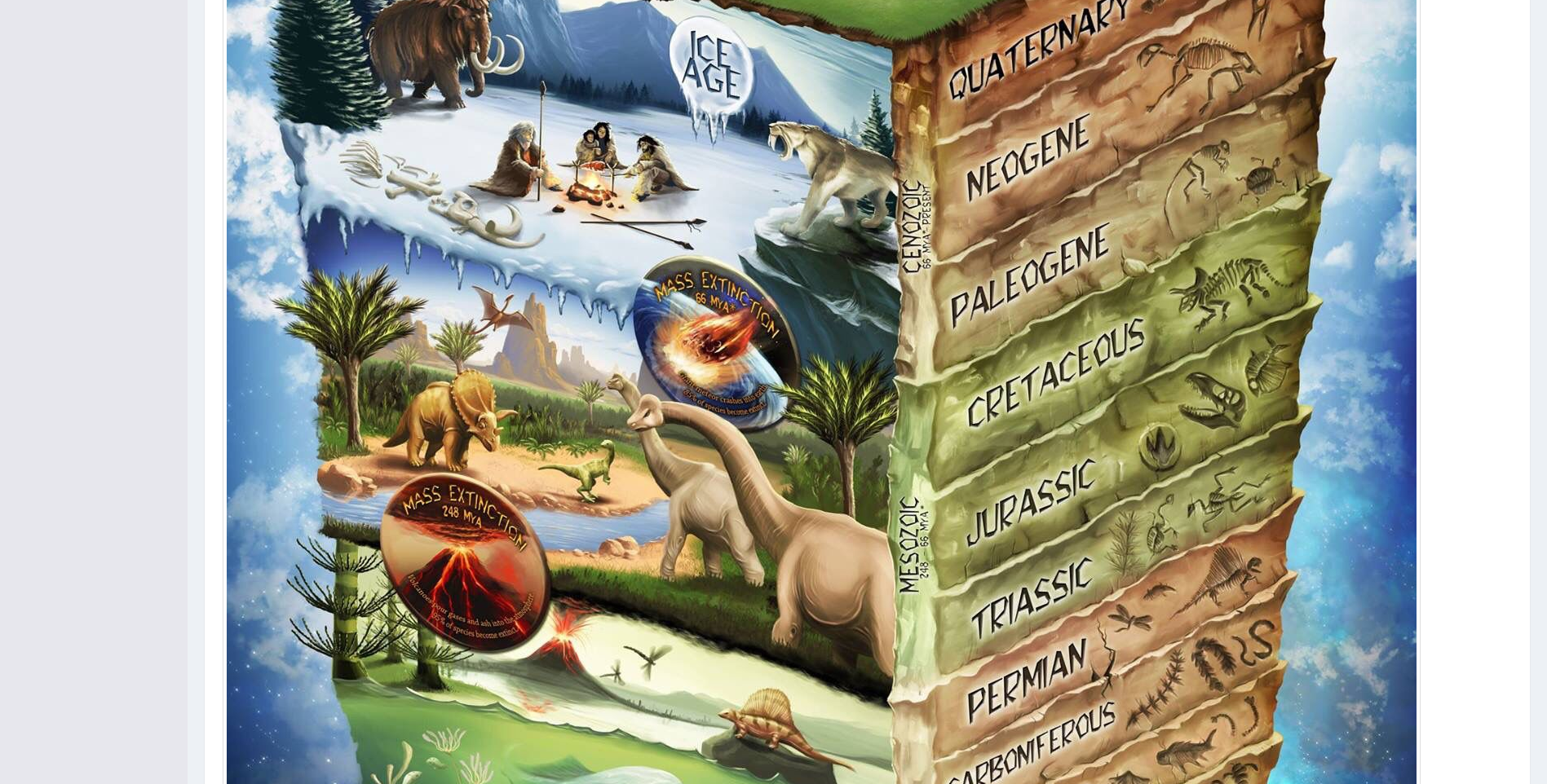
click at [938, 323] on img at bounding box center [822, 451] width 1189 height 1669
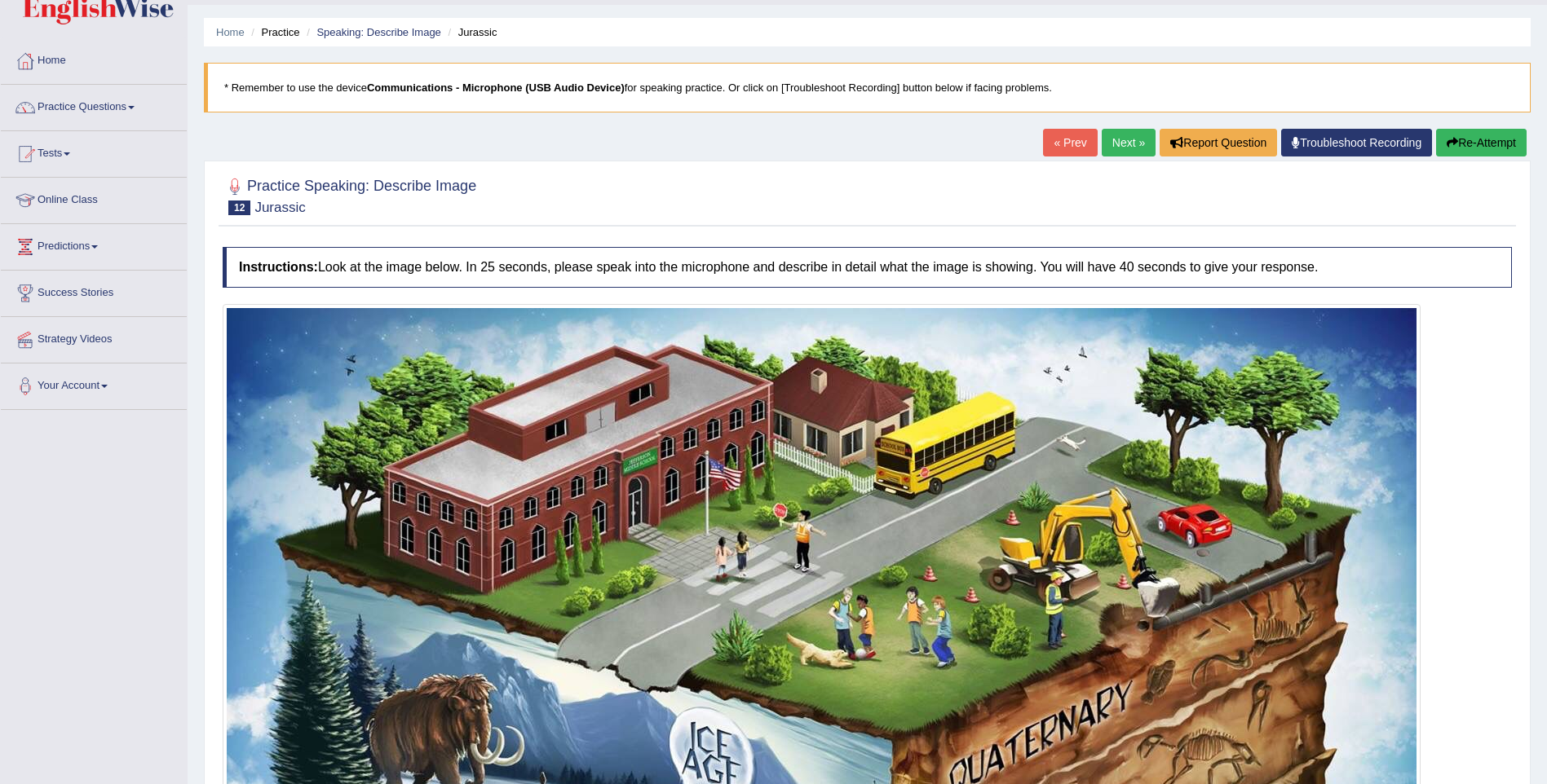
scroll to position [0, 0]
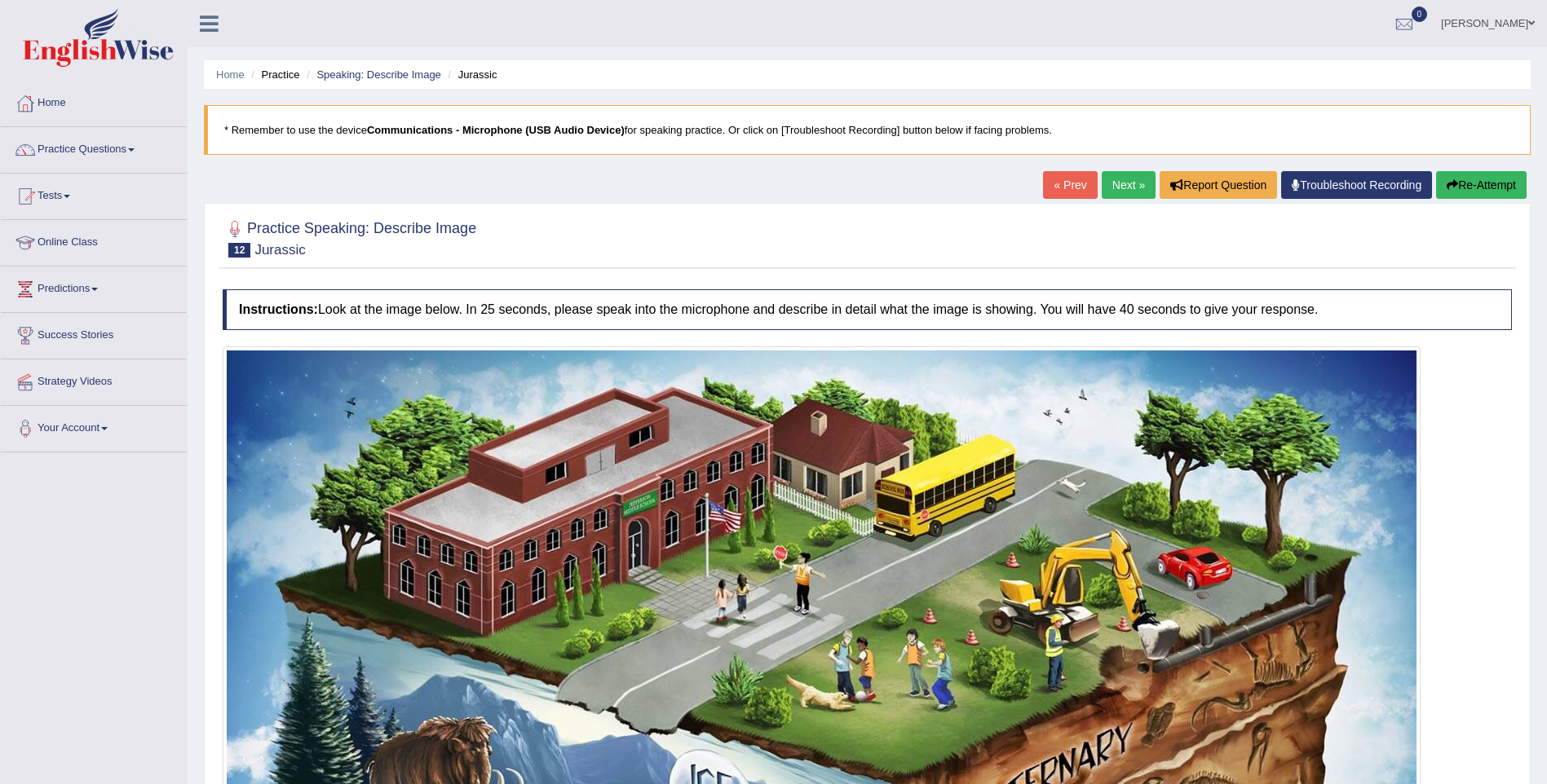
click at [1525, 20] on link "[PERSON_NAME]" at bounding box center [1488, 21] width 118 height 43
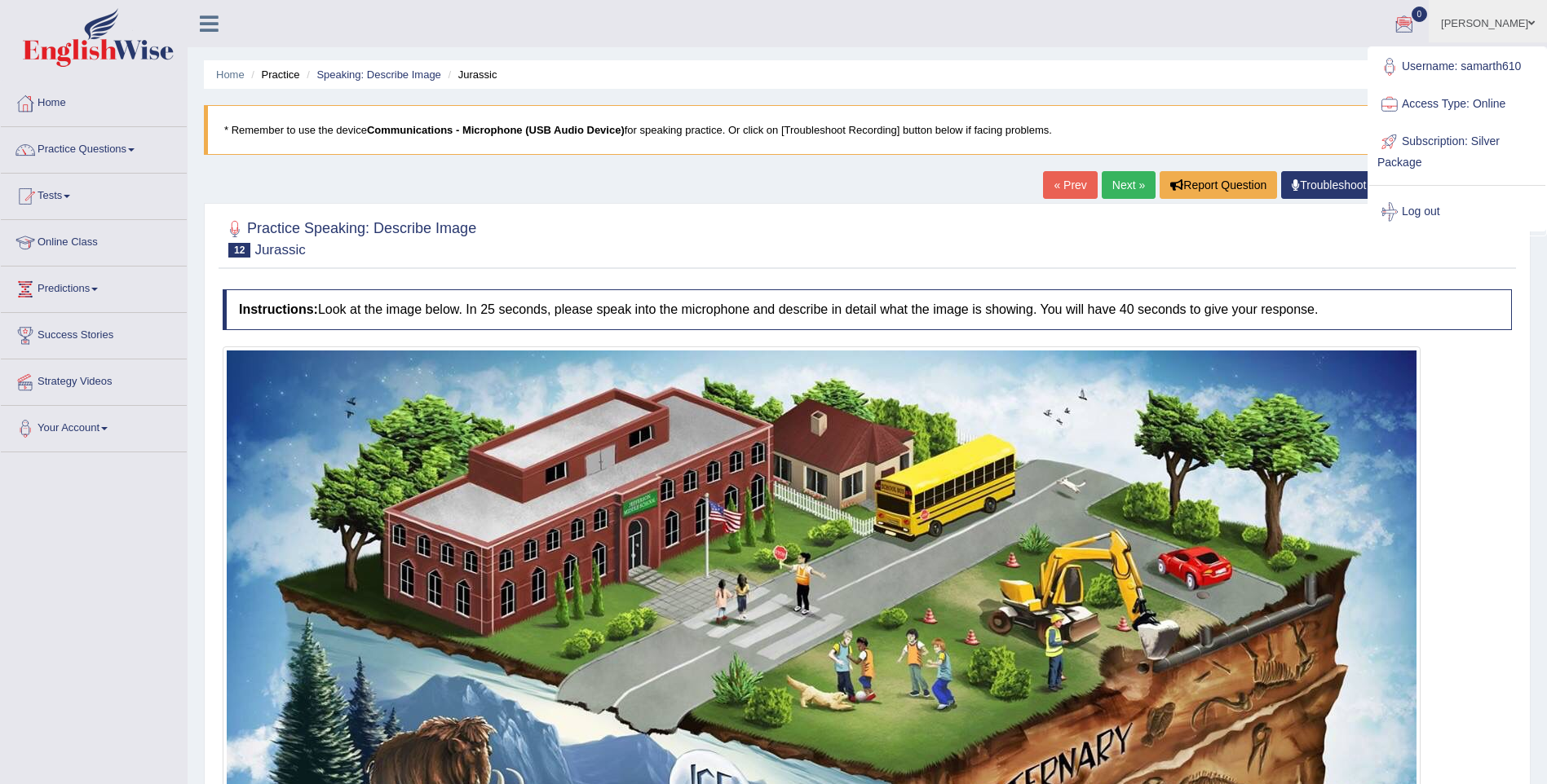
click at [870, 44] on ul "samarth Toggle navigation Username: samarth610 Access Type: Online Subscription…" at bounding box center [1071, 23] width 951 height 46
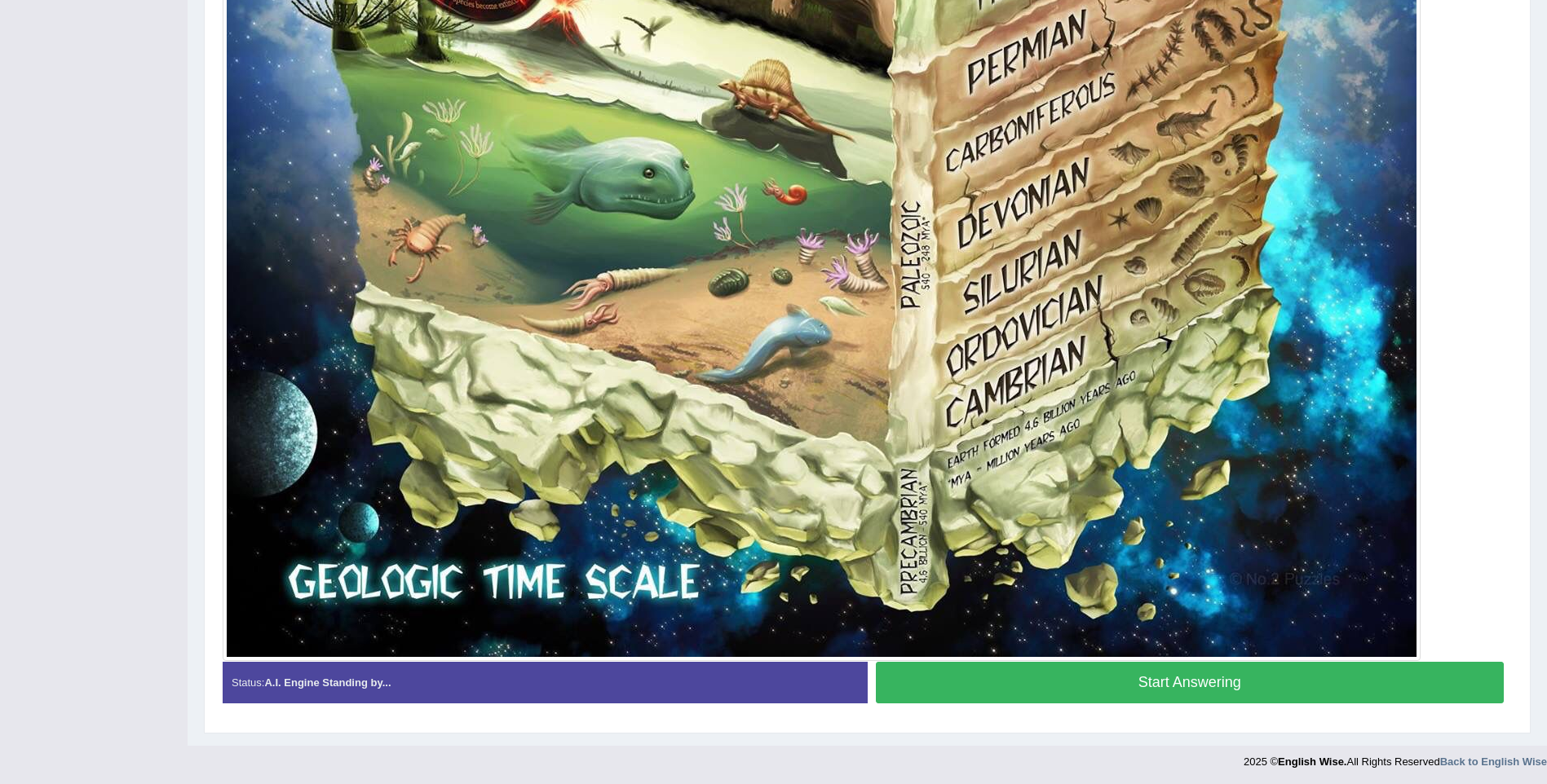
scroll to position [1365, 0]
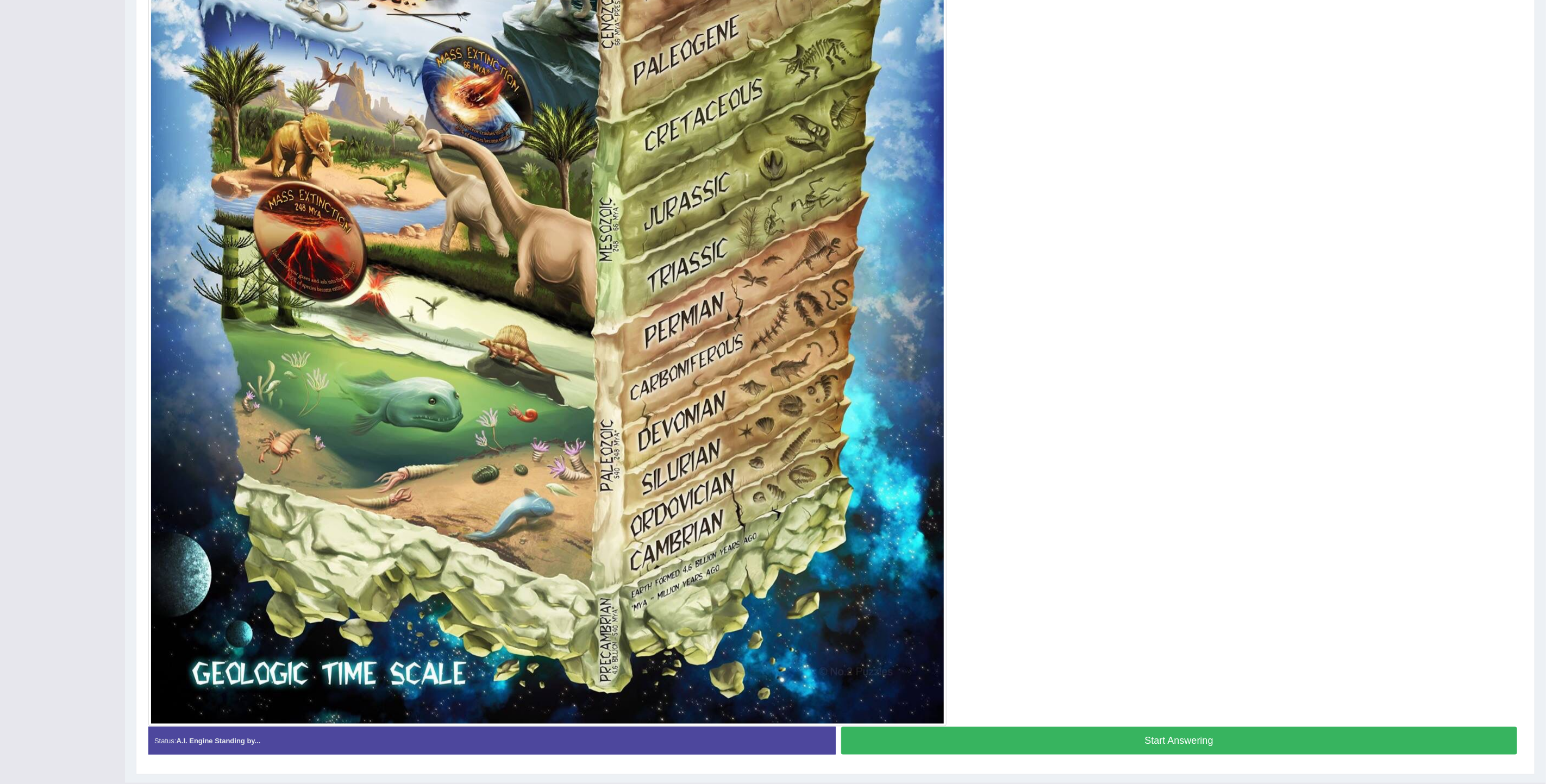
scroll to position [652, 0]
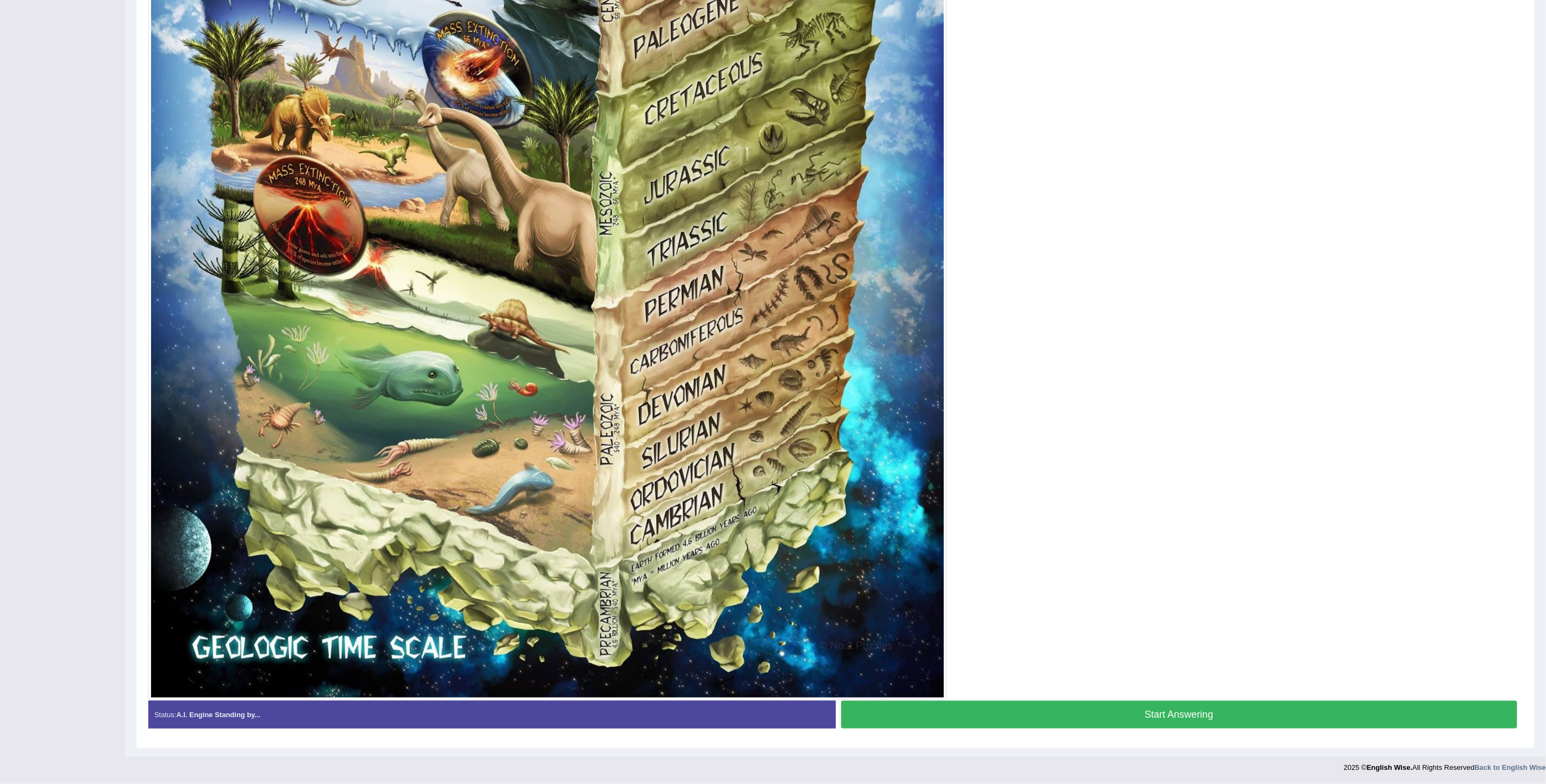
drag, startPoint x: 1342, startPoint y: 705, endPoint x: 1338, endPoint y: 699, distance: 7.2
click at [1030, 522] on button "Start Answering" at bounding box center [1179, 715] width 676 height 28
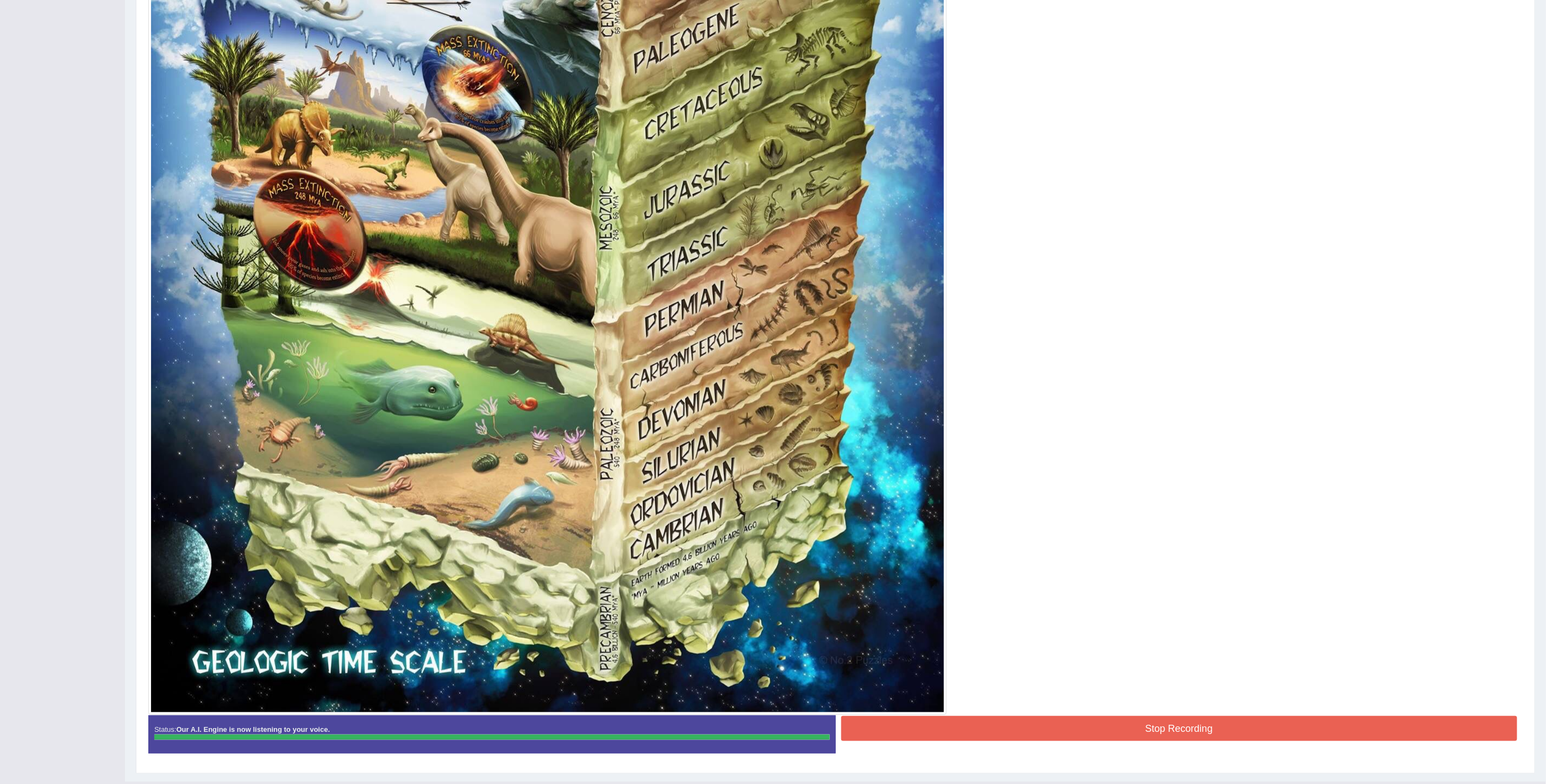
scroll to position [662, 0]
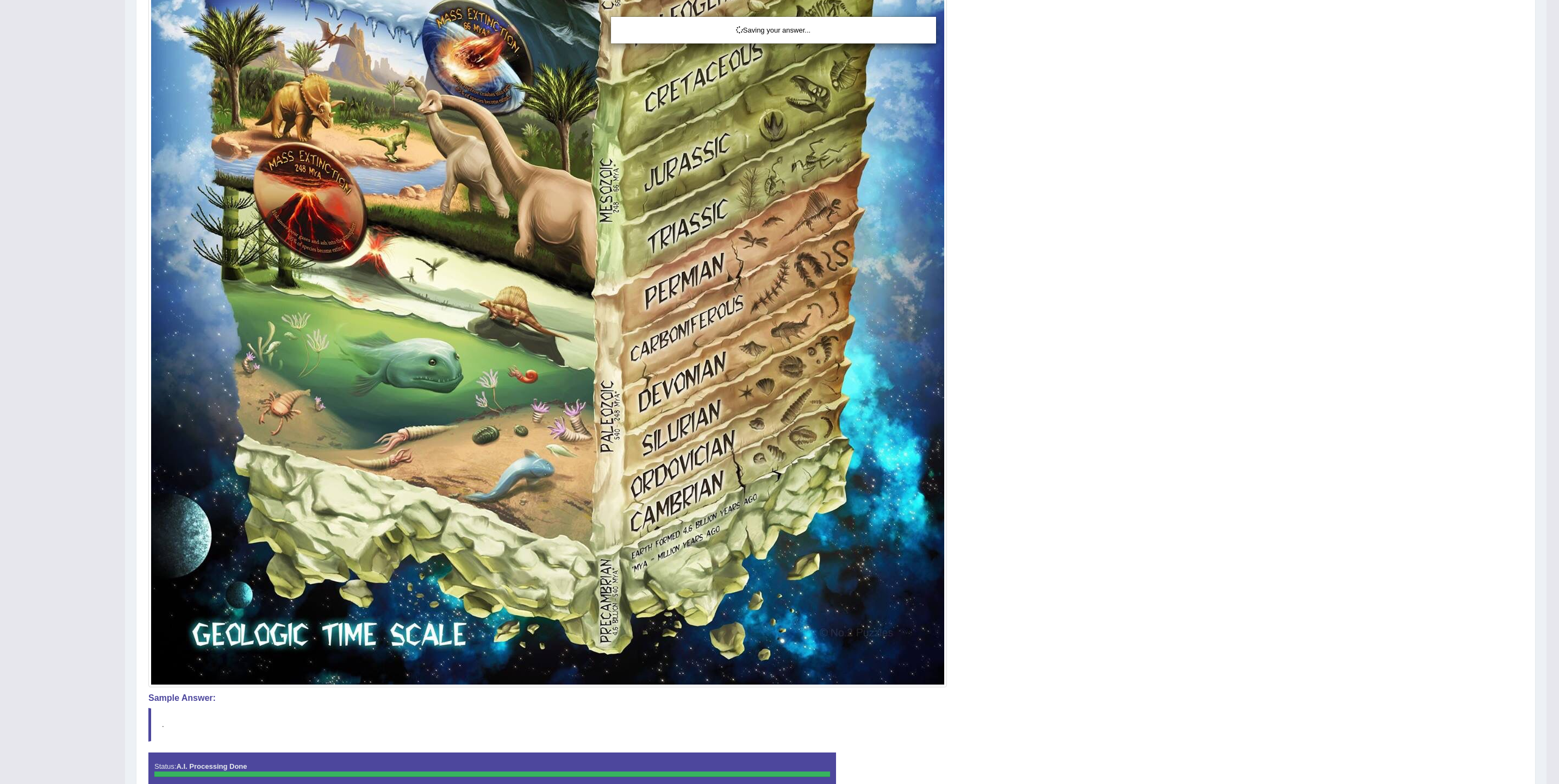
click at [1010, 522] on div "Saving your answer..." at bounding box center [780, 392] width 1559 height 784
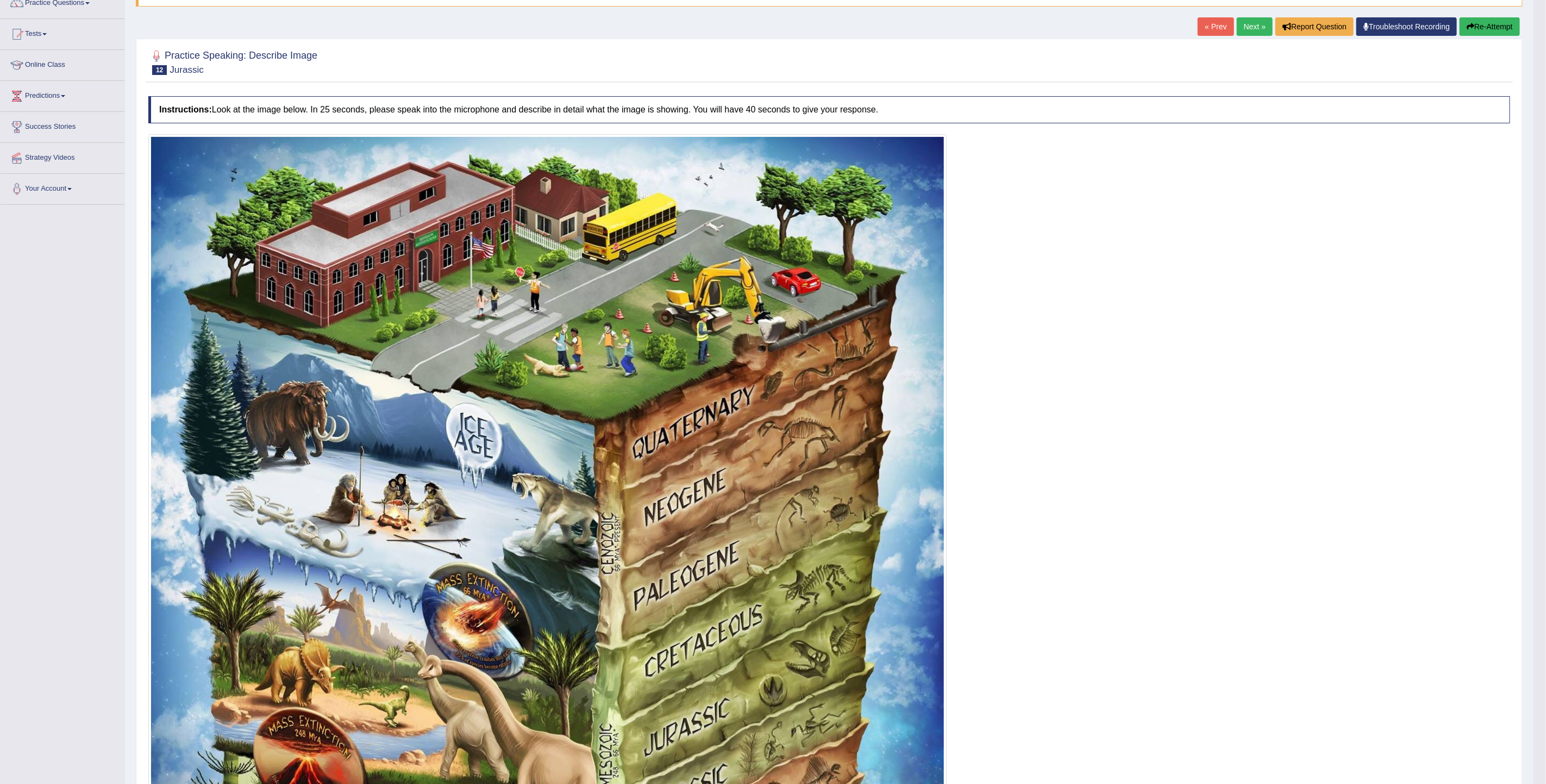
scroll to position [67, 0]
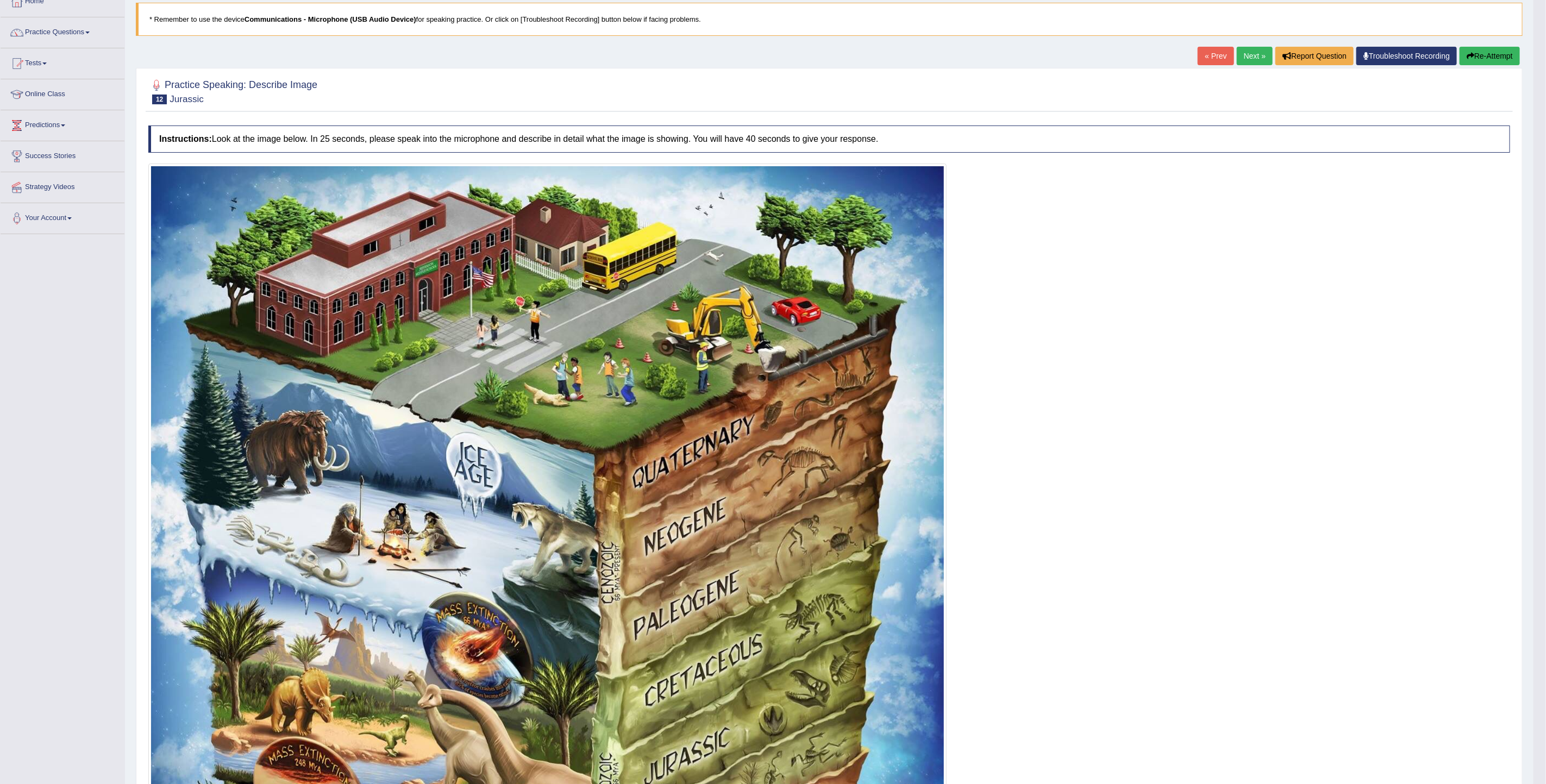
click at [1030, 56] on link "Next »" at bounding box center [1254, 56] width 36 height 19
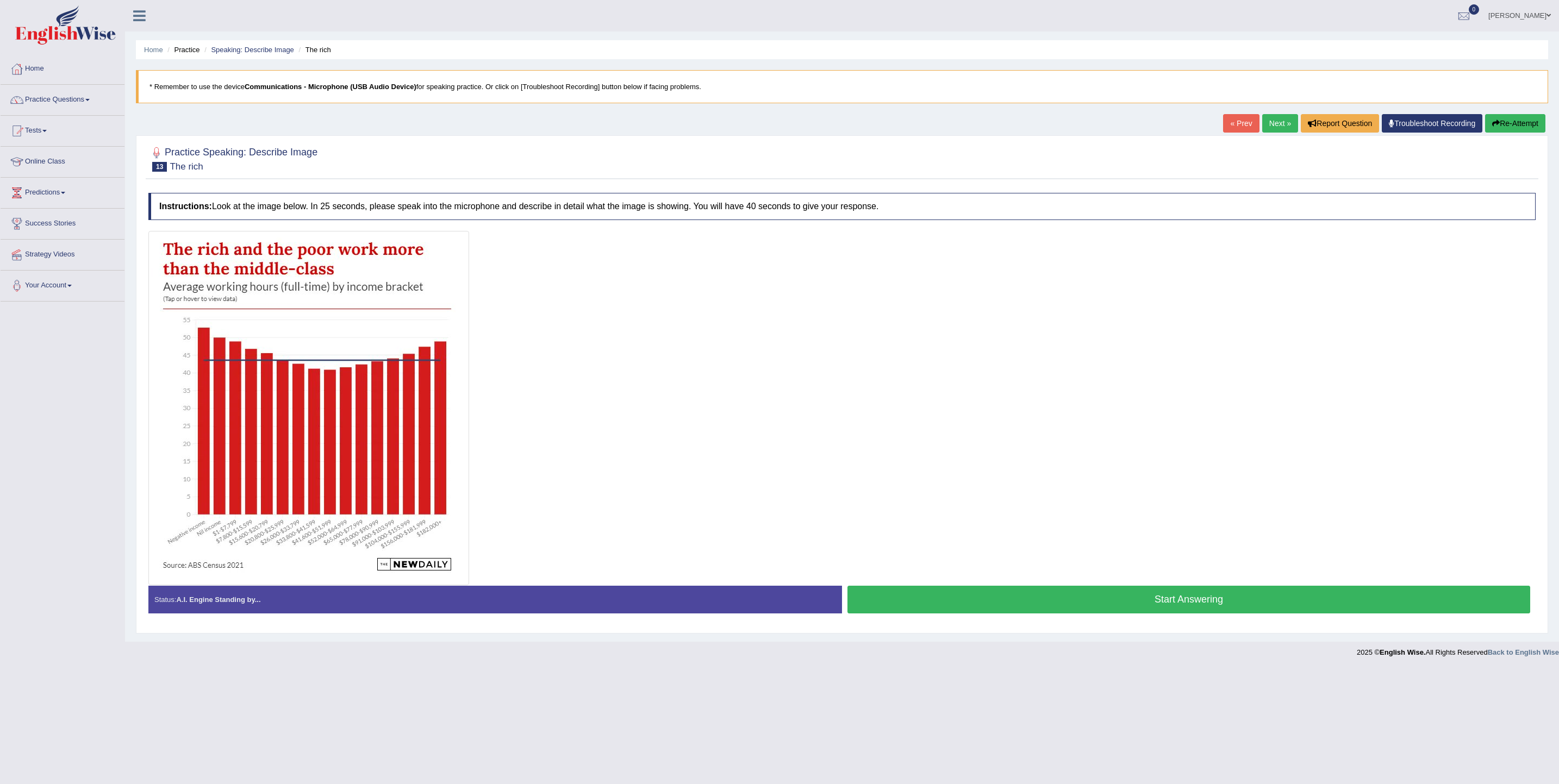
click at [263, 605] on div "Status: A.I. Engine Standing by..." at bounding box center [495, 599] width 694 height 28
click at [920, 609] on button "Start Answering" at bounding box center [1189, 599] width 683 height 28
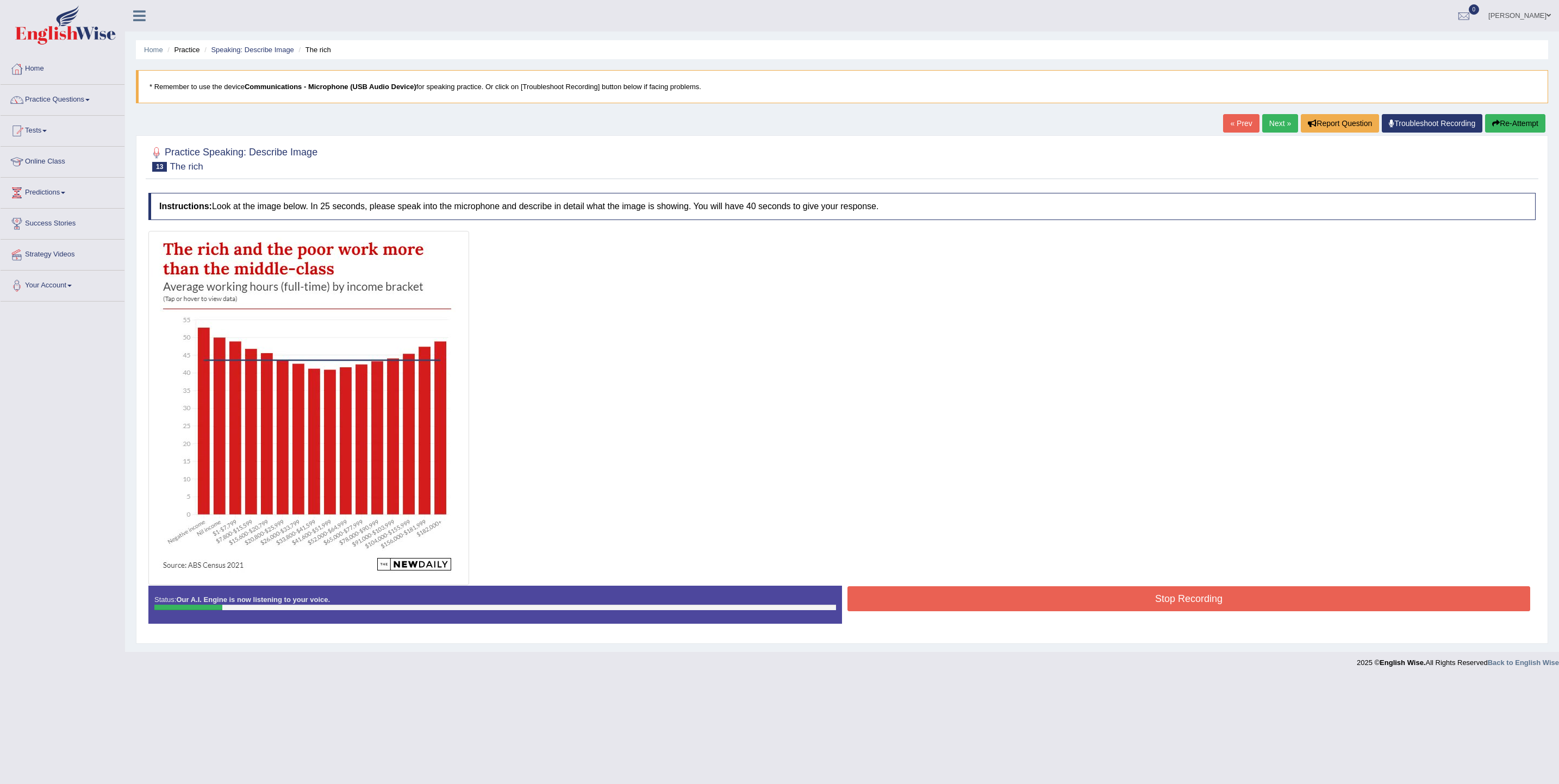
click at [1523, 125] on button "Re-Attempt" at bounding box center [1515, 123] width 61 height 19
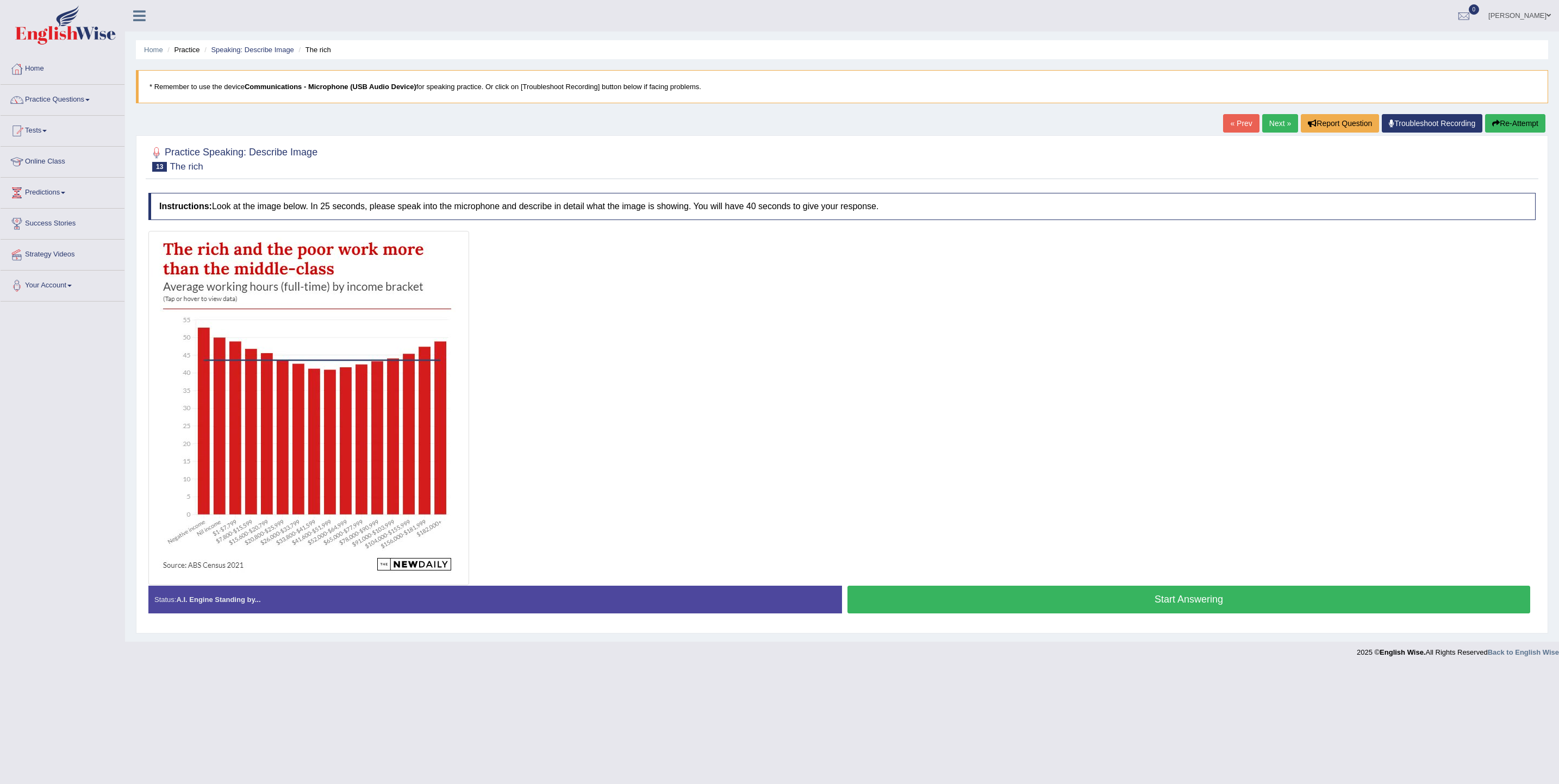
click at [1282, 616] on div "Stop Recording" at bounding box center [1189, 616] width 694 height 1
click at [1278, 600] on button "Start Answering" at bounding box center [1189, 599] width 683 height 28
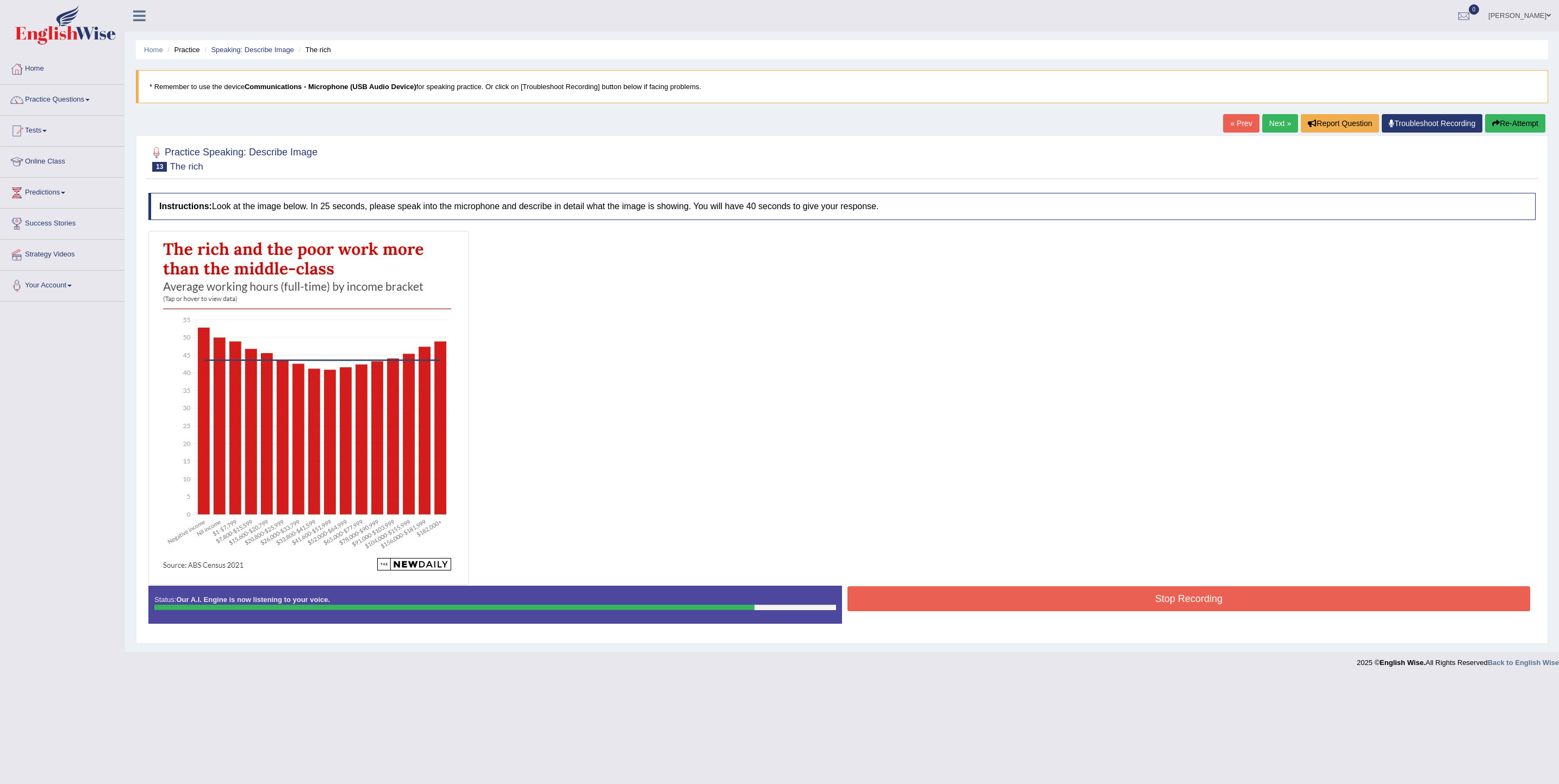
click at [1181, 603] on button "Stop Recording" at bounding box center [1189, 598] width 683 height 25
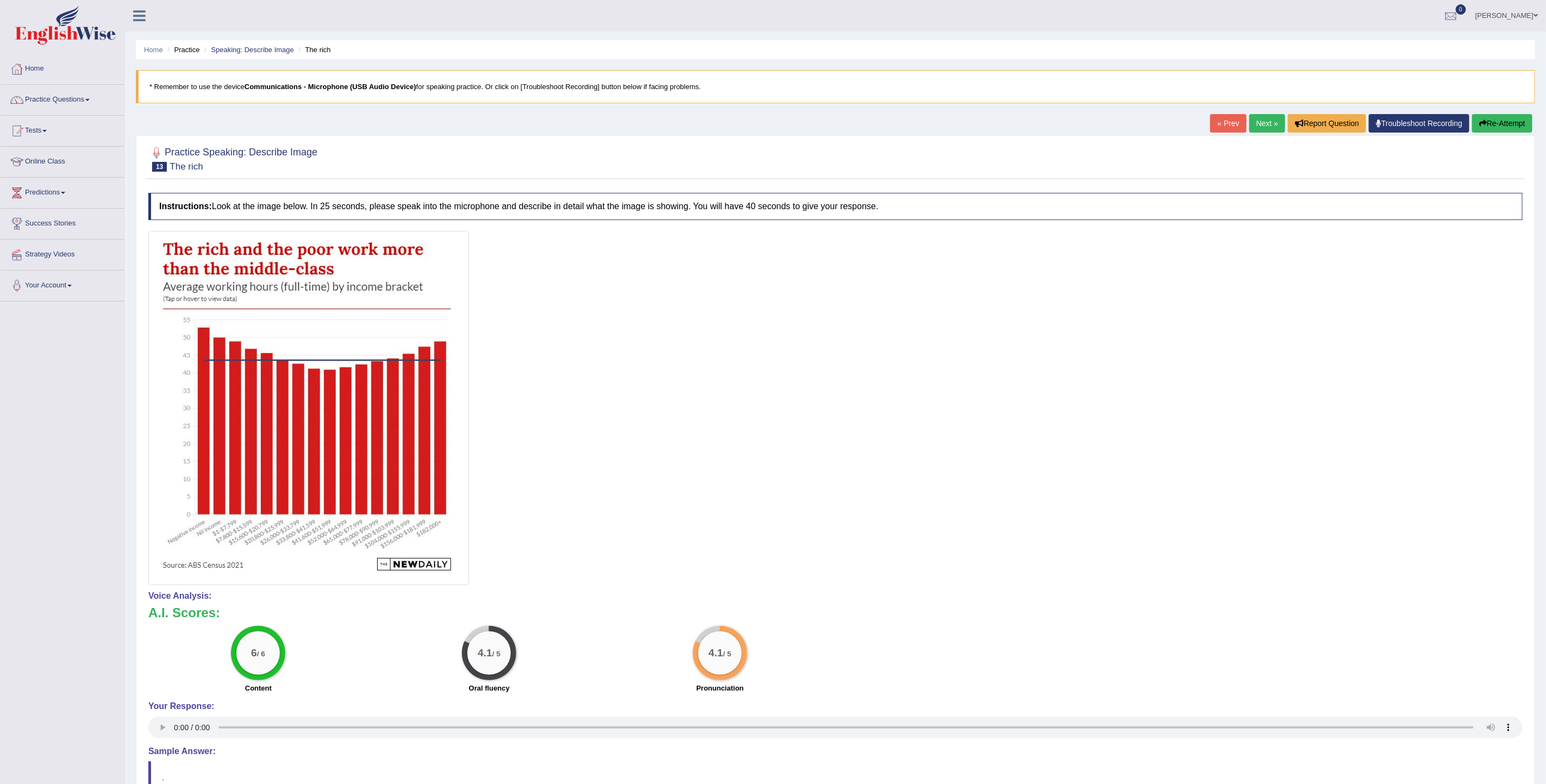
click at [1264, 120] on link "Next »" at bounding box center [1267, 123] width 36 height 19
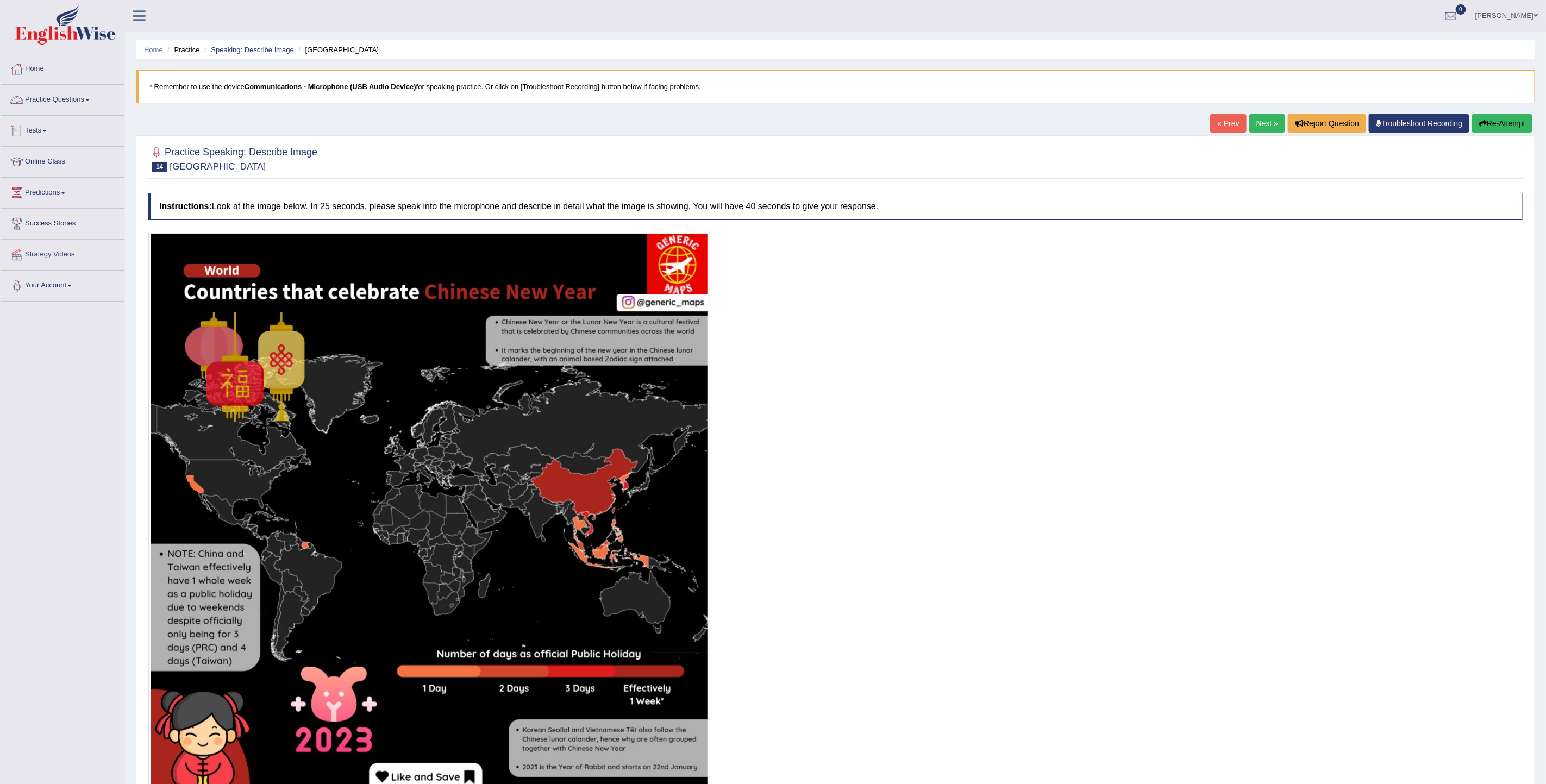
click at [46, 96] on link "Practice Questions" at bounding box center [62, 98] width 124 height 27
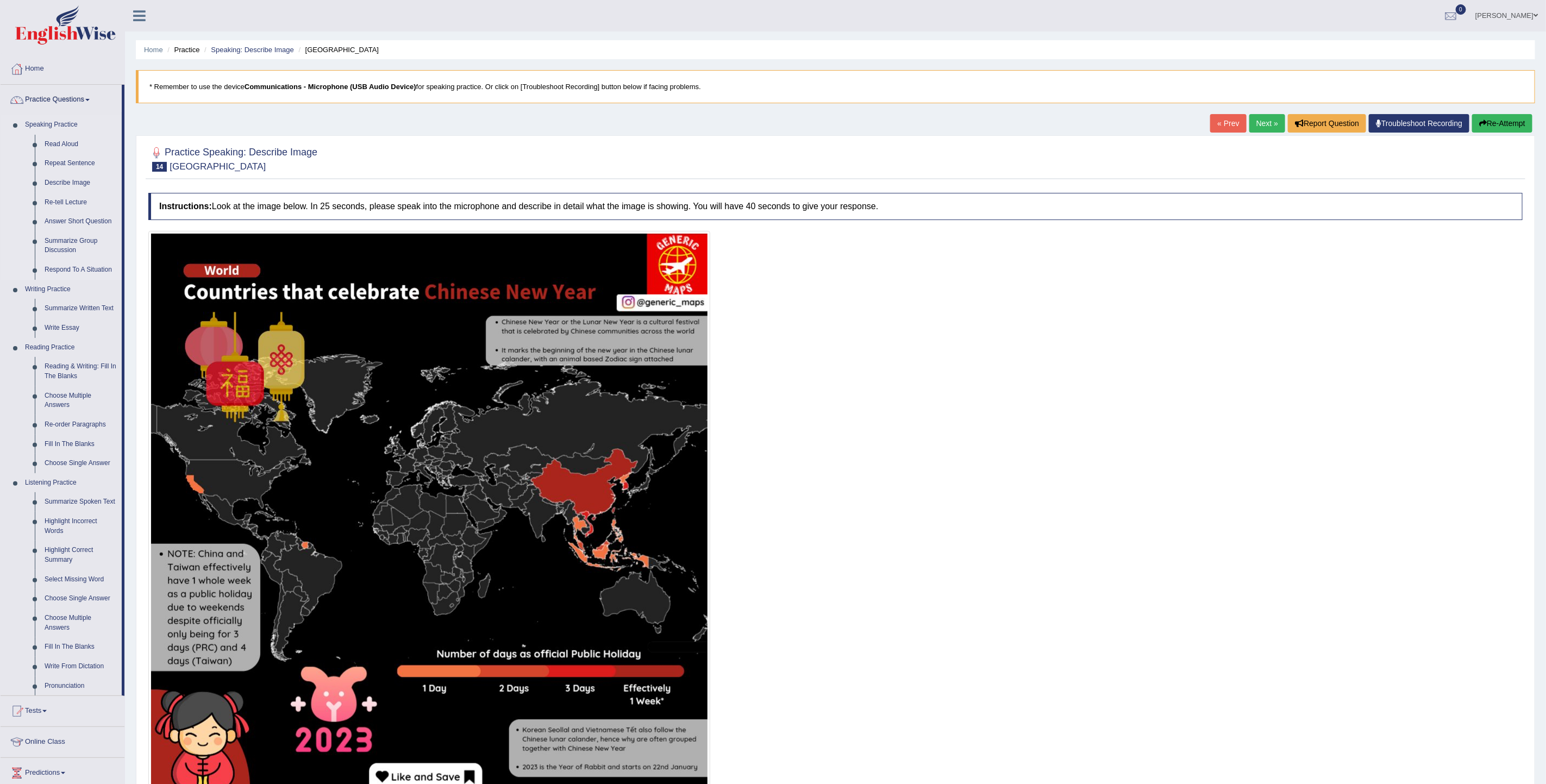
click at [67, 266] on link "Respond To A Situation" at bounding box center [81, 270] width 82 height 19
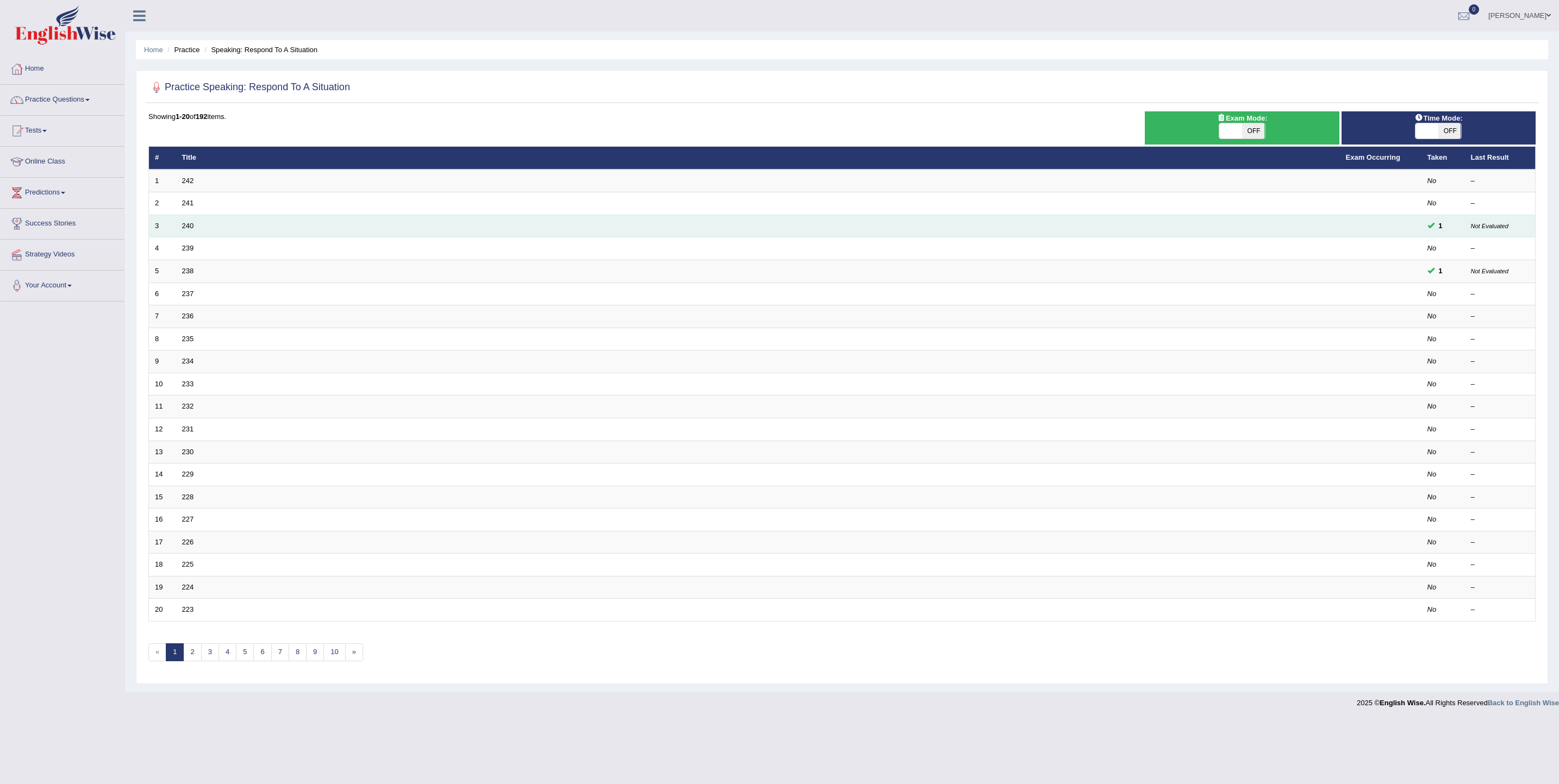
click at [332, 227] on td "240" at bounding box center [758, 226] width 1164 height 23
click at [186, 225] on link "240" at bounding box center [188, 225] width 12 height 8
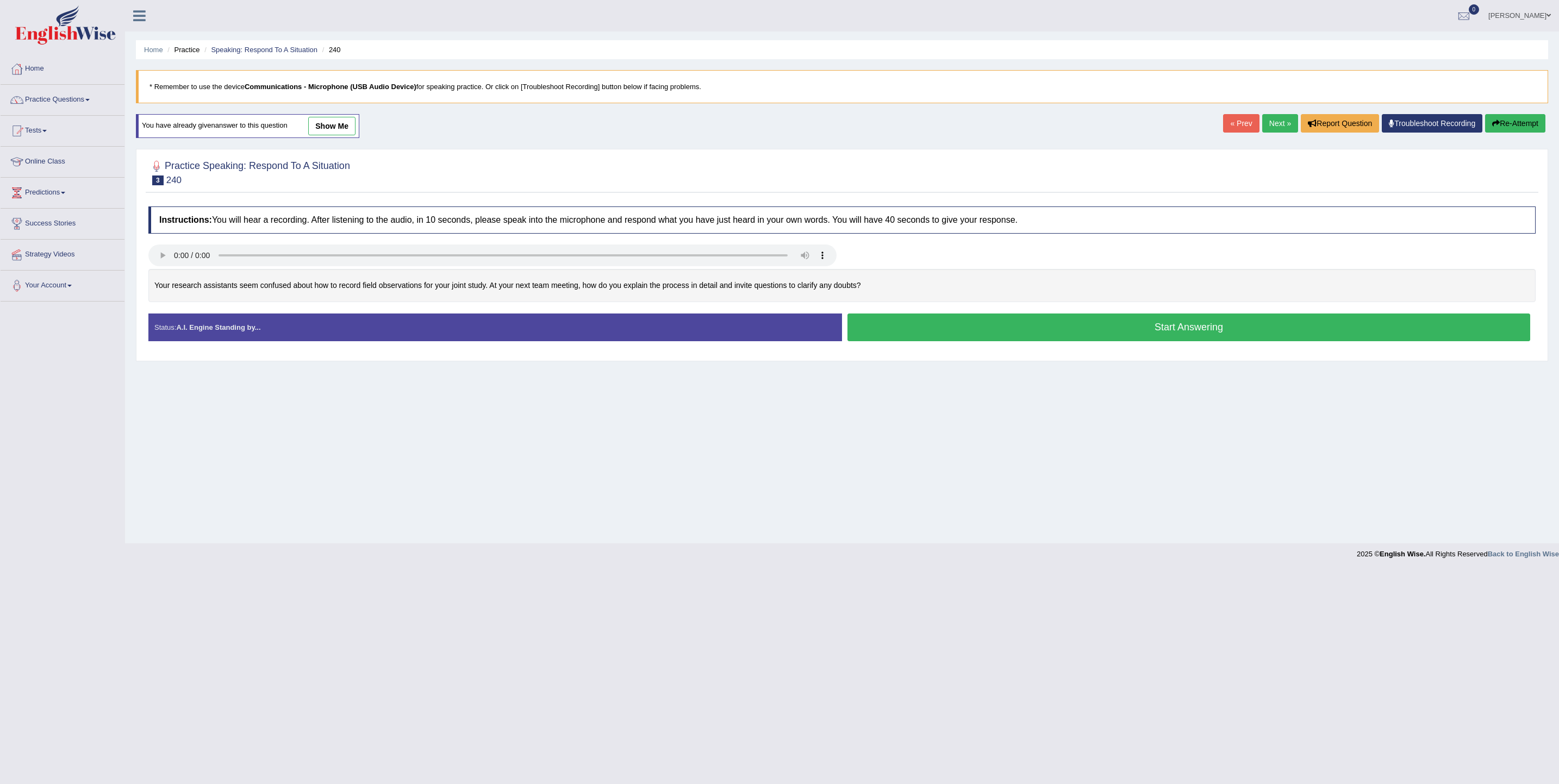
click at [1279, 120] on link "Next »" at bounding box center [1280, 123] width 36 height 19
click at [1184, 338] on button "Start Answering" at bounding box center [1189, 327] width 683 height 28
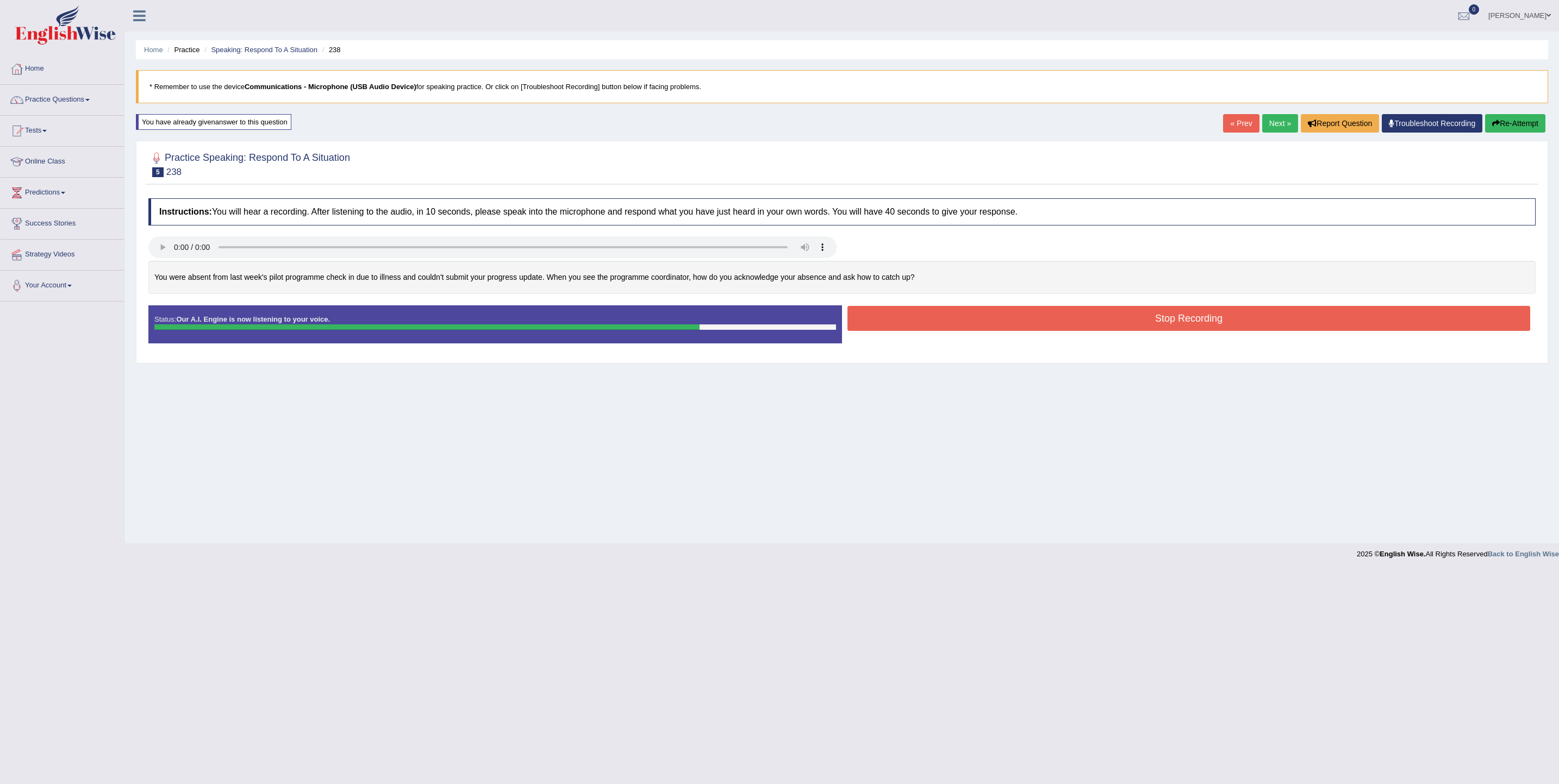
click at [1137, 328] on button "Stop Recording" at bounding box center [1189, 318] width 683 height 25
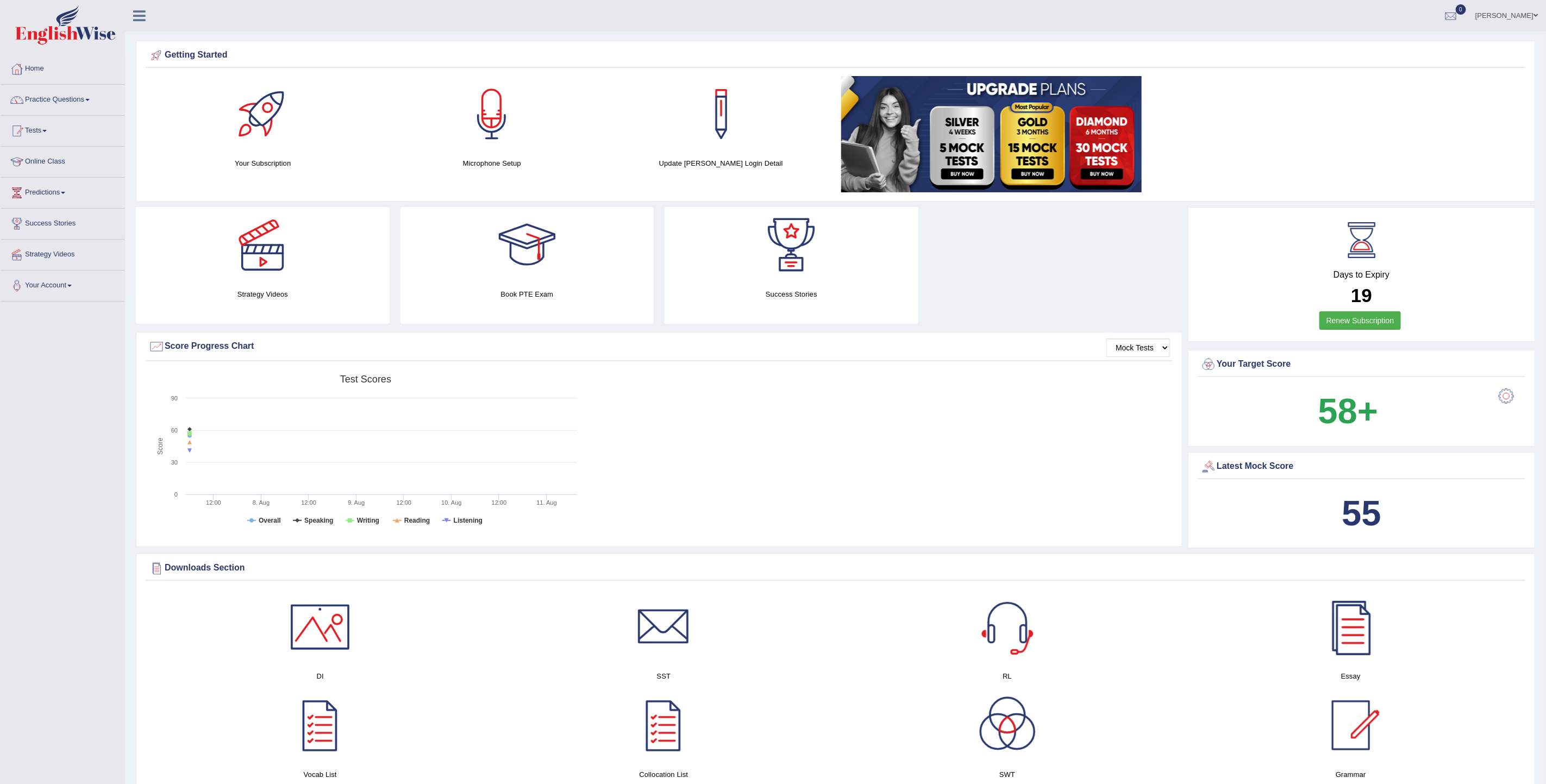
click at [34, 67] on link "Home" at bounding box center [62, 67] width 124 height 27
click at [1160, 346] on select "Mock Tests" at bounding box center [1138, 348] width 64 height 19
click at [1107, 339] on select "Mock Tests" at bounding box center [1138, 348] width 64 height 19
